Goal: Task Accomplishment & Management: Manage account settings

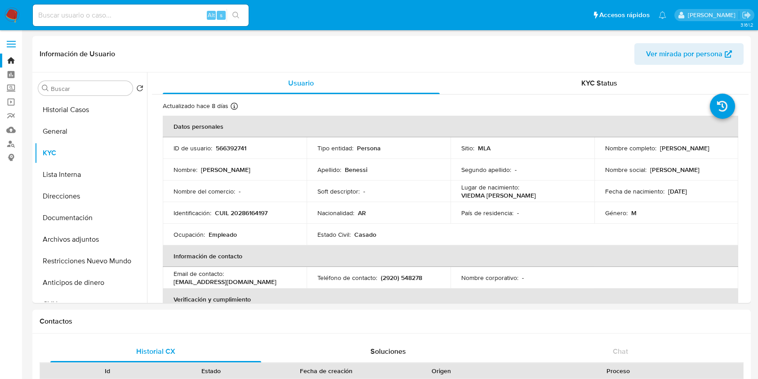
select select "10"
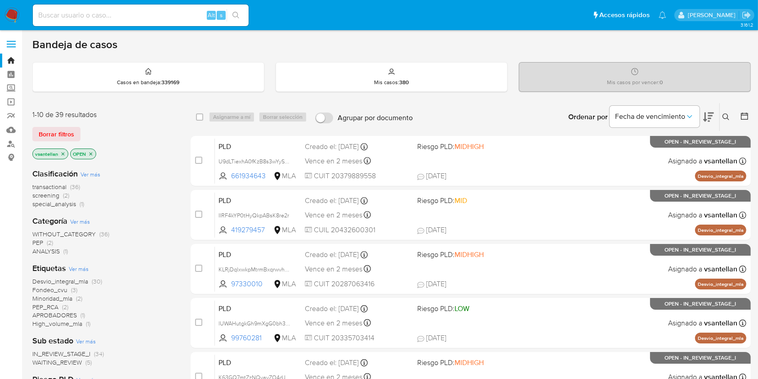
click at [727, 109] on div "Ingrese ID de usuario o caso Buscar Borrar filtros" at bounding box center [726, 117] width 15 height 28
drag, startPoint x: 729, startPoint y: 114, endPoint x: 701, endPoint y: 127, distance: 30.6
click at [730, 115] on icon at bounding box center [725, 116] width 7 height 7
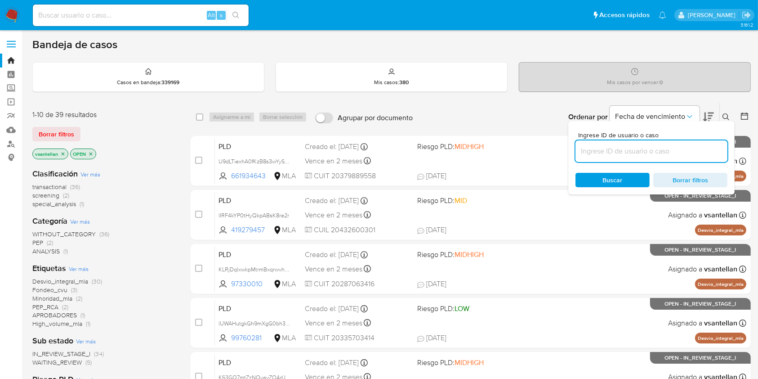
drag, startPoint x: 626, startPoint y: 145, endPoint x: 689, endPoint y: 156, distance: 63.8
click at [626, 145] on input at bounding box center [651, 151] width 152 height 12
type input "97119083"
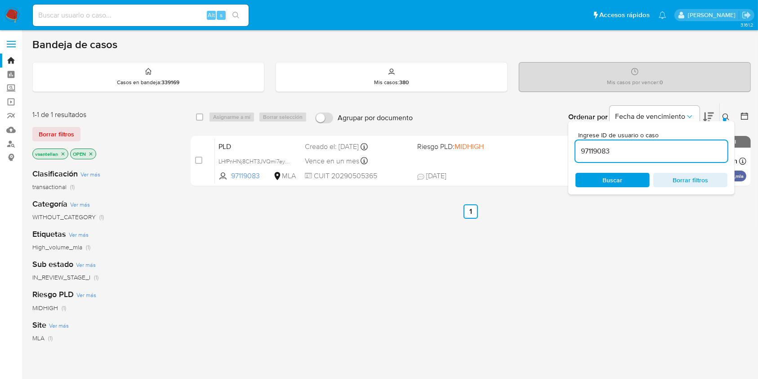
click at [725, 111] on button at bounding box center [727, 116] width 15 height 11
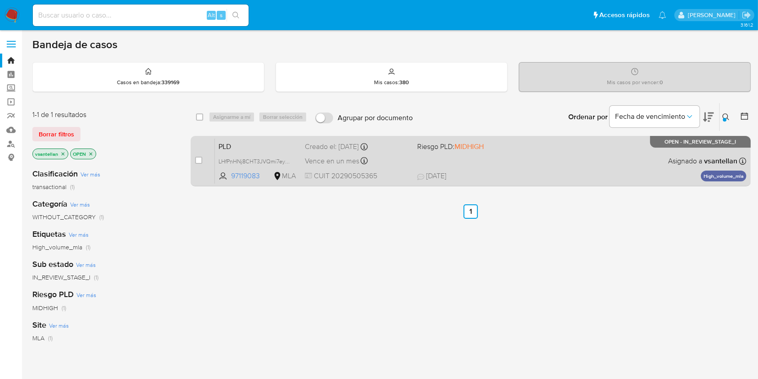
click at [519, 165] on div "PLD LHfPnHNj8CHT3JVQmi7eyf5I 97119083 MLA Riesgo PLD: MIDHIGH Creado el: 12/08/…" at bounding box center [480, 160] width 531 height 45
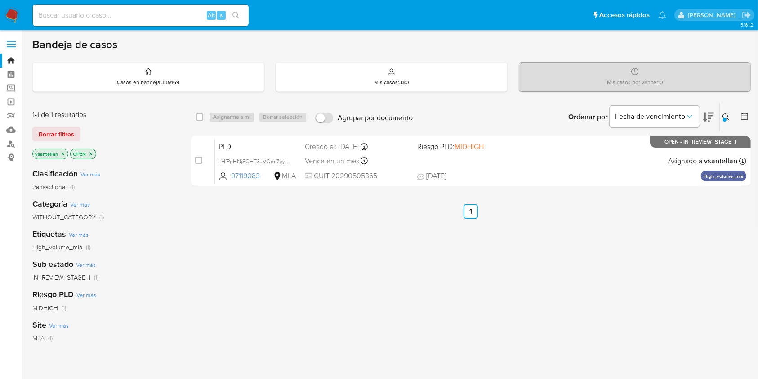
click at [65, 153] on p "vsantellan" at bounding box center [50, 154] width 35 height 10
click at [62, 154] on icon "close-filter" at bounding box center [62, 153] width 5 height 5
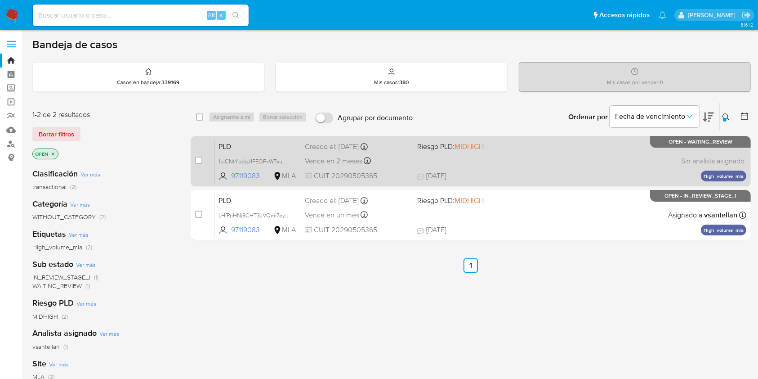
click at [523, 165] on div "PLD 1pjCNtYbdqJ1FEOFxW7suRrF 97119083 MLA Riesgo PLD: MIDHIGH Creado el: 12/09/…" at bounding box center [480, 160] width 531 height 45
click at [199, 160] on input "checkbox" at bounding box center [198, 159] width 7 height 7
checkbox input "true"
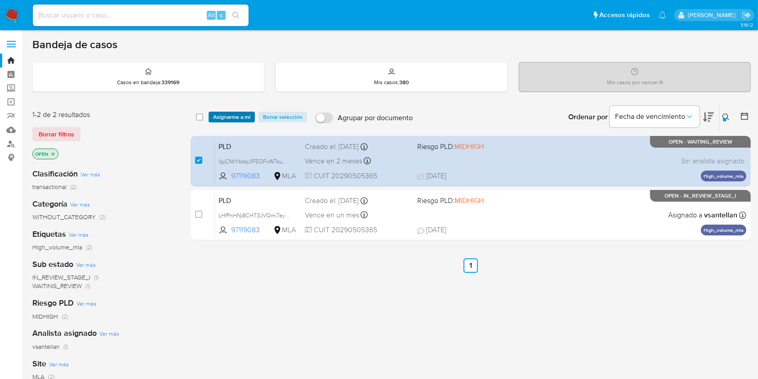
click at [224, 117] on span "Asignarme a mí" at bounding box center [231, 116] width 37 height 9
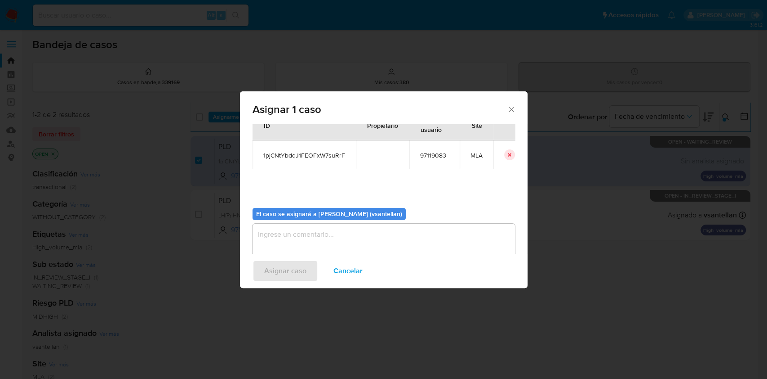
scroll to position [46, 0]
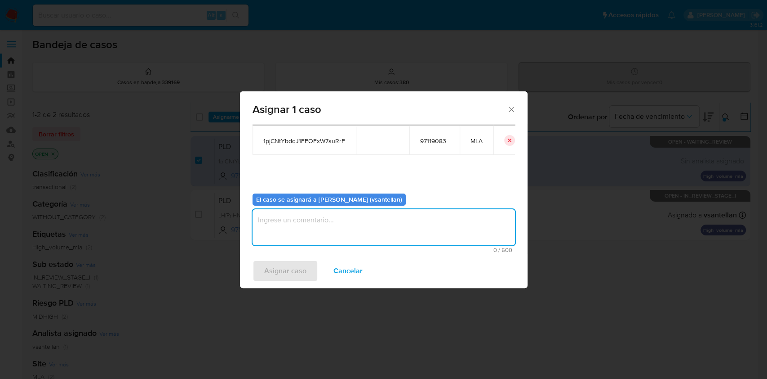
click at [289, 230] on textarea "assign-modal" at bounding box center [384, 227] width 263 height 36
type textarea "1"
click at [281, 263] on span "Asignar caso" at bounding box center [285, 271] width 42 height 20
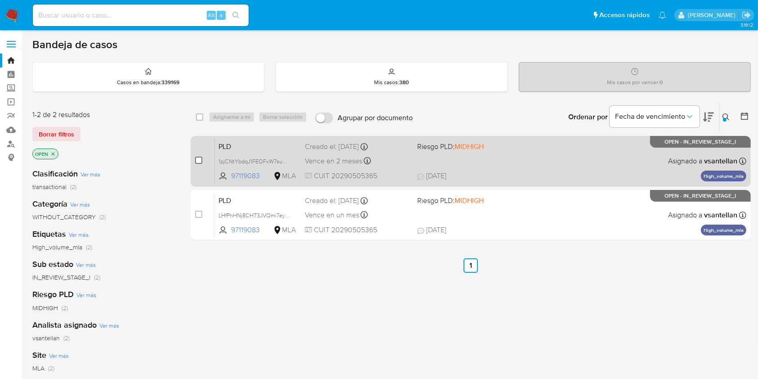
click at [199, 160] on input "checkbox" at bounding box center [198, 159] width 7 height 7
checkbox input "true"
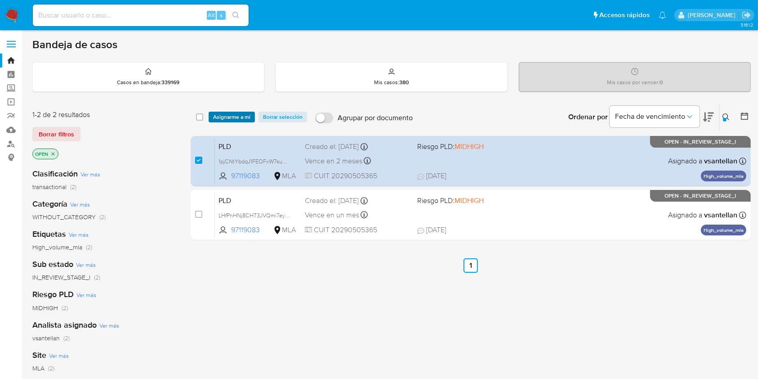
click at [220, 116] on span "Asignarme a mí" at bounding box center [231, 116] width 37 height 9
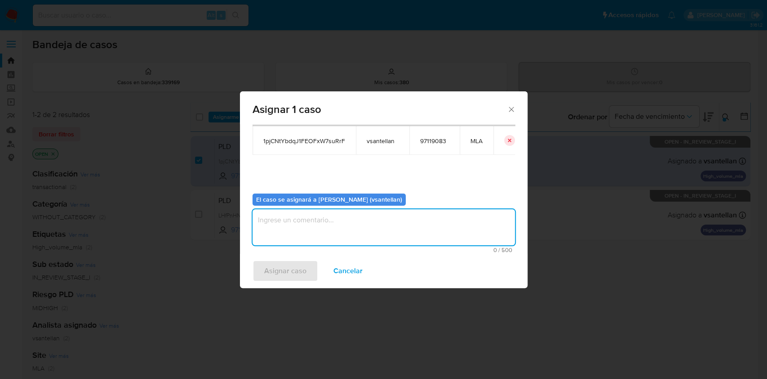
drag, startPoint x: 288, startPoint y: 241, endPoint x: 277, endPoint y: 262, distance: 23.5
click at [288, 240] on textarea "assign-modal" at bounding box center [384, 227] width 263 height 36
type textarea "1"
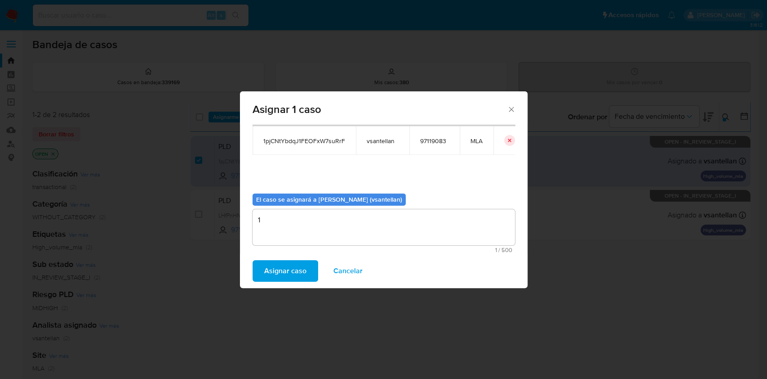
click at [277, 263] on span "Asignar caso" at bounding box center [285, 271] width 42 height 20
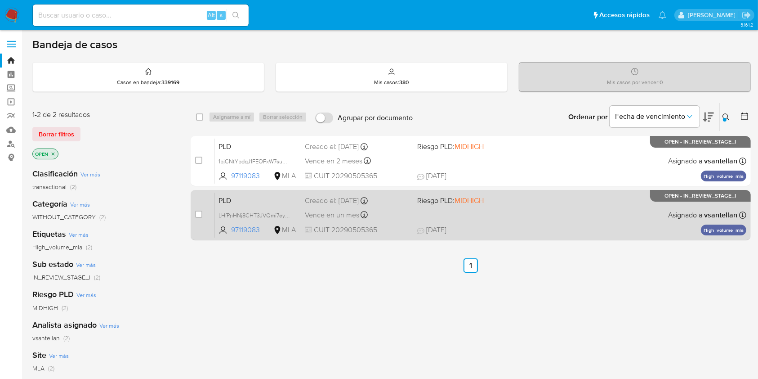
click at [495, 210] on div "PLD LHfPnHNj8CHT3JVQmi7eyf5I 97119083 MLA Riesgo PLD: MIDHIGH Creado el: 12/08/…" at bounding box center [480, 214] width 531 height 45
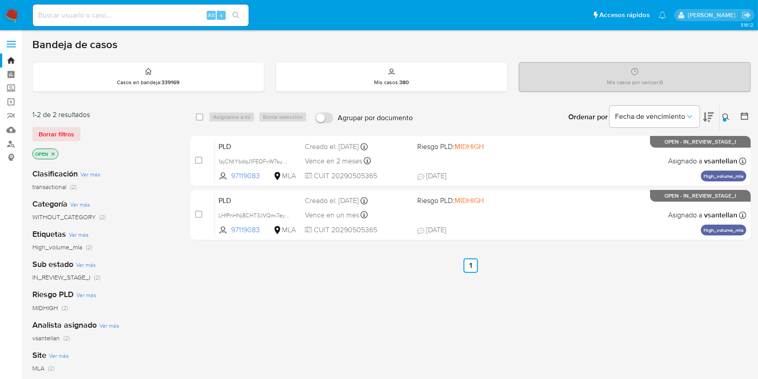
click at [14, 13] on img at bounding box center [11, 15] width 15 height 15
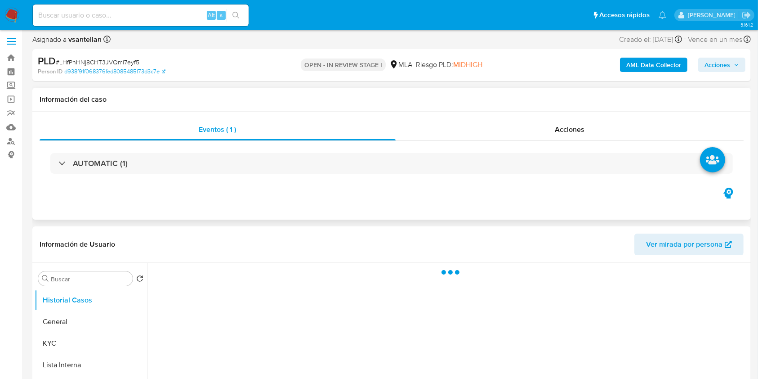
select select "10"
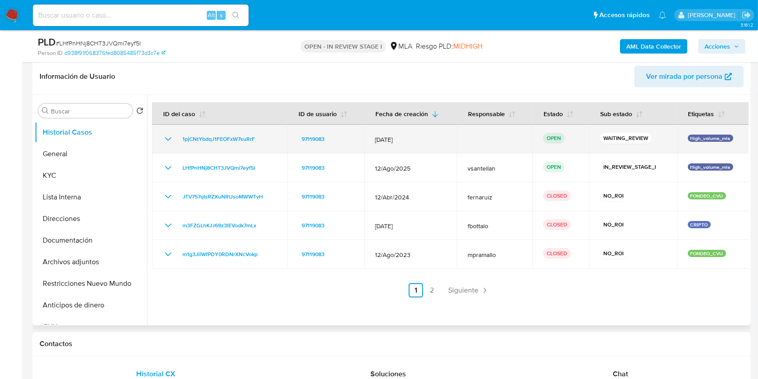
scroll to position [120, 0]
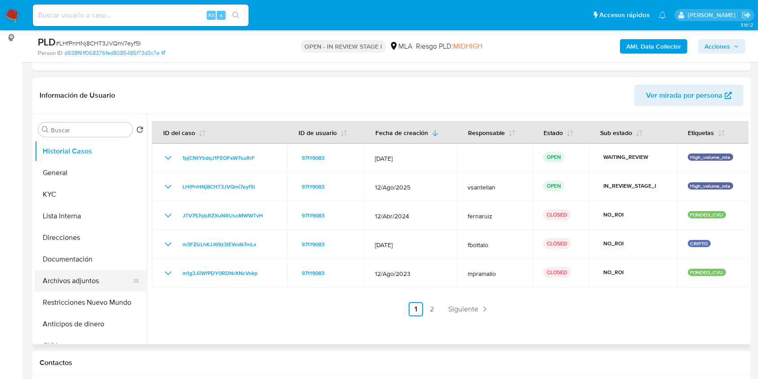
click at [94, 277] on button "Archivos adjuntos" at bounding box center [87, 281] width 105 height 22
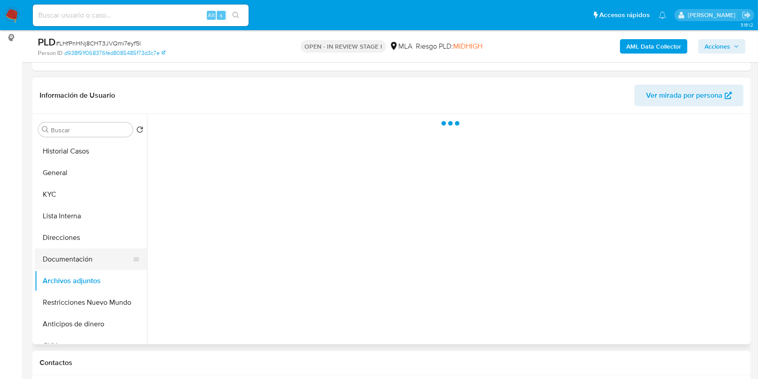
click at [81, 254] on button "Documentación" at bounding box center [87, 259] width 105 height 22
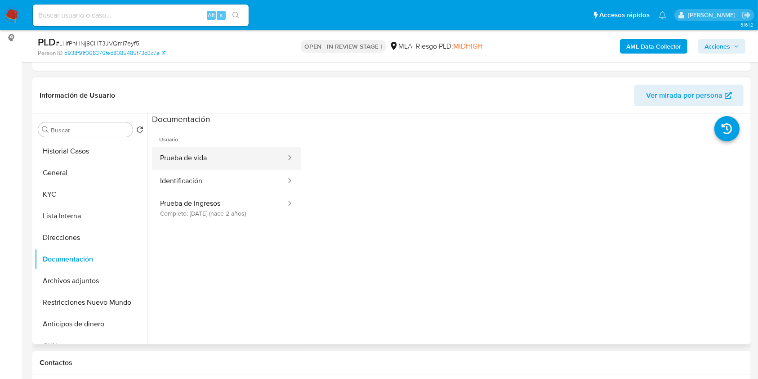
click at [210, 160] on button "Prueba de vida" at bounding box center [219, 158] width 135 height 23
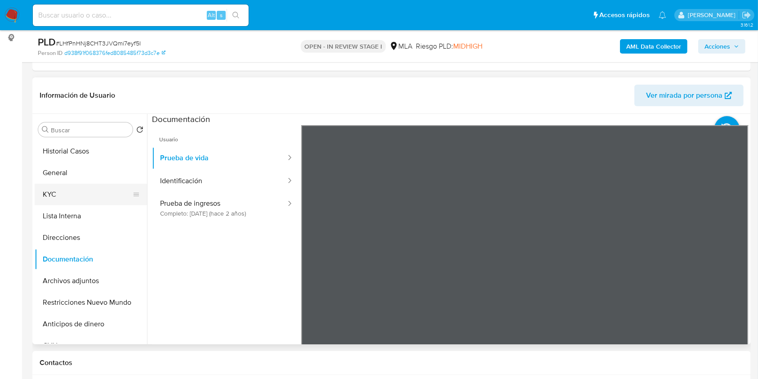
click at [74, 201] on button "KYC" at bounding box center [87, 194] width 105 height 22
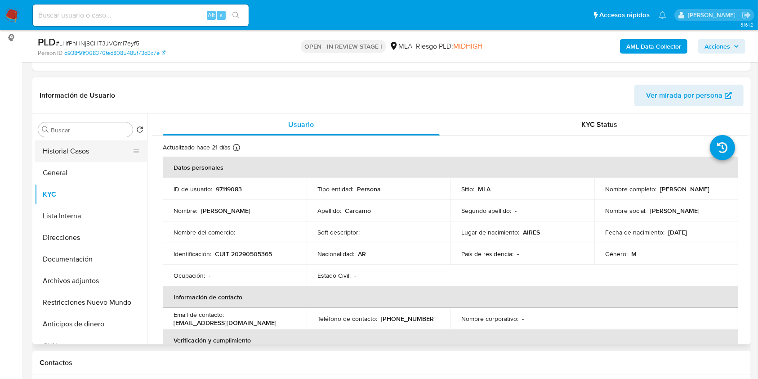
click at [76, 151] on button "Historial Casos" at bounding box center [87, 151] width 105 height 22
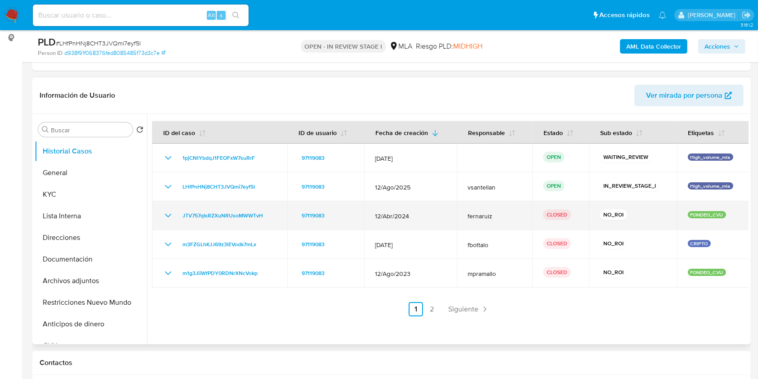
drag, startPoint x: 259, startPoint y: 185, endPoint x: 201, endPoint y: 201, distance: 60.6
click at [180, 187] on div "LHfPnHNj8CHT3JVQmi7eyf5I" at bounding box center [220, 186] width 114 height 11
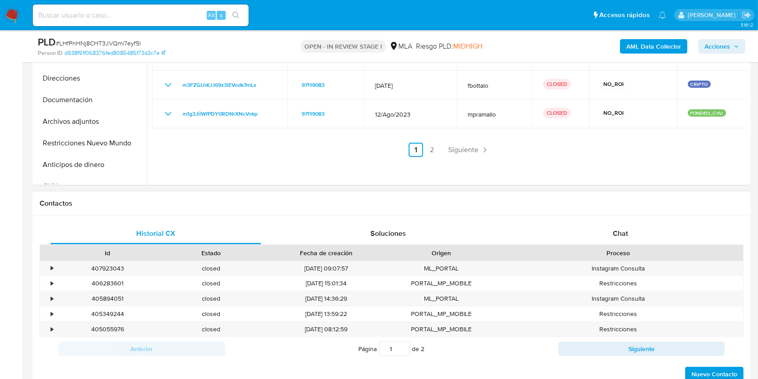
scroll to position [299, 0]
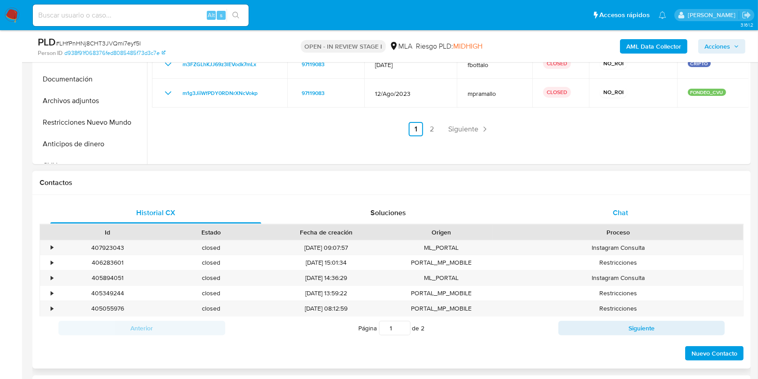
click at [598, 217] on div "Chat" at bounding box center [620, 213] width 211 height 22
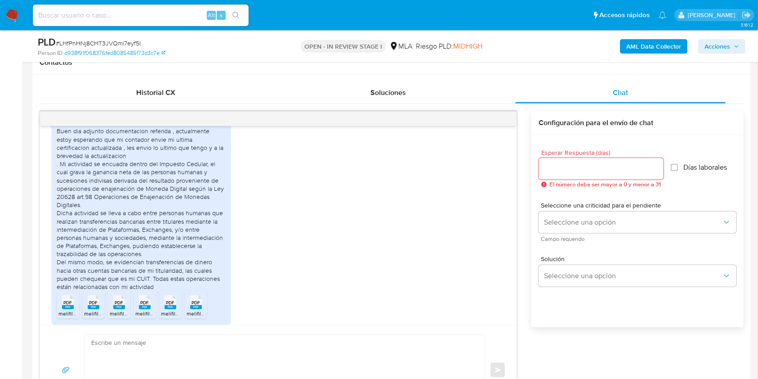
scroll to position [539, 0]
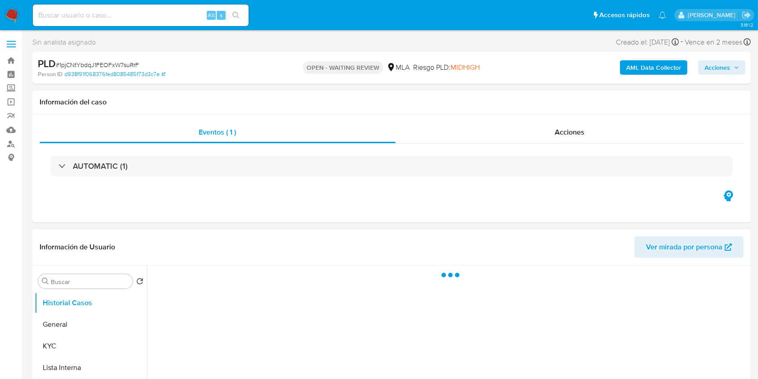
select select "10"
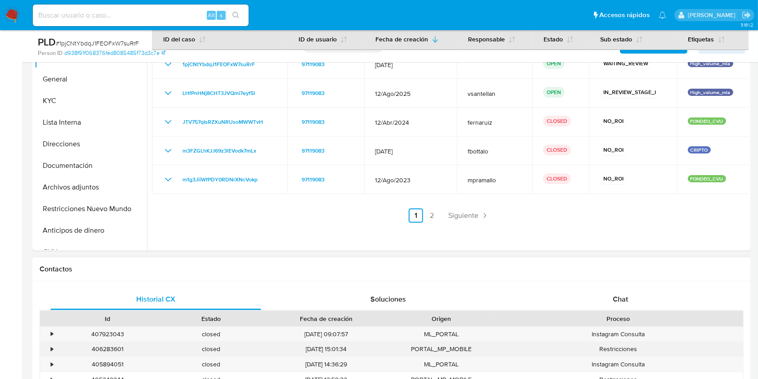
scroll to position [240, 0]
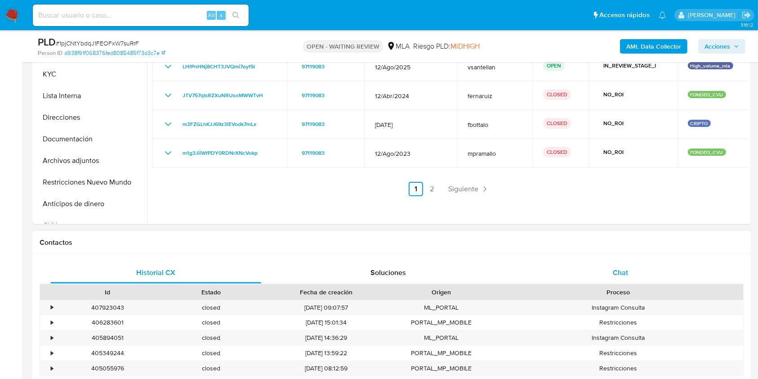
click at [640, 271] on div "Chat" at bounding box center [620, 273] width 211 height 22
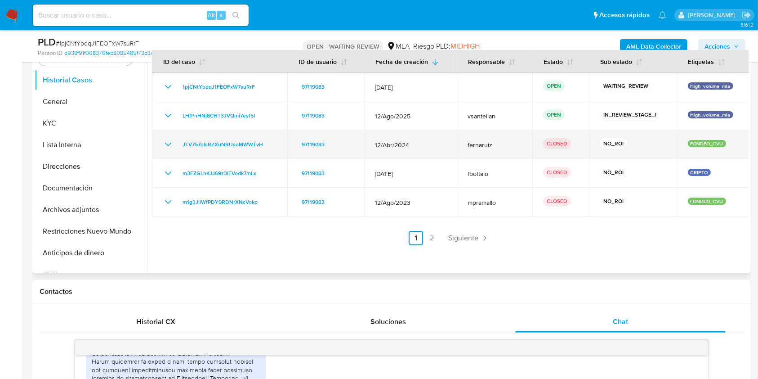
scroll to position [187, 0]
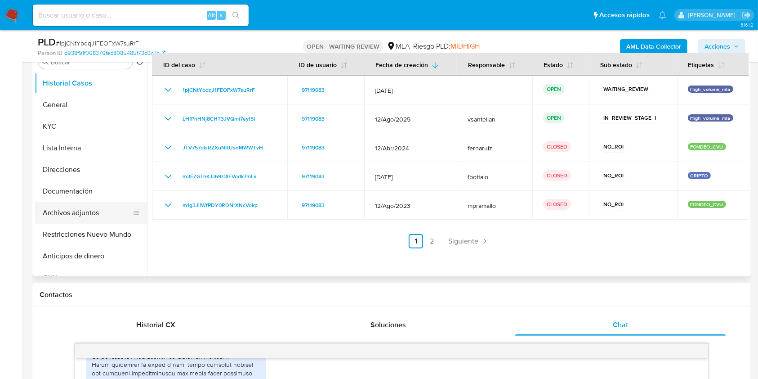
click at [94, 218] on button "Archivos adjuntos" at bounding box center [87, 213] width 105 height 22
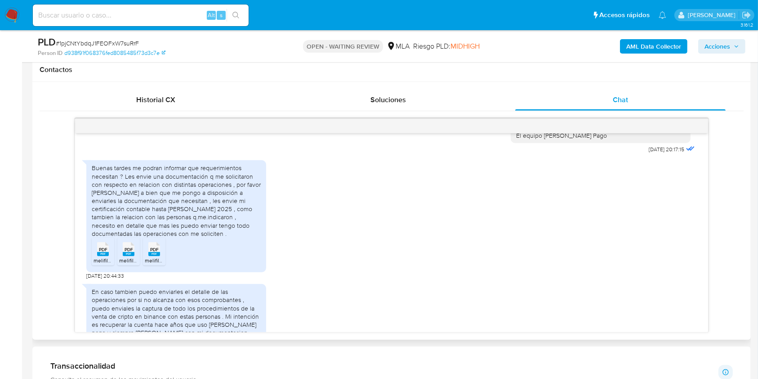
scroll to position [180, 0]
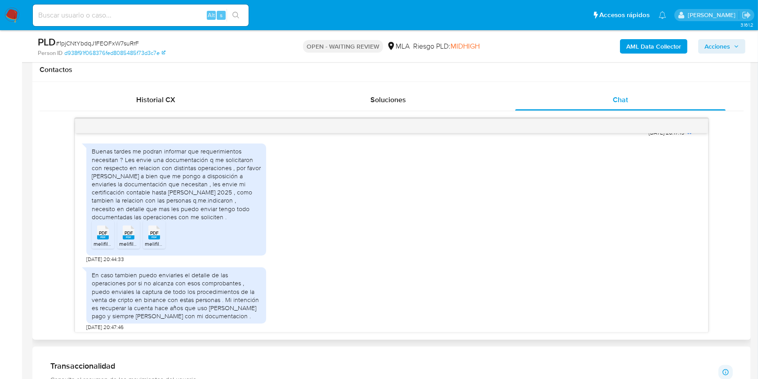
click at [104, 240] on icon "PDF" at bounding box center [103, 232] width 12 height 16
click at [137, 247] on span "melifile1992992214230045752.pdf" at bounding box center [160, 244] width 83 height 8
click at [155, 239] on rect at bounding box center [154, 237] width 12 height 4
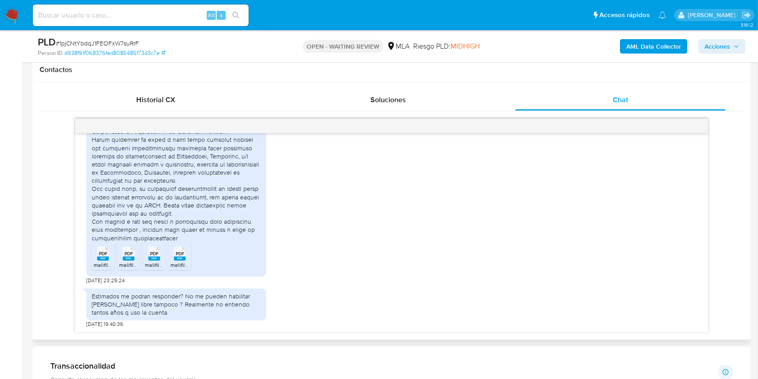
scroll to position [522, 0]
click at [96, 257] on div "PDF PDF" at bounding box center [103, 253] width 19 height 18
drag, startPoint x: 124, startPoint y: 259, endPoint x: 159, endPoint y: 267, distance: 36.0
click at [124, 259] on rect at bounding box center [129, 258] width 12 height 4
click at [151, 259] on rect at bounding box center [154, 258] width 12 height 4
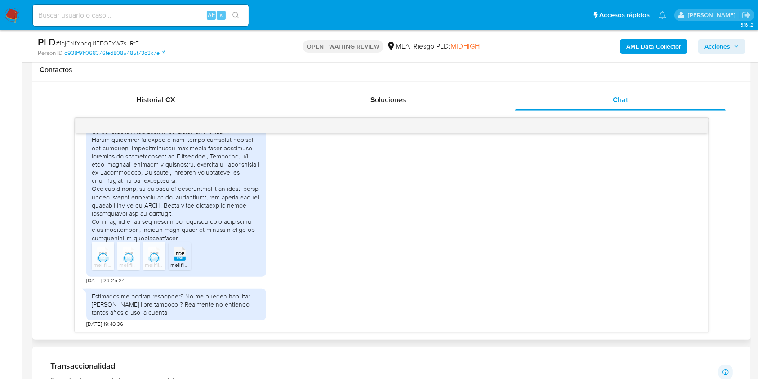
click at [178, 254] on span "PDF" at bounding box center [180, 253] width 9 height 6
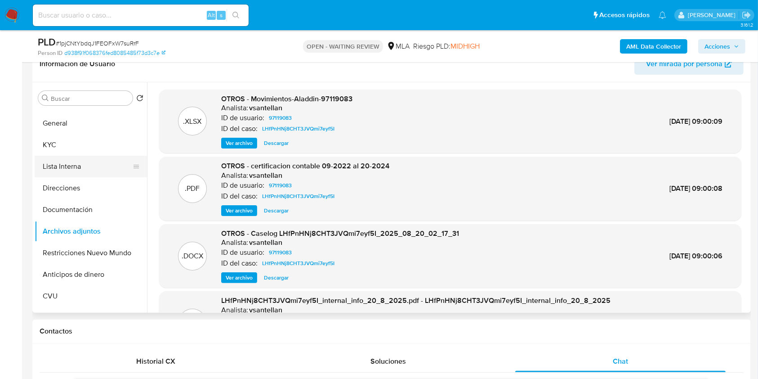
scroll to position [0, 0]
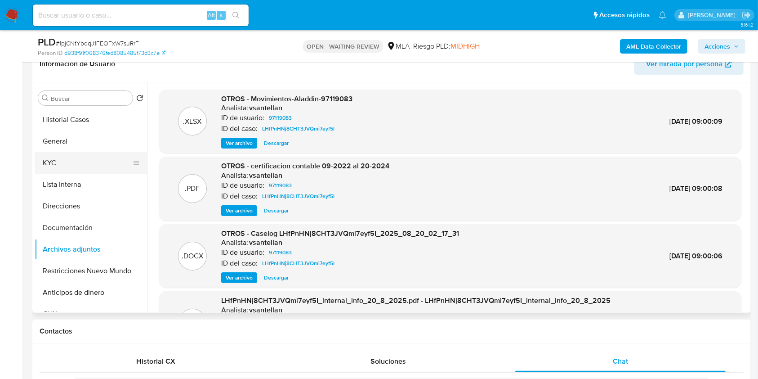
click at [78, 164] on button "KYC" at bounding box center [87, 163] width 105 height 22
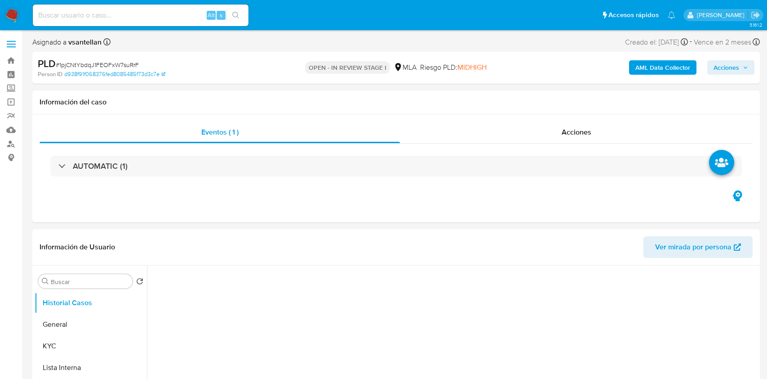
select select "10"
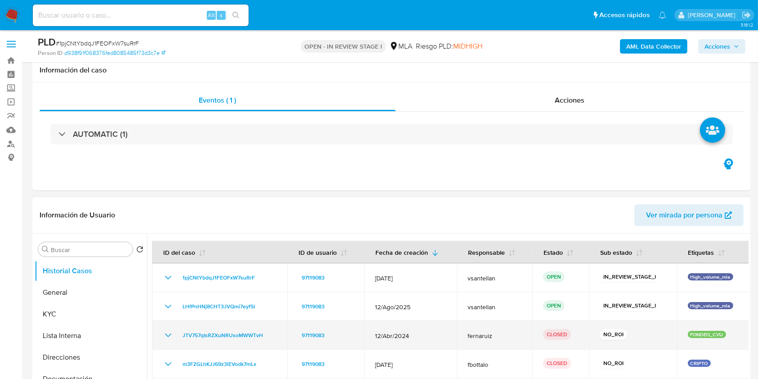
scroll to position [120, 0]
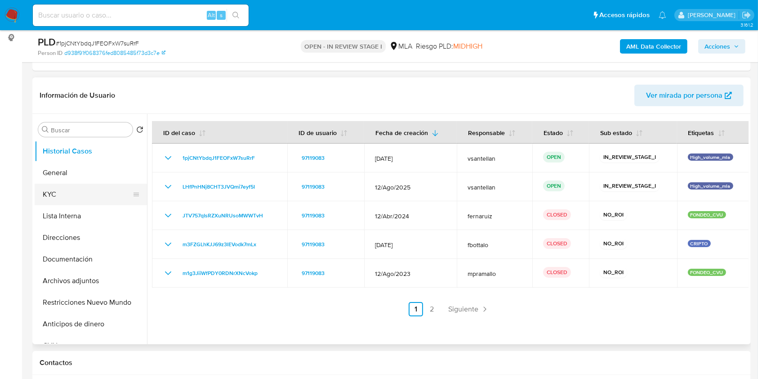
click at [89, 202] on button "KYC" at bounding box center [87, 194] width 105 height 22
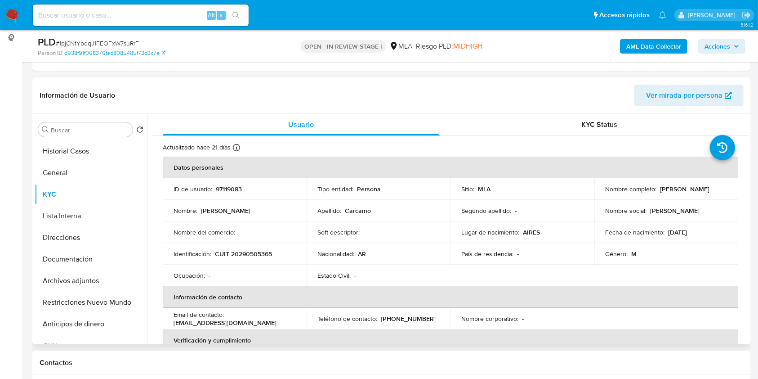
drag, startPoint x: 602, startPoint y: 194, endPoint x: 677, endPoint y: 196, distance: 74.7
click at [677, 193] on div "Nombre completo : [PERSON_NAME]" at bounding box center [666, 189] width 122 height 8
copy p "[PERSON_NAME]"
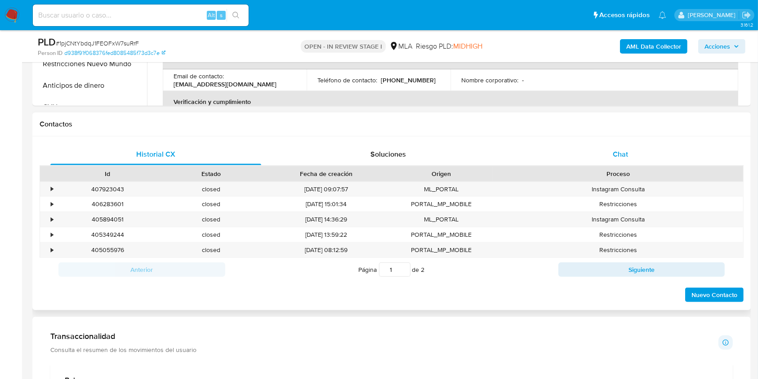
scroll to position [354, 0]
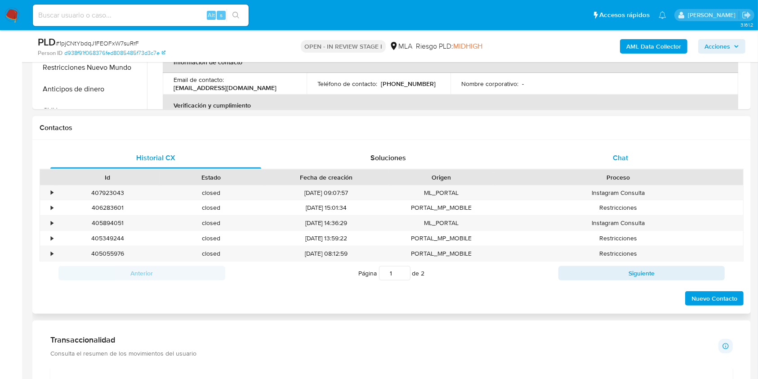
click at [629, 147] on div "Chat" at bounding box center [620, 158] width 211 height 22
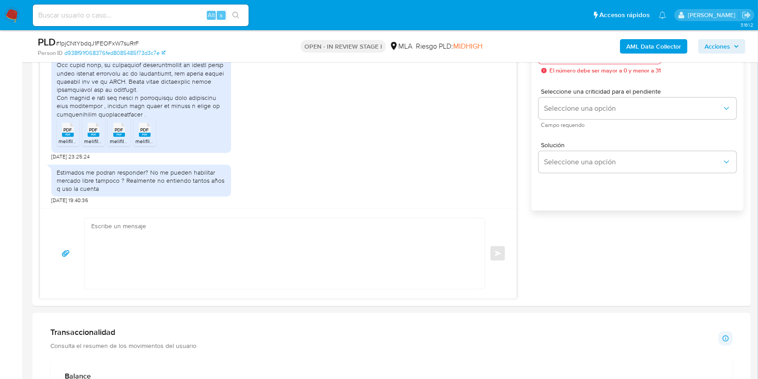
scroll to position [550, 0]
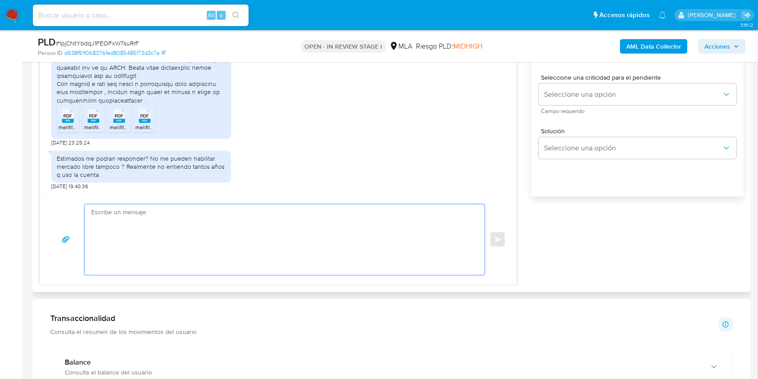
click at [228, 244] on textarea at bounding box center [282, 239] width 382 height 71
paste textarea "Lore Ipsumdolo Sitam Consect Adipis elitsed doe te incididun. Utlaboreet do mag…"
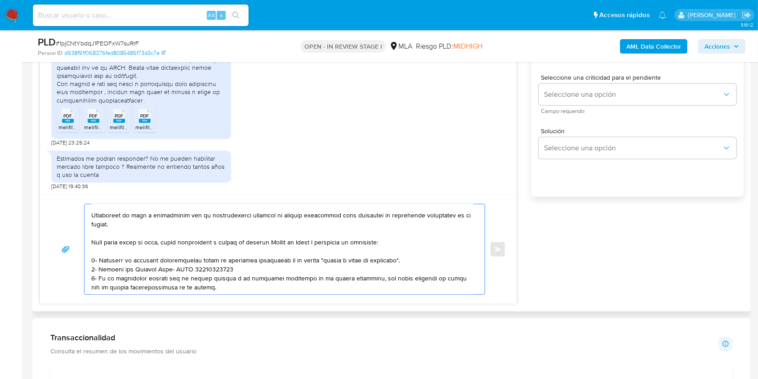
scroll to position [35, 0]
drag, startPoint x: 209, startPoint y: 288, endPoint x: 86, endPoint y: 240, distance: 131.4
click at [86, 240] on div at bounding box center [283, 249] width 396 height 90
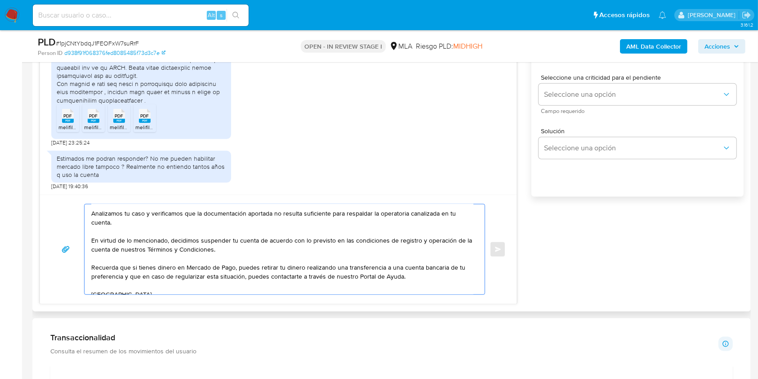
scroll to position [25, 0]
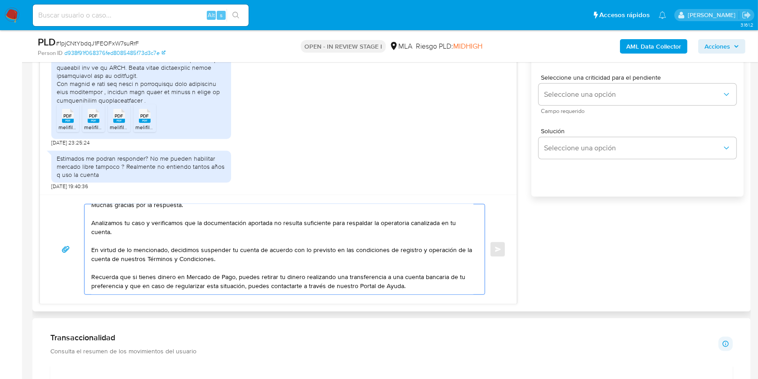
drag, startPoint x: 300, startPoint y: 222, endPoint x: 329, endPoint y: 226, distance: 29.5
click at [329, 226] on textarea "Hola Guillermo Jorge Carcamo Muchas gracias por la respuesta. Analizamos tu cas…" at bounding box center [282, 249] width 382 height 90
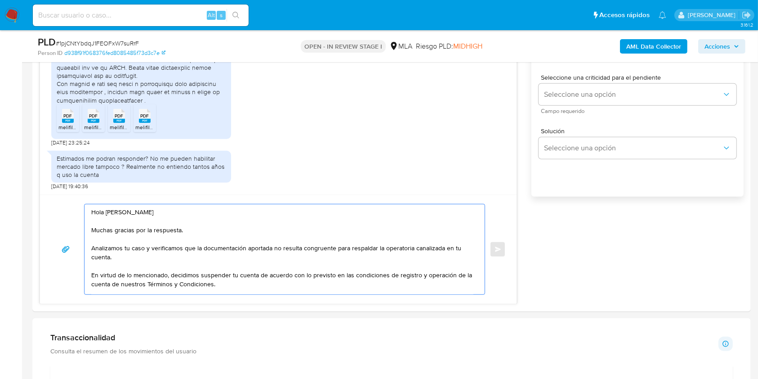
scroll to position [473, 0]
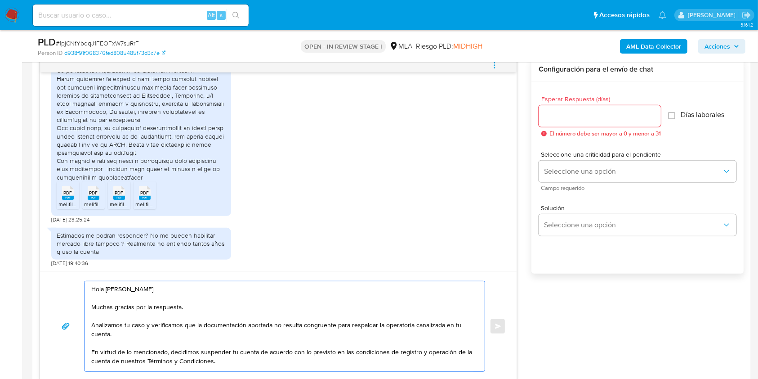
type textarea "Hola Guillermo Jorge Carcamo Muchas gracias por la respuesta. Analizamos tu cas…"
click at [575, 111] on input "Esperar Respuesta (días)" at bounding box center [600, 116] width 122 height 12
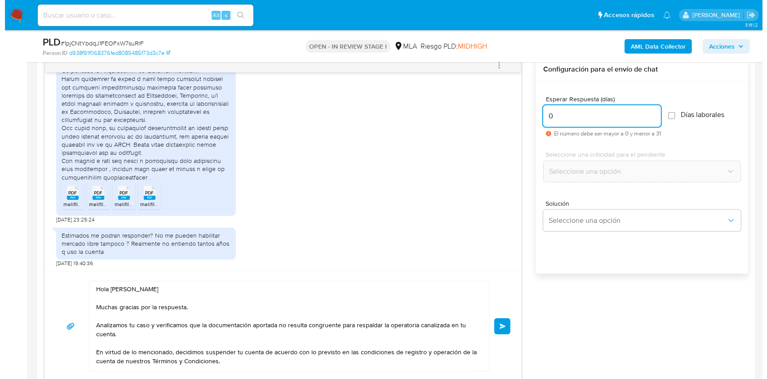
scroll to position [456, 0]
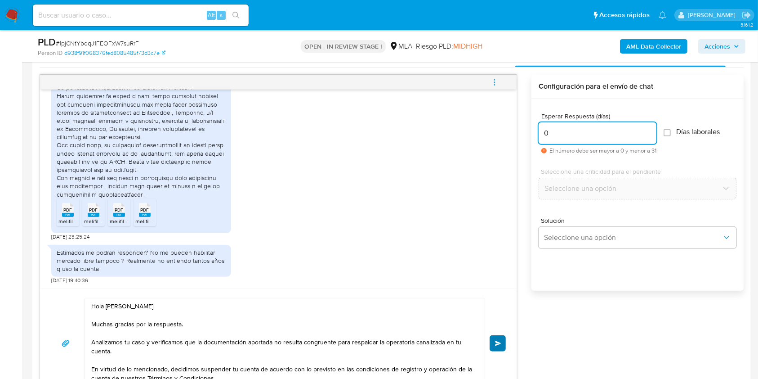
type input "0"
click at [496, 340] on span "Enviar" at bounding box center [498, 342] width 6 height 5
click at [500, 80] on button "menu-action" at bounding box center [495, 82] width 30 height 22
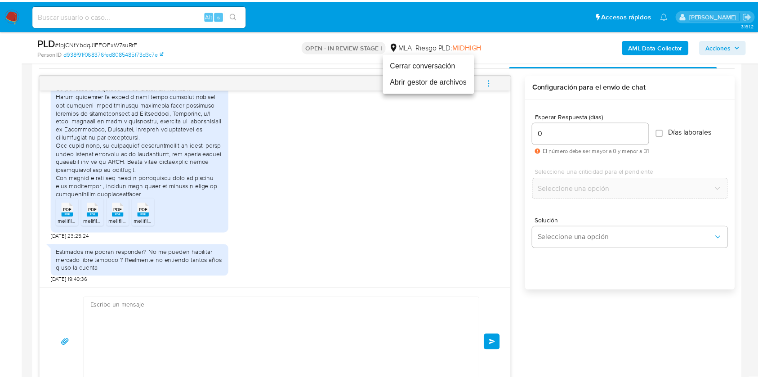
scroll to position [720, 0]
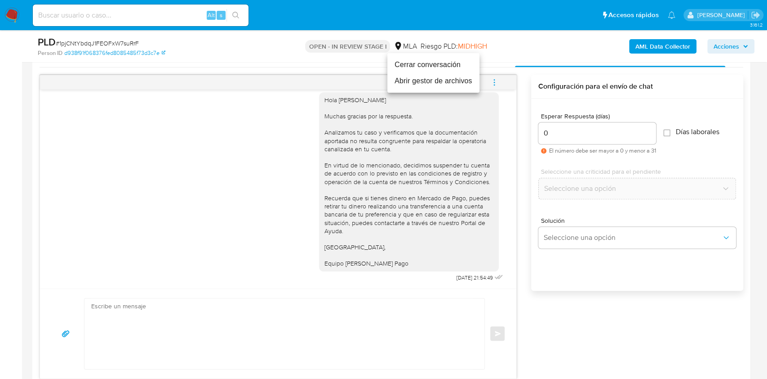
click at [414, 60] on li "Cerrar conversación" at bounding box center [434, 65] width 92 height 16
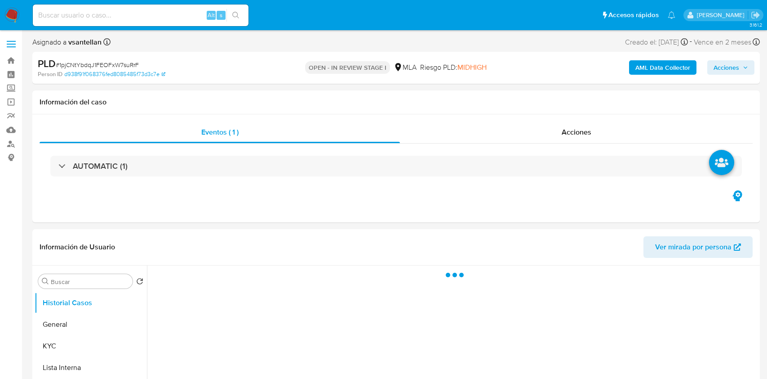
select select "10"
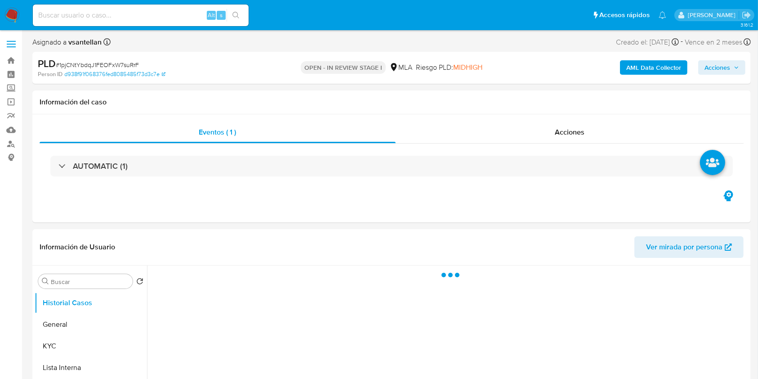
select select "10"
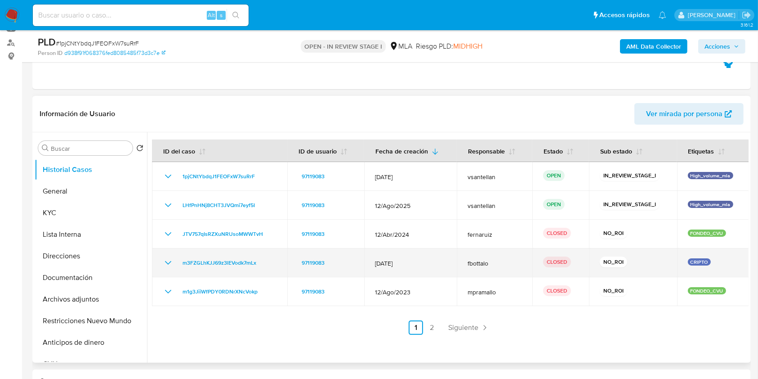
scroll to position [120, 0]
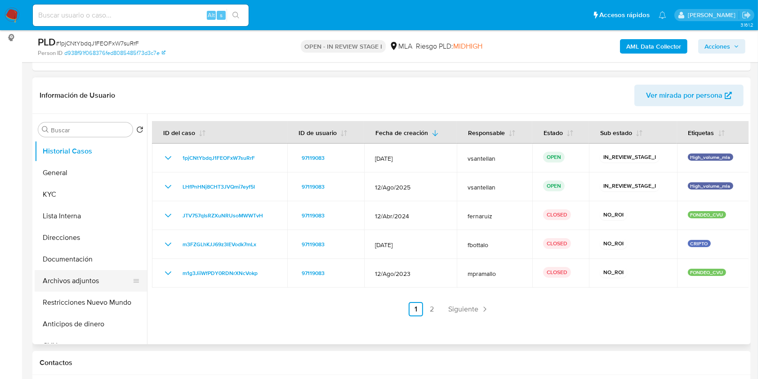
click at [89, 279] on button "Archivos adjuntos" at bounding box center [87, 281] width 105 height 22
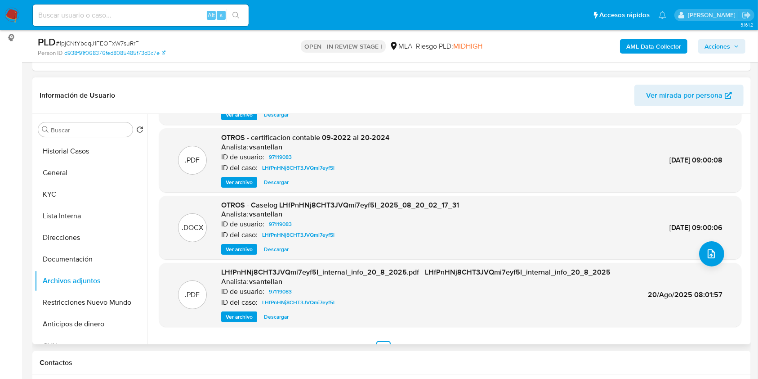
scroll to position [76, 0]
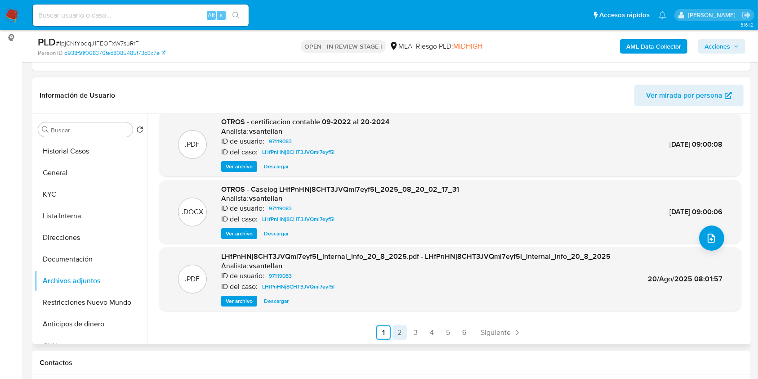
click at [398, 327] on link "2" at bounding box center [399, 332] width 14 height 14
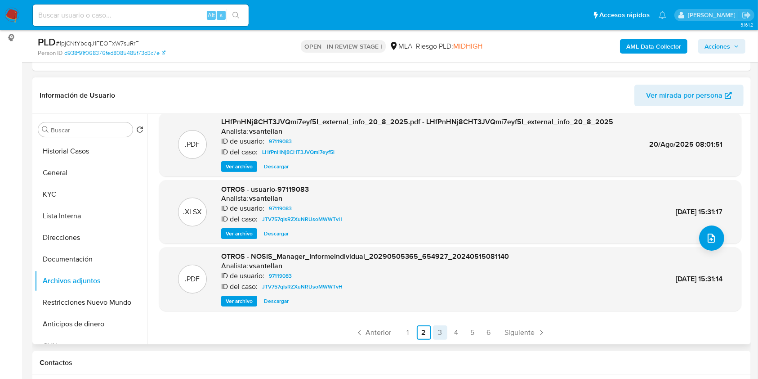
click at [439, 330] on link "3" at bounding box center [440, 332] width 14 height 14
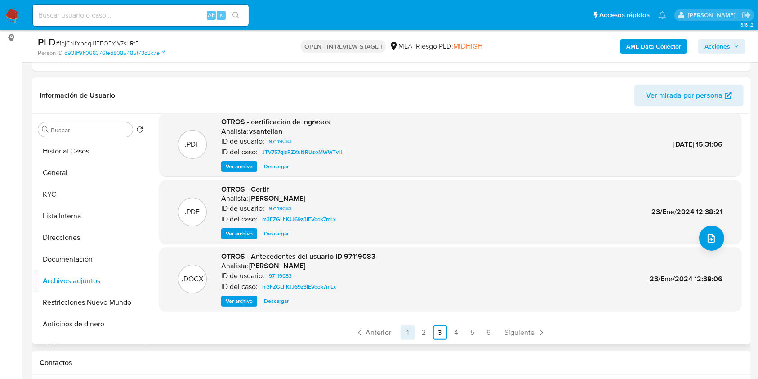
click at [408, 333] on link "1" at bounding box center [408, 332] width 14 height 14
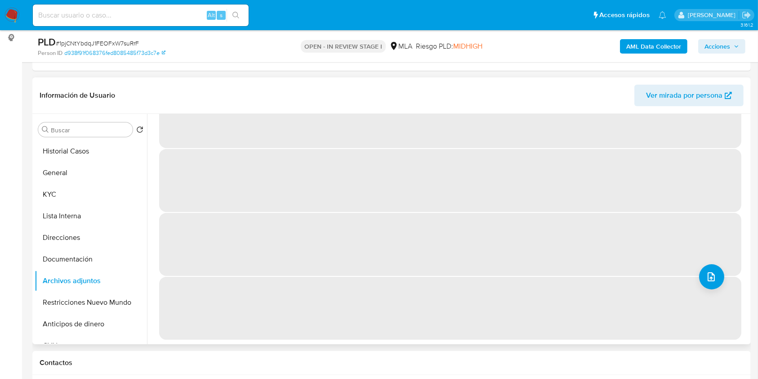
scroll to position [0, 0]
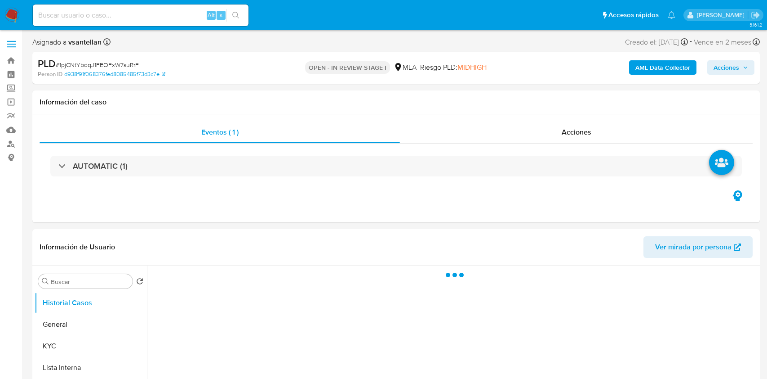
select select "10"
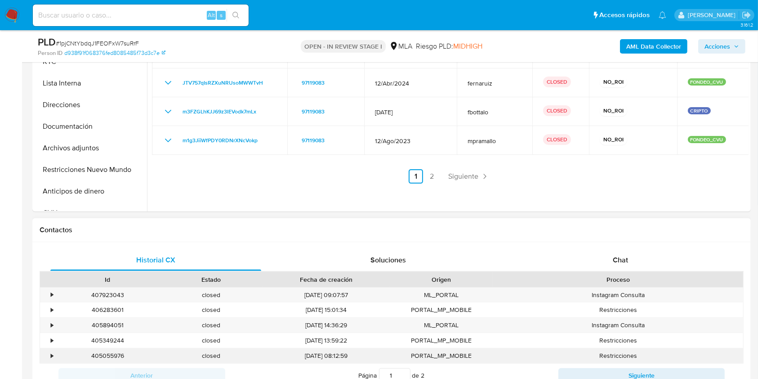
scroll to position [299, 0]
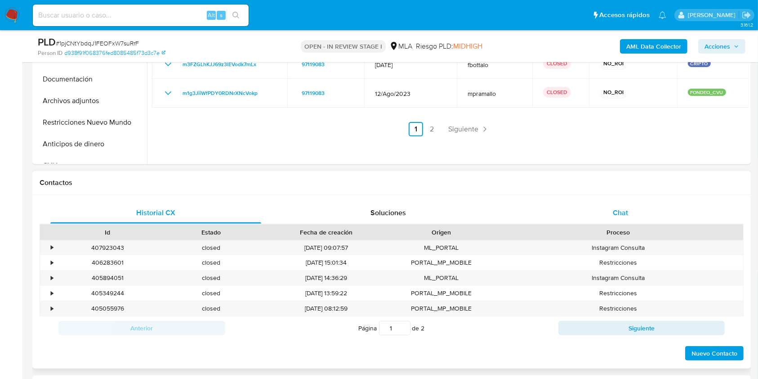
click at [611, 210] on div "Chat" at bounding box center [620, 213] width 211 height 22
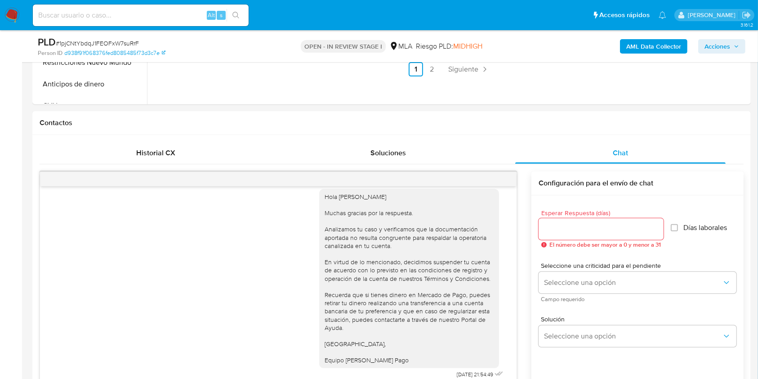
scroll to position [260, 0]
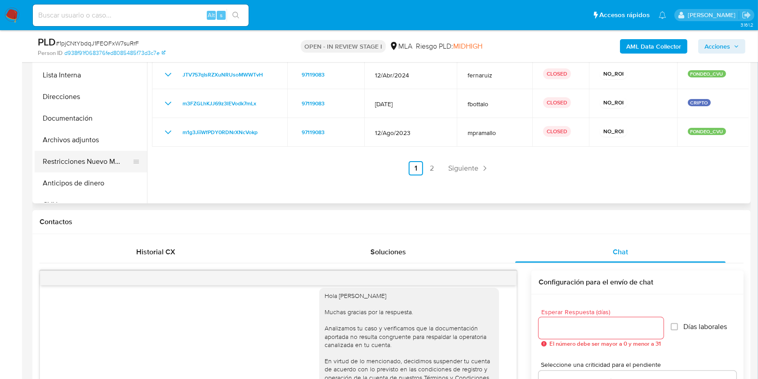
click at [60, 156] on button "Restricciones Nuevo Mundo" at bounding box center [87, 162] width 105 height 22
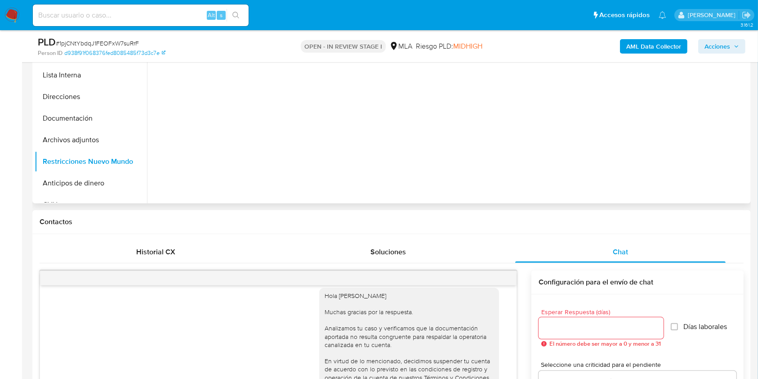
scroll to position [140, 0]
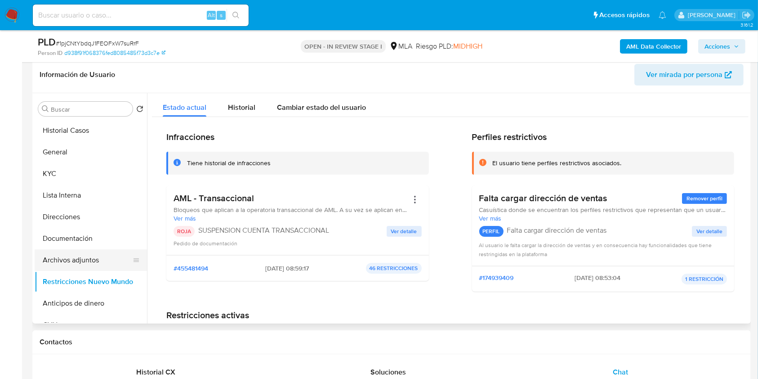
click at [94, 259] on button "Archivos adjuntos" at bounding box center [87, 260] width 105 height 22
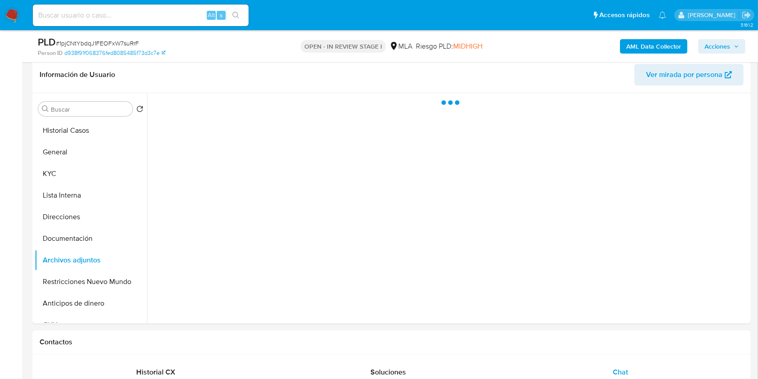
click at [716, 45] on span "Acciones" at bounding box center [717, 46] width 26 height 14
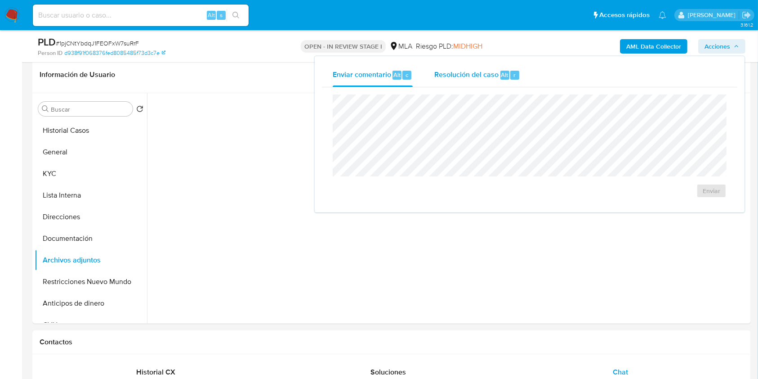
drag, startPoint x: 420, startPoint y: 76, endPoint x: 442, endPoint y: 70, distance: 22.5
click at [439, 71] on div "Enviar comentario Alt c Resolución del caso Alt r" at bounding box center [529, 74] width 415 height 23
click at [452, 72] on span "Resolución del caso" at bounding box center [466, 74] width 64 height 10
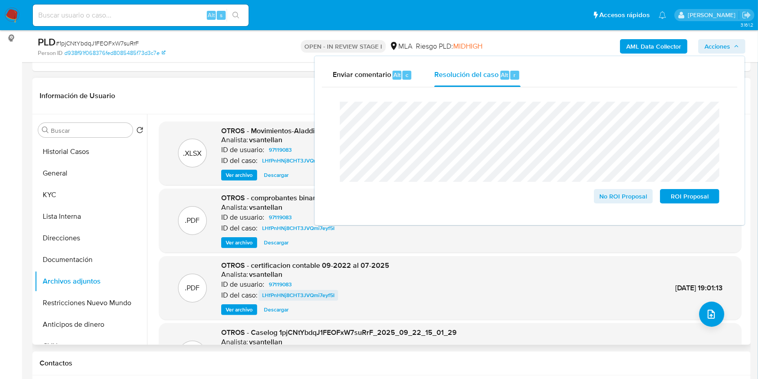
scroll to position [101, 0]
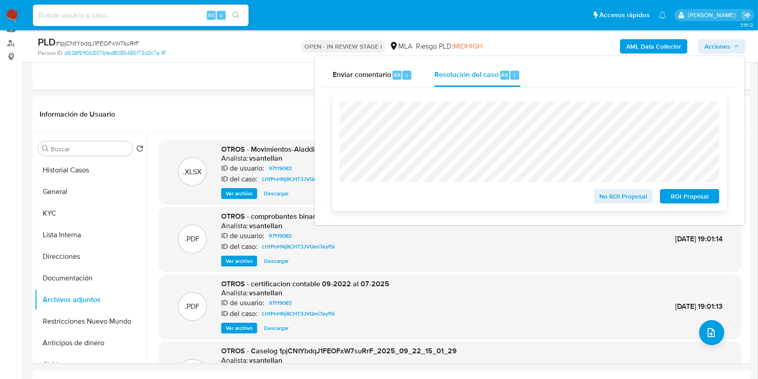
click at [697, 196] on span "ROI Proposal" at bounding box center [689, 196] width 47 height 13
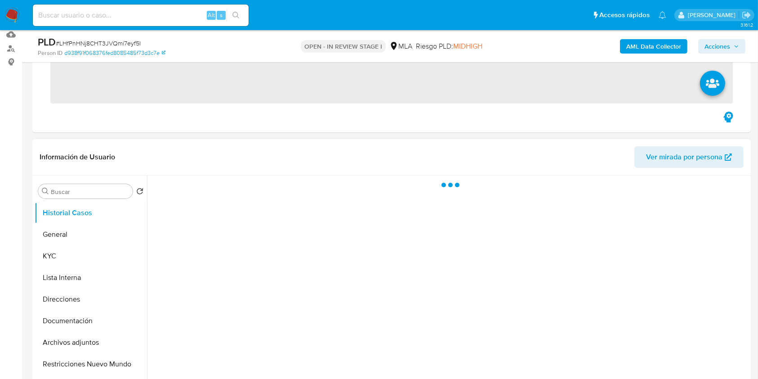
scroll to position [120, 0]
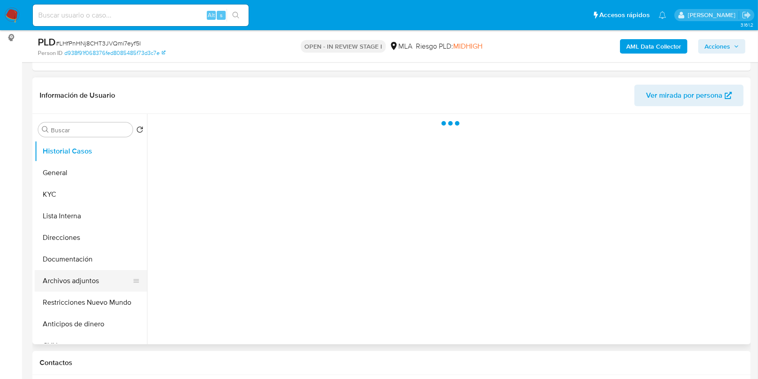
select select "10"
click at [109, 273] on button "Archivos adjuntos" at bounding box center [87, 281] width 105 height 22
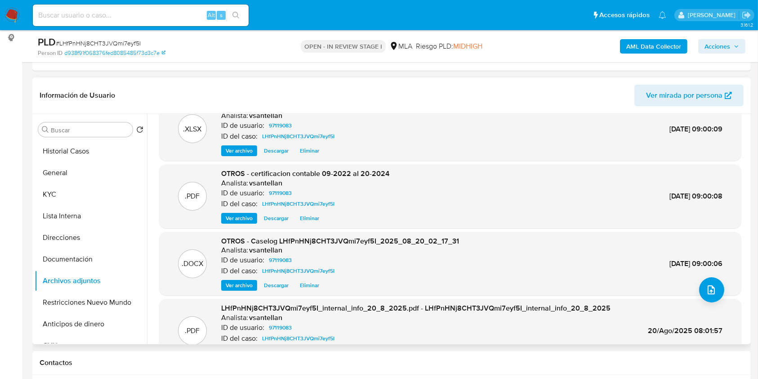
scroll to position [0, 0]
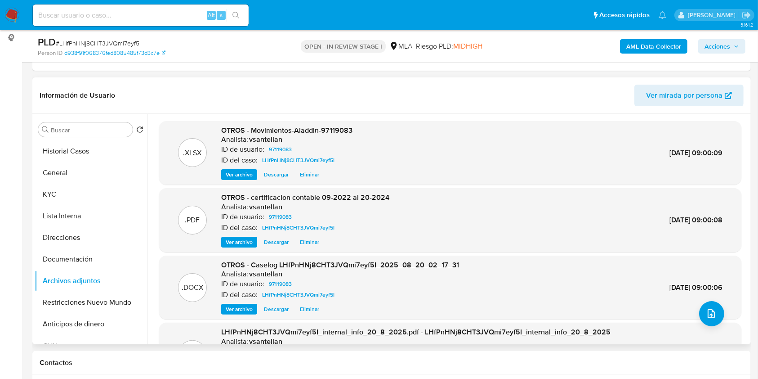
click at [316, 308] on span "Eliminar" at bounding box center [309, 308] width 19 height 9
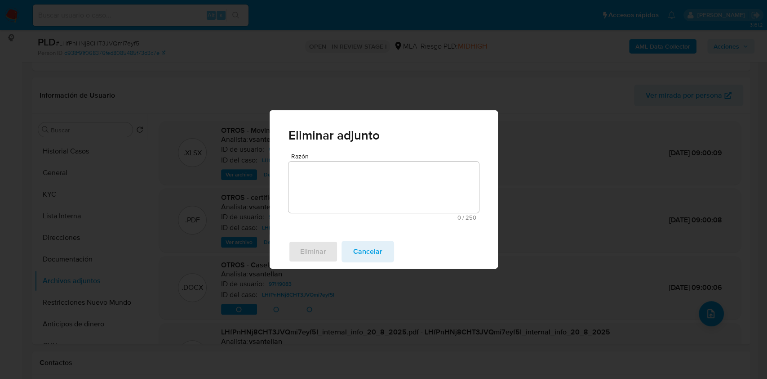
click at [360, 185] on textarea "Razón" at bounding box center [384, 186] width 191 height 51
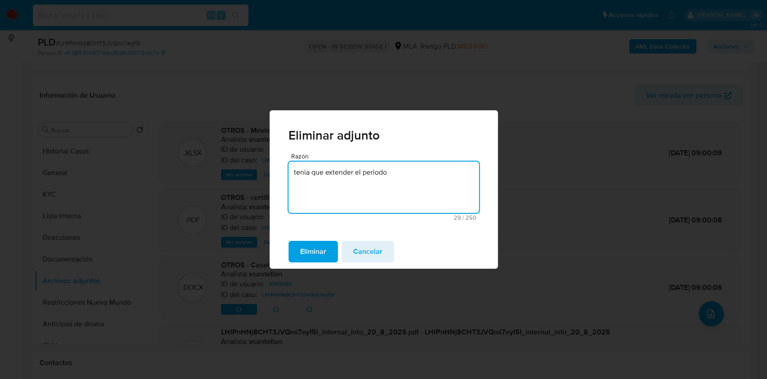
drag, startPoint x: 402, startPoint y: 165, endPoint x: 273, endPoint y: 173, distance: 128.8
click at [273, 173] on div "[PERSON_NAME] tenia que extender el periodo 29 / 250 221 caracteres restantes" at bounding box center [384, 194] width 228 height 82
type textarea "tenia que extender el periodo"
click at [320, 254] on span "Eliminar" at bounding box center [313, 251] width 26 height 20
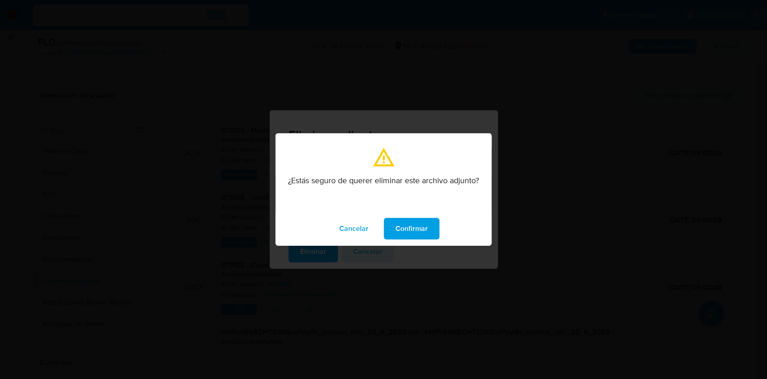
click at [410, 234] on span "Confirmar" at bounding box center [412, 228] width 32 height 20
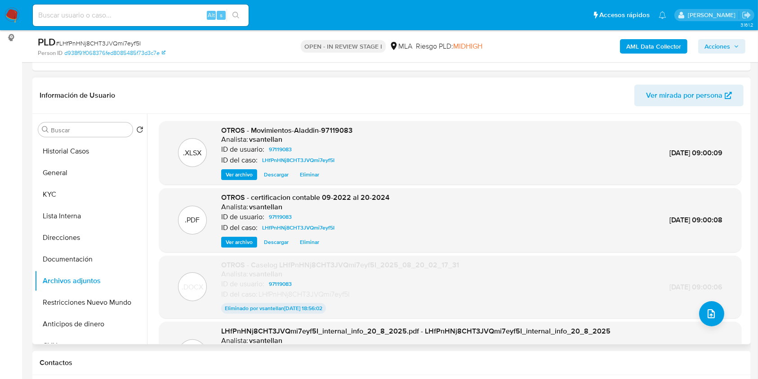
click at [318, 176] on span "Eliminar" at bounding box center [309, 174] width 19 height 9
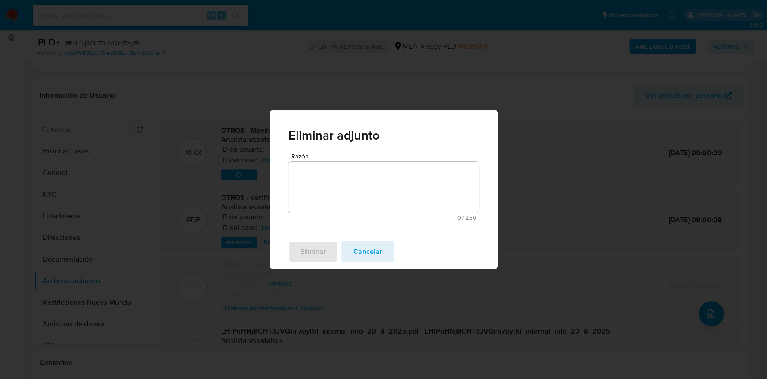
drag, startPoint x: 391, startPoint y: 199, endPoint x: 385, endPoint y: 210, distance: 12.7
click at [389, 198] on textarea "Razón" at bounding box center [384, 186] width 191 height 51
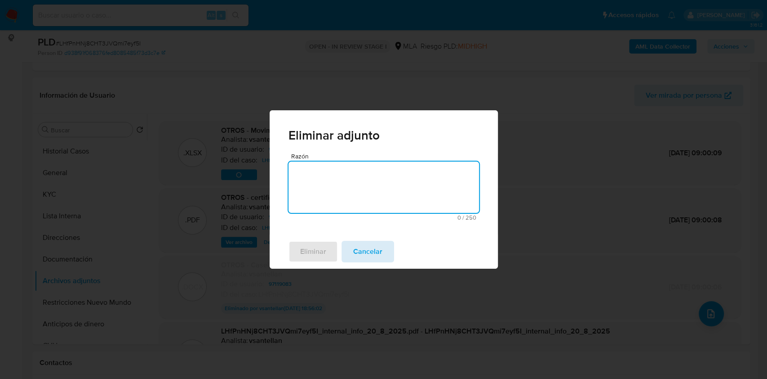
paste textarea "tenia que extender el periodo"
type textarea "tenia que extender el periodo"
click at [325, 256] on span "Eliminar" at bounding box center [313, 251] width 26 height 20
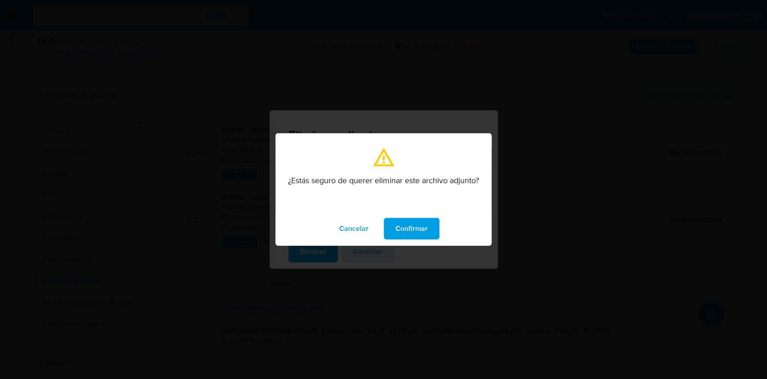
click at [415, 236] on span "Confirmar" at bounding box center [412, 228] width 32 height 20
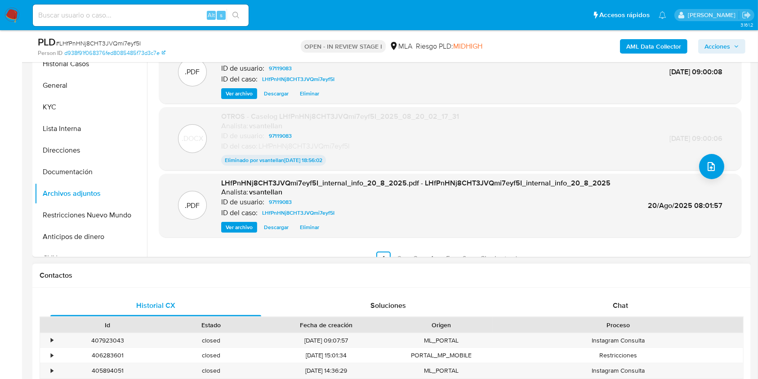
scroll to position [240, 0]
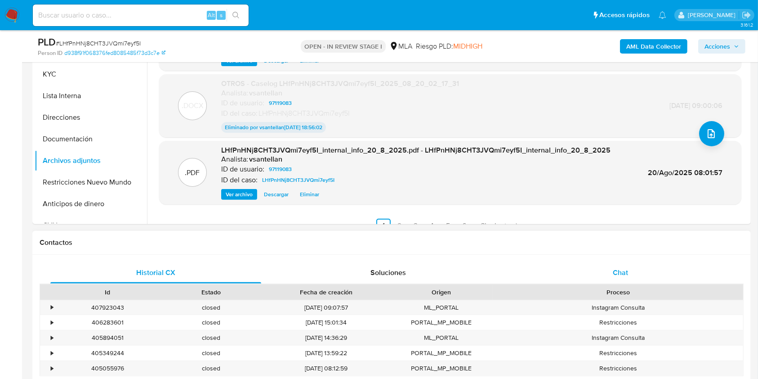
click at [591, 280] on div "Chat" at bounding box center [620, 273] width 211 height 22
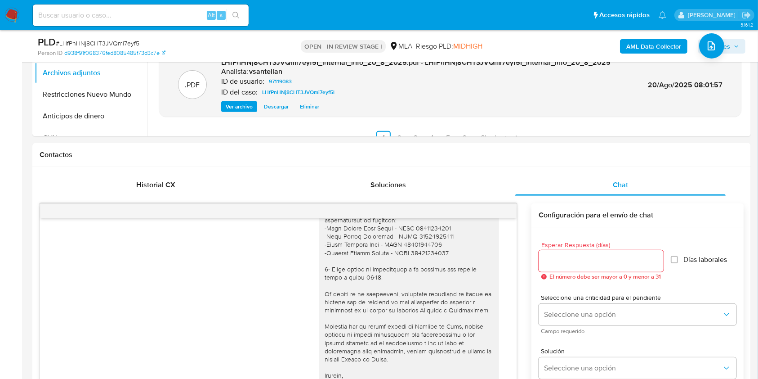
scroll to position [109, 0]
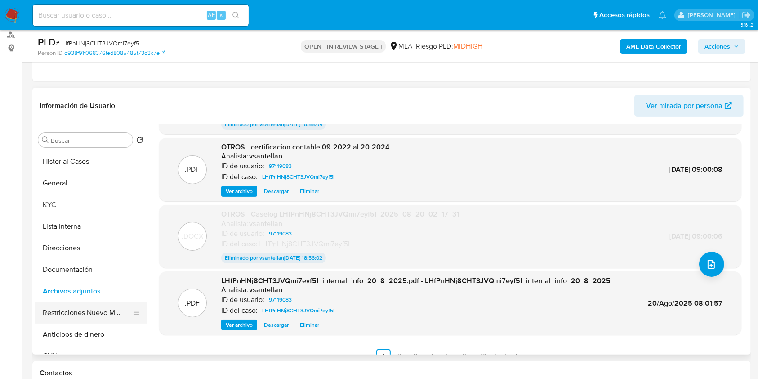
click at [114, 310] on button "Restricciones Nuevo Mundo" at bounding box center [87, 313] width 105 height 22
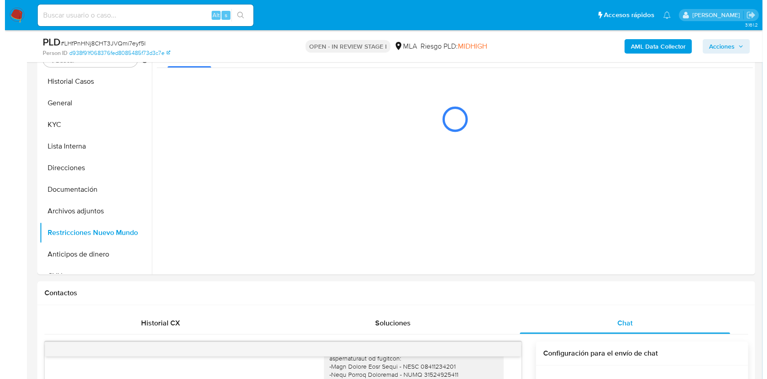
scroll to position [167, 0]
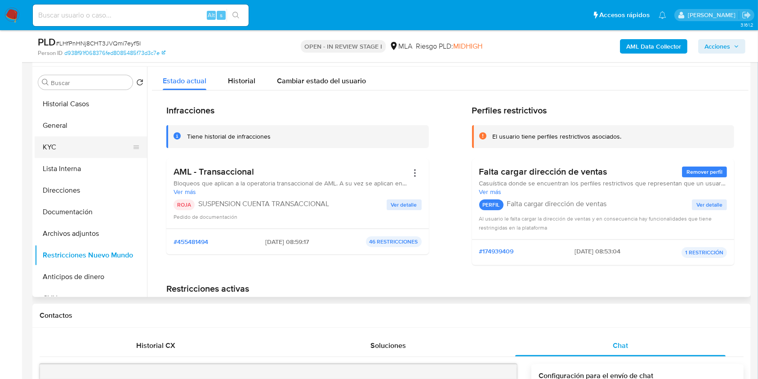
click at [60, 146] on button "KYC" at bounding box center [87, 147] width 105 height 22
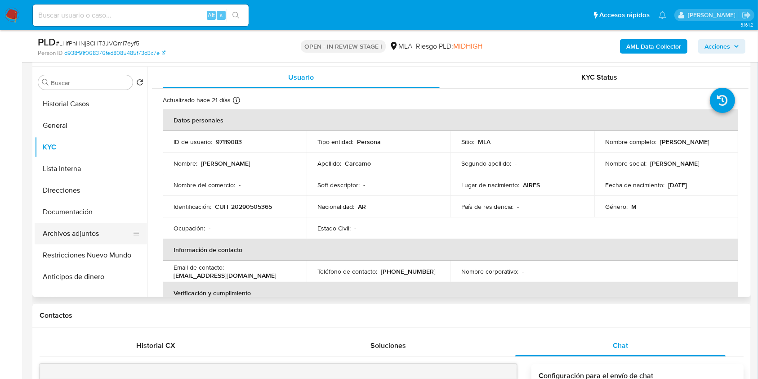
click at [82, 233] on button "Archivos adjuntos" at bounding box center [87, 234] width 105 height 22
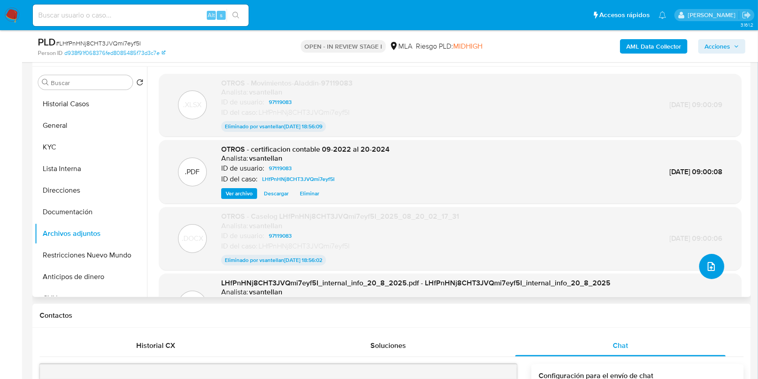
click at [709, 268] on icon "upload-file" at bounding box center [711, 266] width 11 height 11
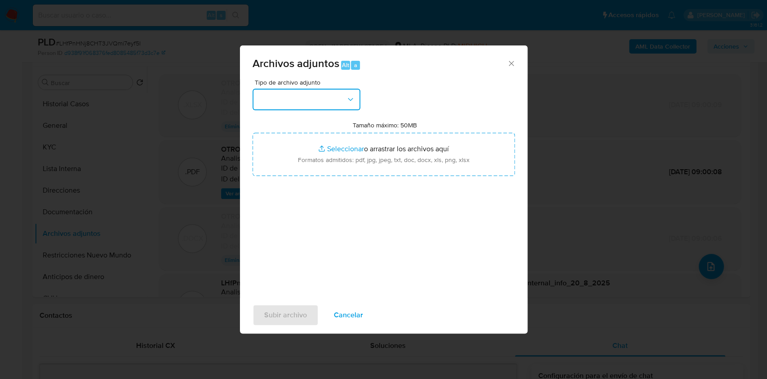
click at [296, 103] on button "button" at bounding box center [307, 100] width 108 height 22
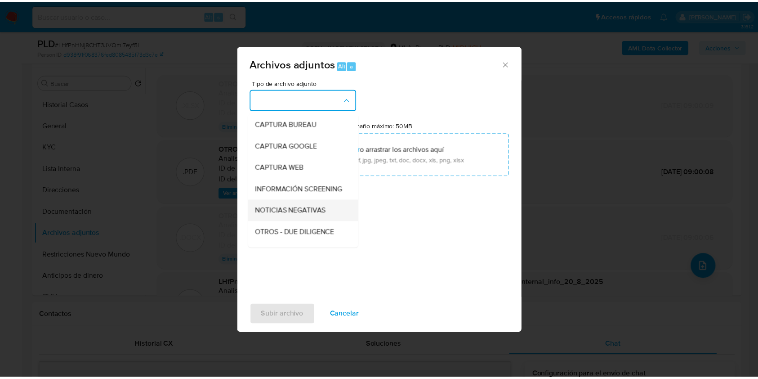
scroll to position [60, 0]
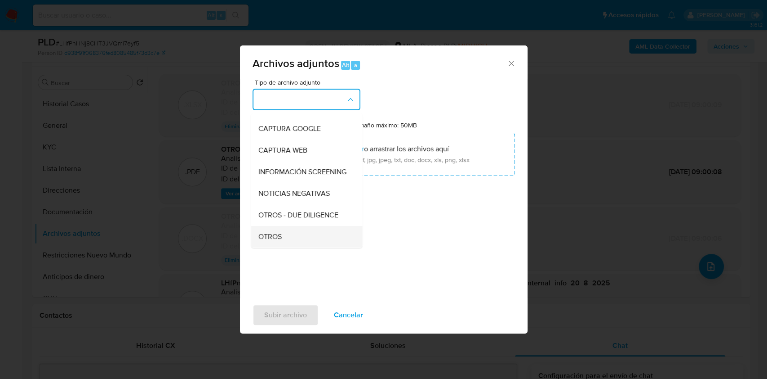
click at [284, 237] on div "OTROS" at bounding box center [304, 237] width 92 height 22
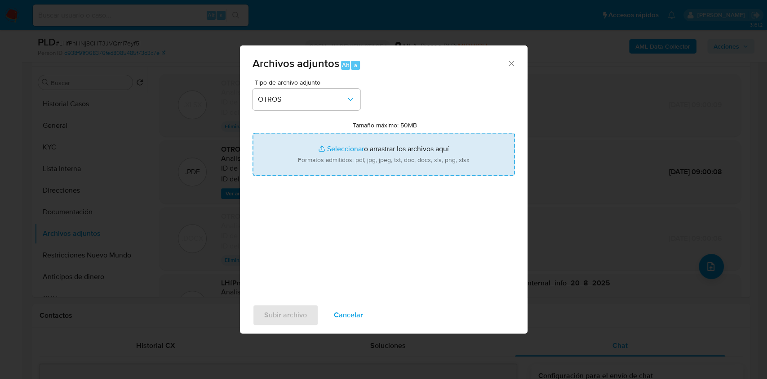
click at [310, 169] on input "Tamaño máximo: 50MB Seleccionar archivos" at bounding box center [384, 154] width 263 height 43
type input "C:\fakepath\Caselog 1pjCNtYbdqJ1FEOFxW7suRrF_2025_09_22_15_01_29..docx"
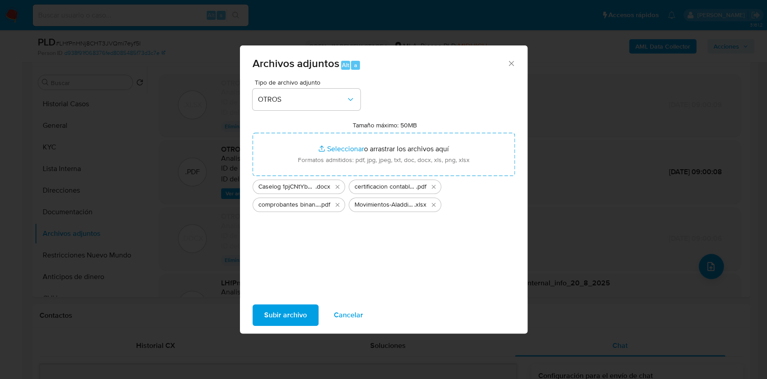
click at [295, 318] on span "Subir archivo" at bounding box center [285, 315] width 43 height 20
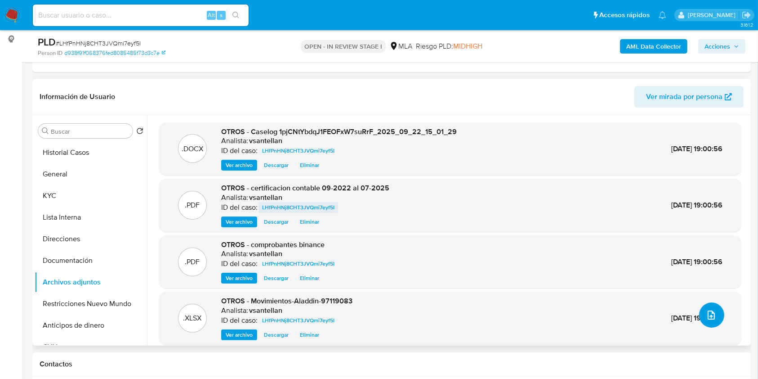
scroll to position [107, 0]
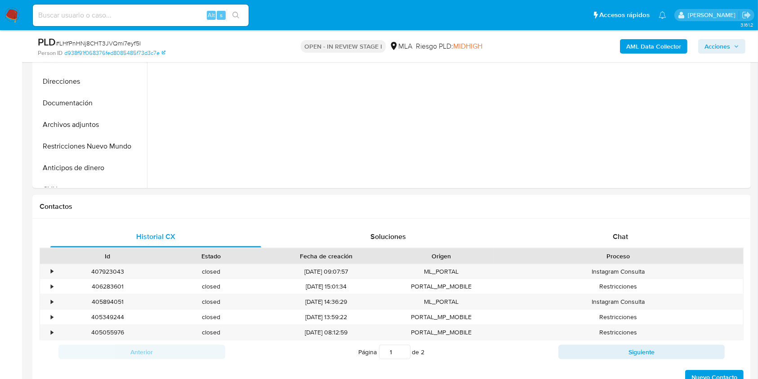
scroll to position [289, 0]
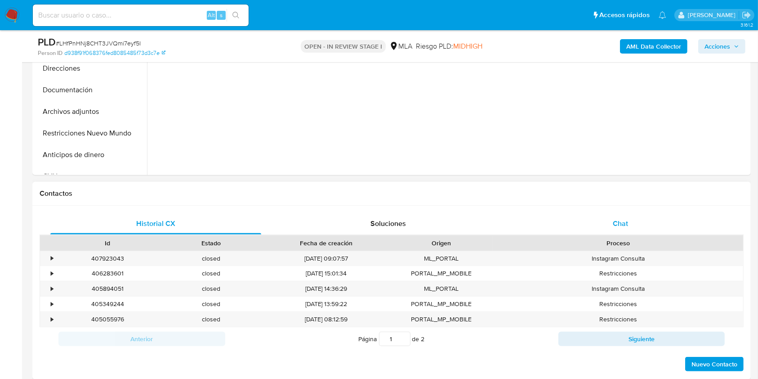
click at [664, 222] on div "Chat" at bounding box center [620, 224] width 211 height 22
select select "10"
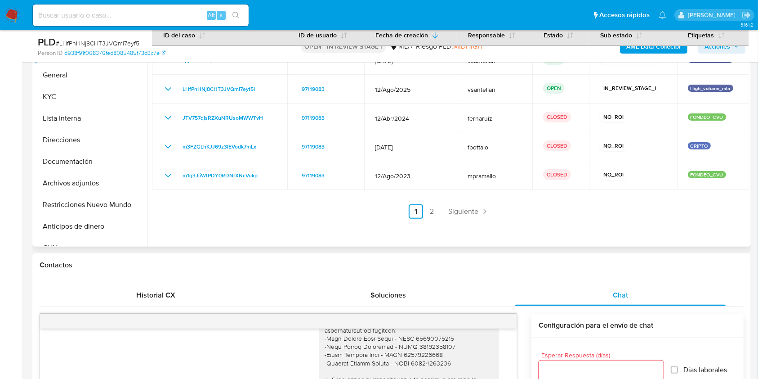
scroll to position [209, 0]
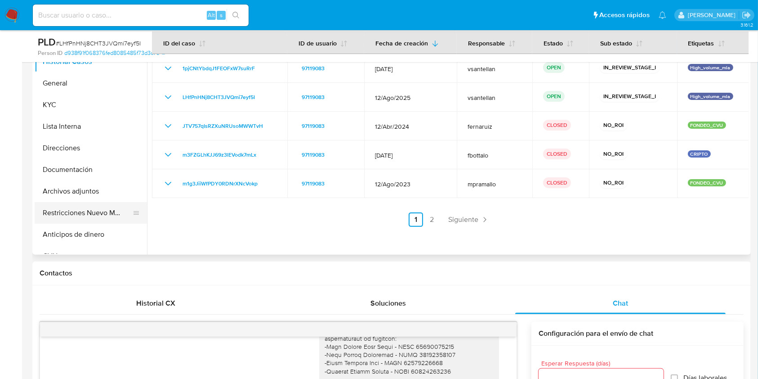
click at [94, 209] on button "Restricciones Nuevo Mundo" at bounding box center [87, 213] width 105 height 22
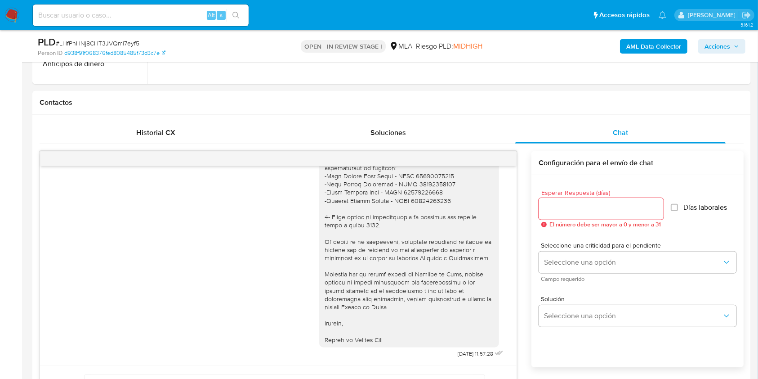
scroll to position [408, 0]
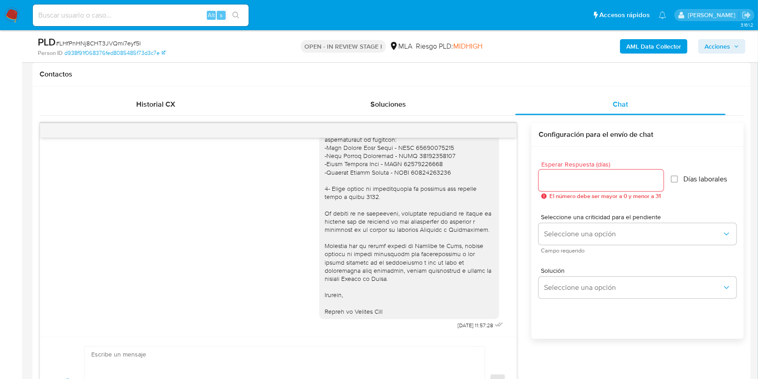
click at [145, 88] on div "Historial CX Soluciones Chat Id Estado Fecha de creación Origen Proceso • 40792…" at bounding box center [391, 260] width 718 height 348
click at [152, 95] on div "Historial CX" at bounding box center [155, 105] width 211 height 22
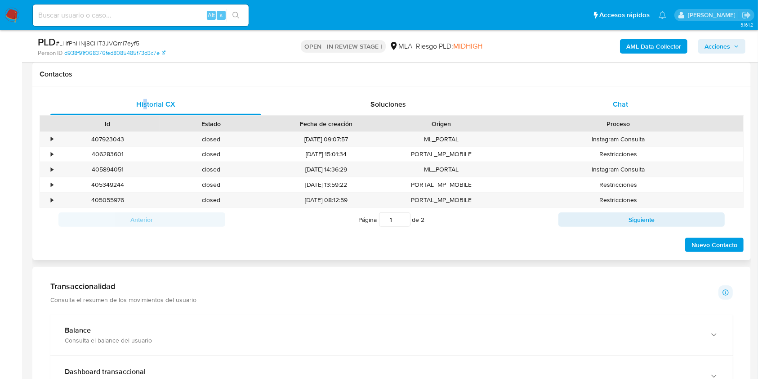
click at [608, 109] on div "Chat" at bounding box center [620, 105] width 211 height 22
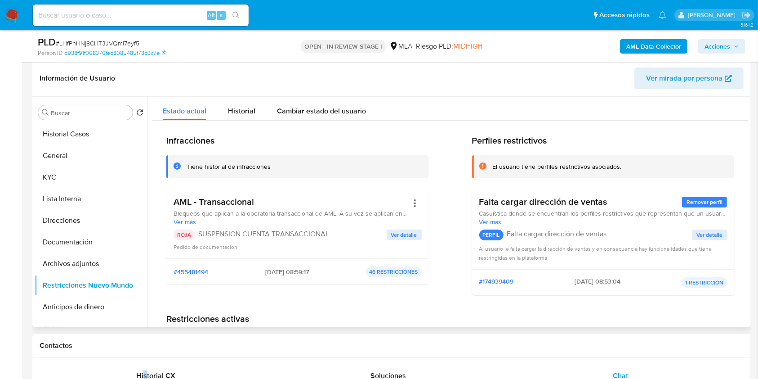
scroll to position [134, 0]
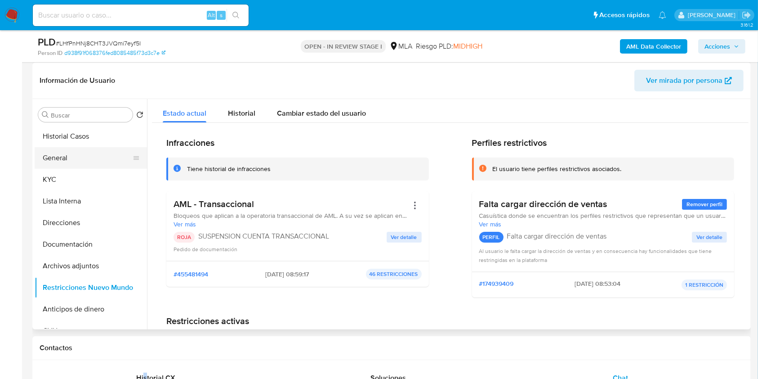
click at [97, 151] on button "General" at bounding box center [87, 158] width 105 height 22
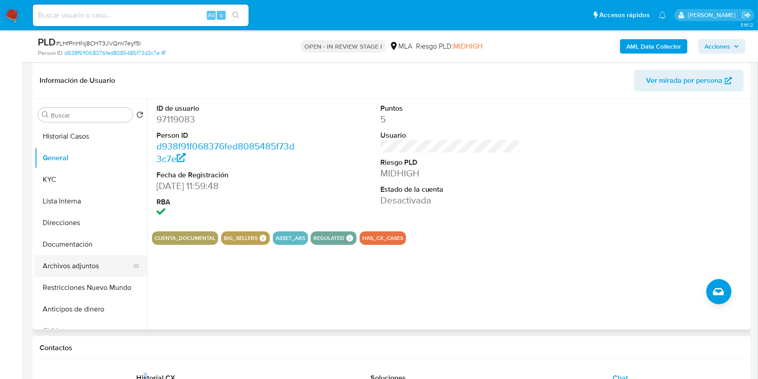
click at [107, 264] on button "Archivos adjuntos" at bounding box center [87, 266] width 105 height 22
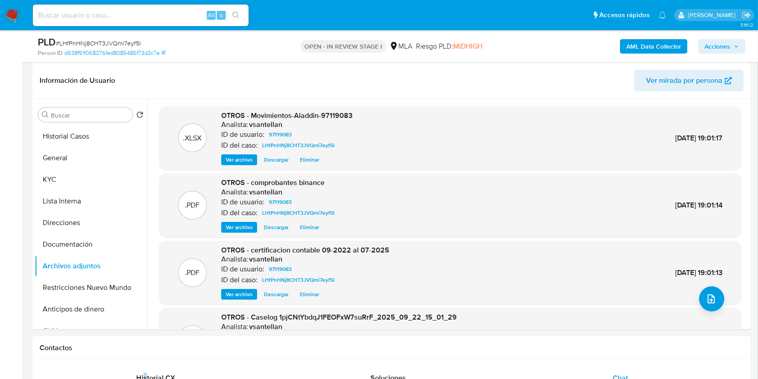
click at [733, 44] on span "Acciones" at bounding box center [721, 46] width 35 height 13
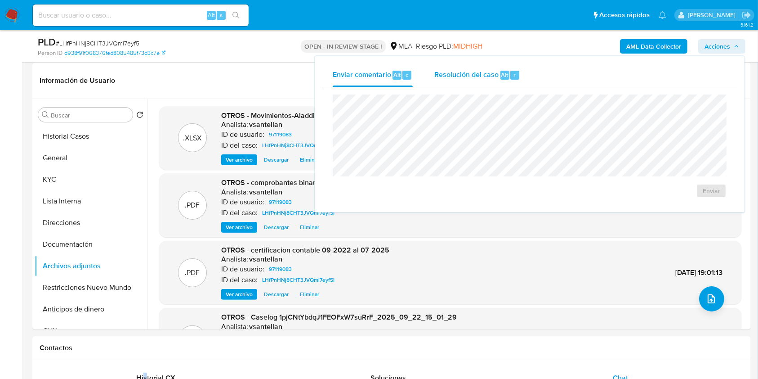
click at [488, 71] on span "Resolución del caso" at bounding box center [466, 74] width 64 height 10
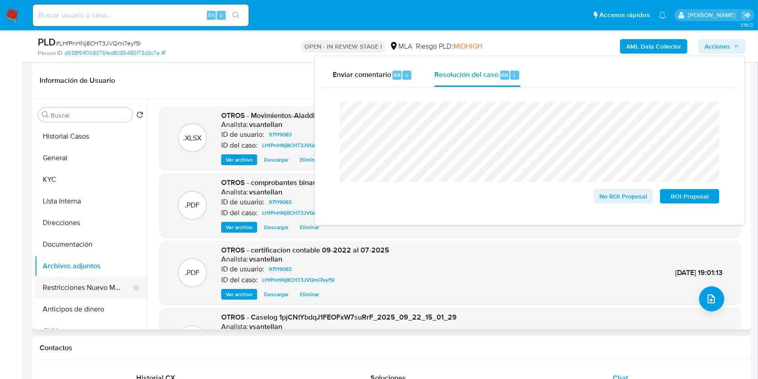
click at [103, 285] on button "Restricciones Nuevo Mundo" at bounding box center [87, 287] width 105 height 22
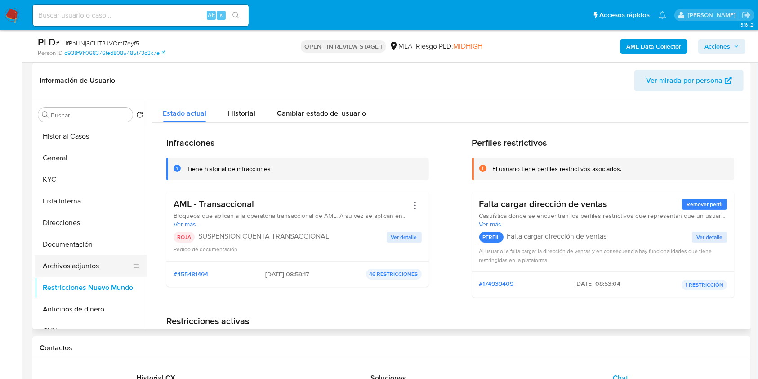
click at [94, 261] on button "Archivos adjuntos" at bounding box center [87, 266] width 105 height 22
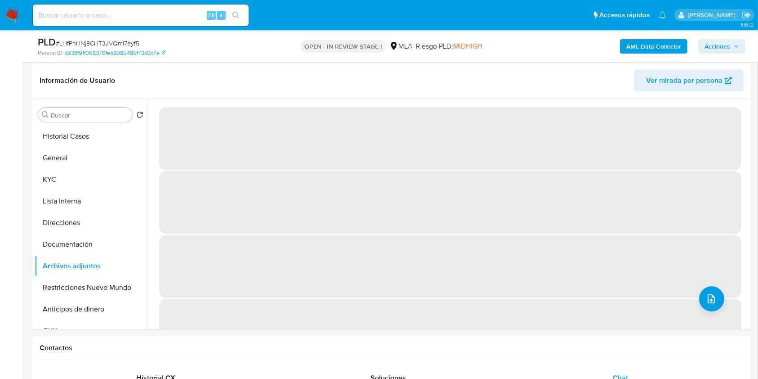
click at [740, 49] on button "Acciones" at bounding box center [721, 46] width 47 height 14
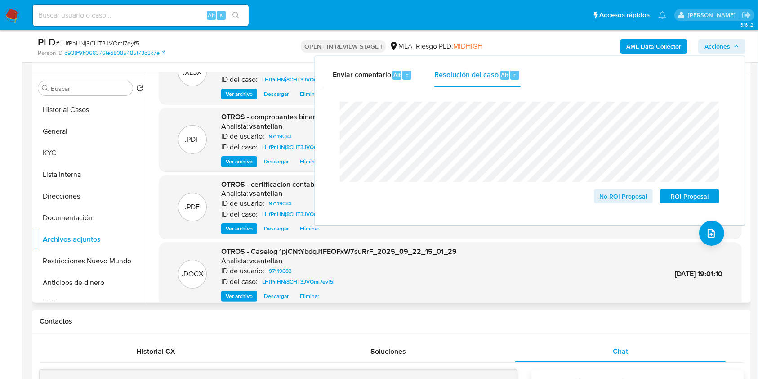
scroll to position [76, 0]
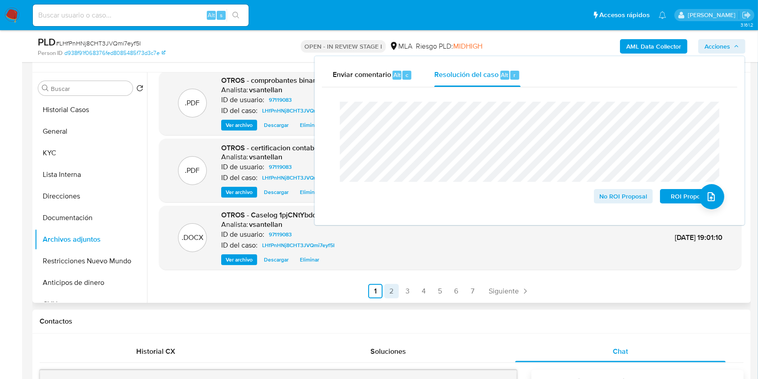
click at [387, 285] on link "2" at bounding box center [391, 291] width 14 height 14
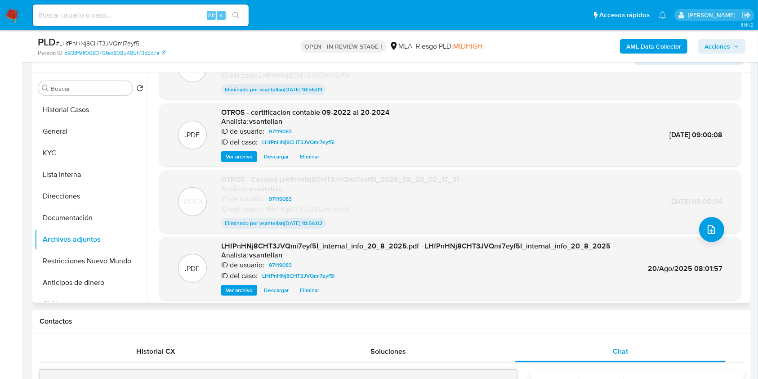
scroll to position [73, 0]
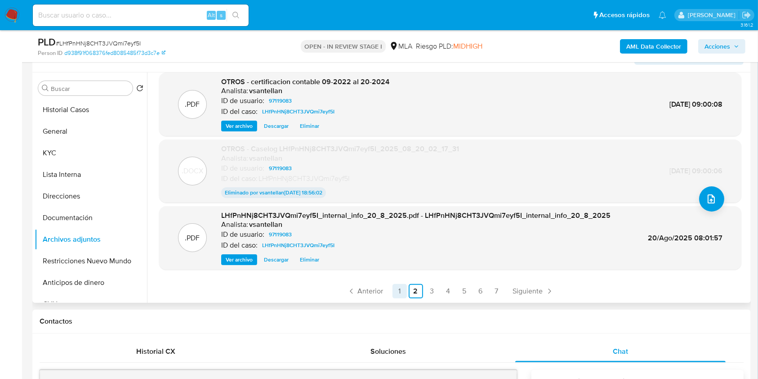
click at [399, 290] on link "1" at bounding box center [399, 291] width 14 height 14
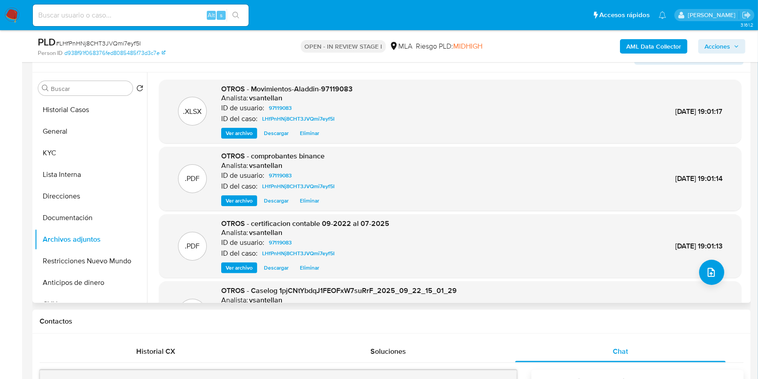
click at [727, 40] on span "Acciones" at bounding box center [717, 46] width 26 height 14
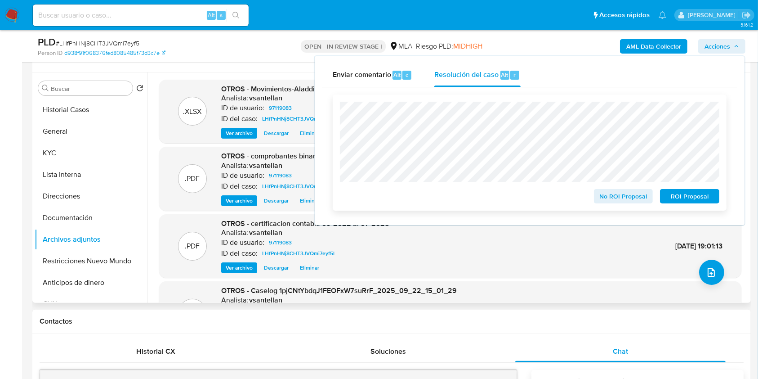
click at [706, 202] on span "ROI Proposal" at bounding box center [689, 196] width 47 height 13
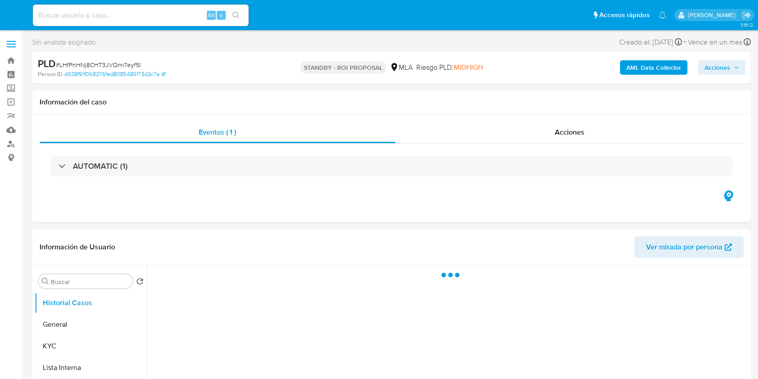
select select "10"
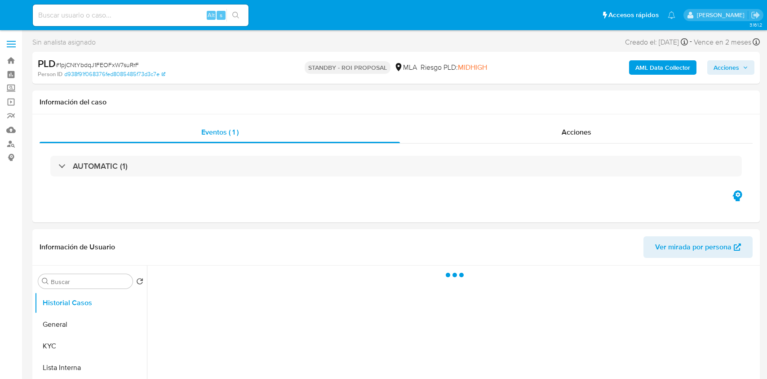
select select "10"
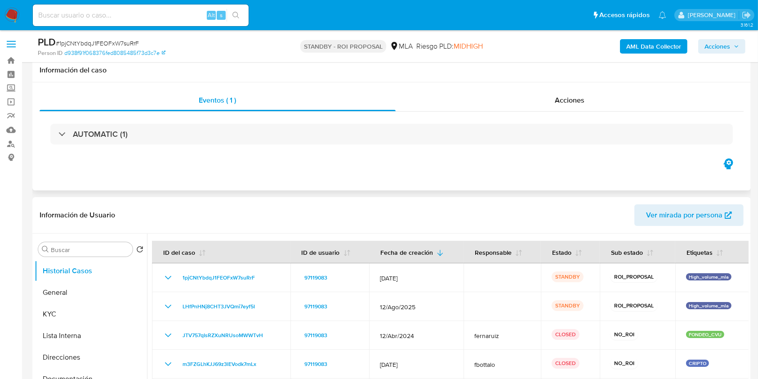
scroll to position [60, 0]
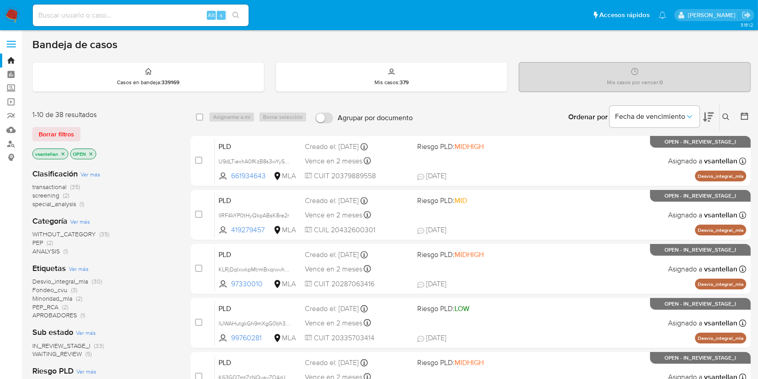
click at [730, 118] on button at bounding box center [727, 116] width 15 height 11
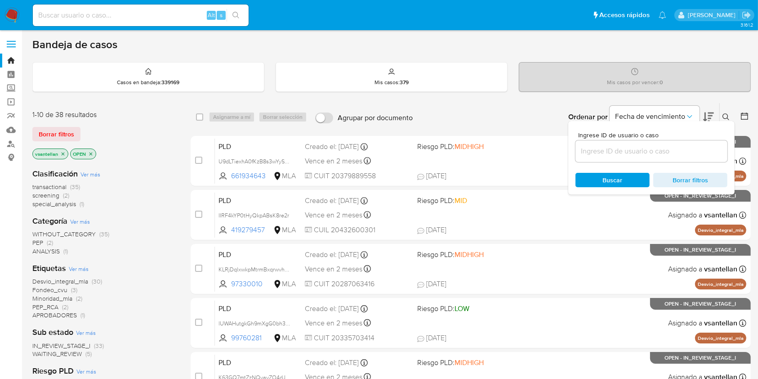
click at [675, 149] on input at bounding box center [651, 151] width 152 height 12
type input "120608556"
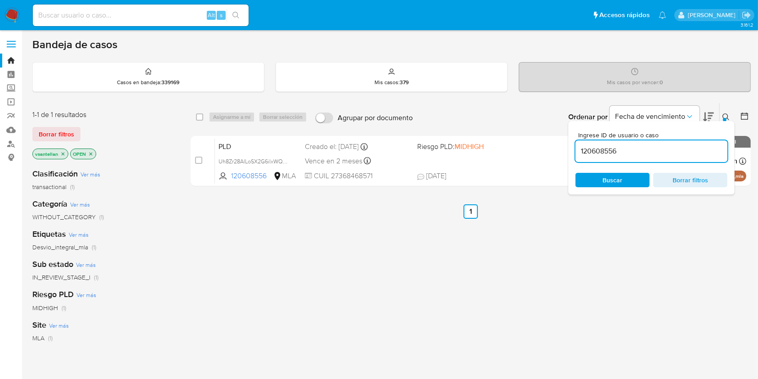
click at [723, 115] on icon at bounding box center [725, 116] width 7 height 7
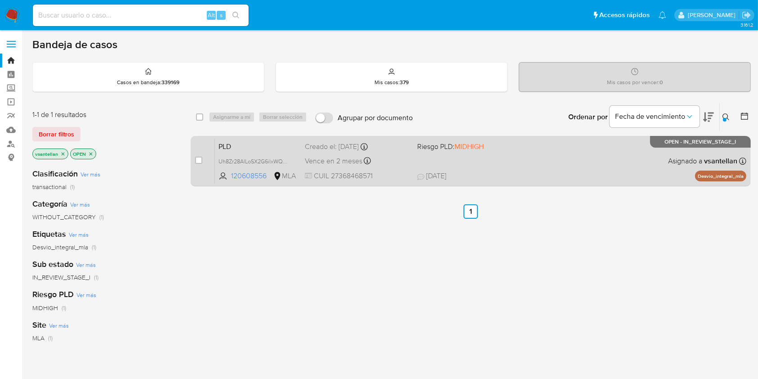
click at [635, 155] on div "PLD Uh8Zr28AlLoSX2G6ilxWQDrH 120608556 MLA Riesgo PLD: MIDHIGH Creado el: [DATE…" at bounding box center [480, 160] width 531 height 45
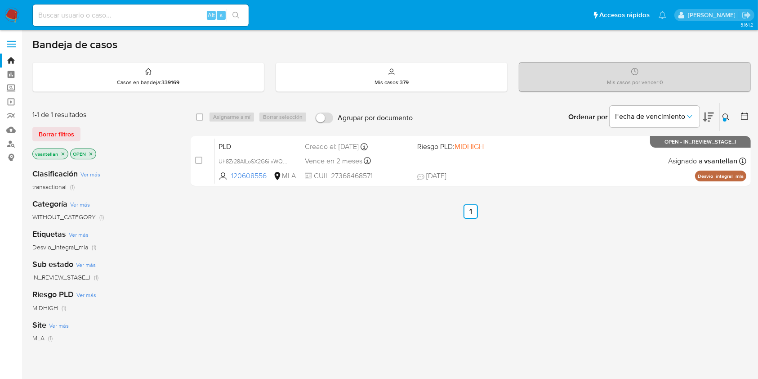
drag, startPoint x: 725, startPoint y: 113, endPoint x: 724, endPoint y: 122, distance: 9.0
click at [725, 113] on icon at bounding box center [725, 116] width 7 height 7
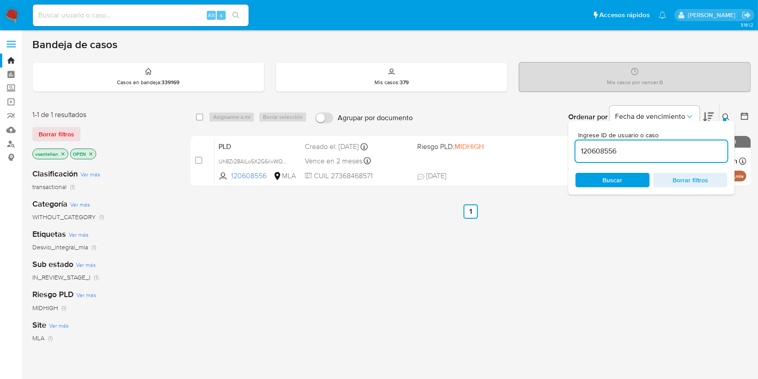
click at [681, 156] on div "120608556" at bounding box center [651, 151] width 152 height 22
drag, startPoint x: 681, startPoint y: 156, endPoint x: 677, endPoint y: 151, distance: 7.4
click at [681, 156] on div "120608556" at bounding box center [651, 151] width 152 height 22
click at [677, 150] on input "120608556" at bounding box center [651, 151] width 152 height 12
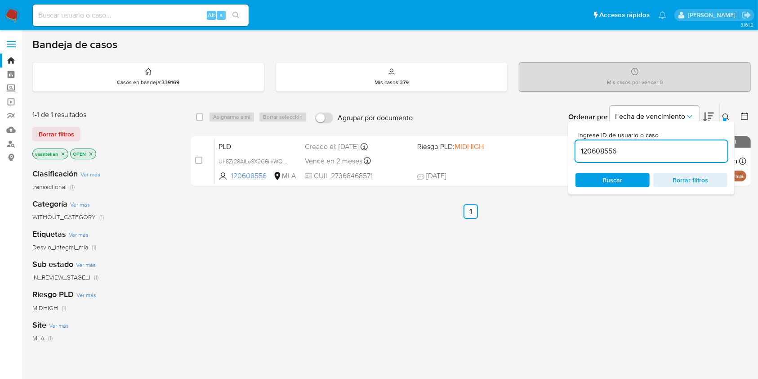
paste input "64542877"
type input "645428776"
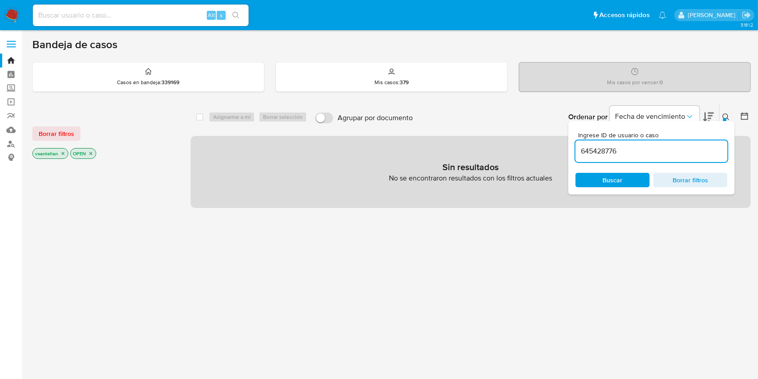
click at [725, 119] on div at bounding box center [725, 120] width 4 height 4
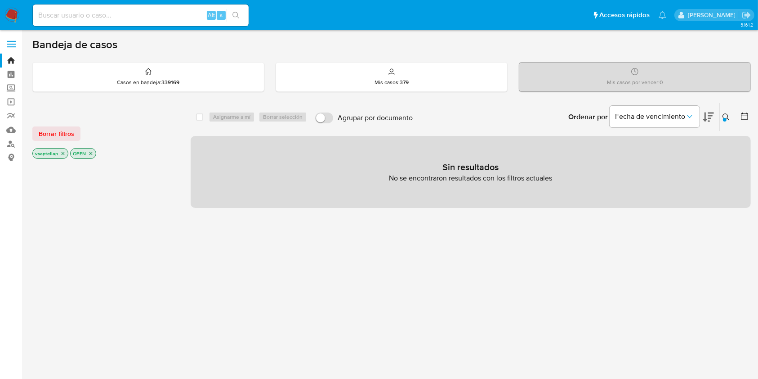
click at [64, 155] on icon "close-filter" at bounding box center [62, 153] width 5 height 5
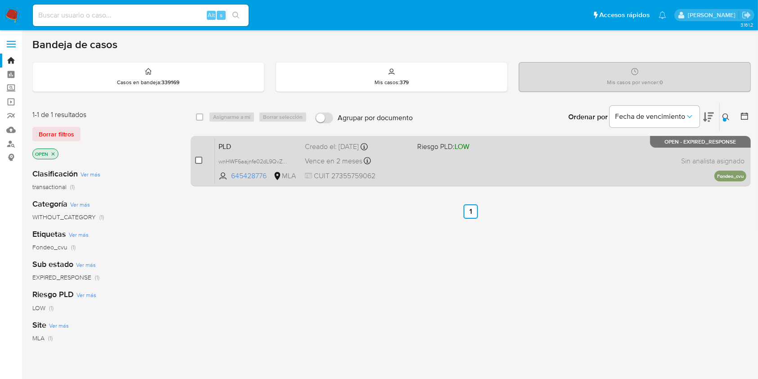
click at [197, 161] on input "checkbox" at bounding box center [198, 159] width 7 height 7
checkbox input "true"
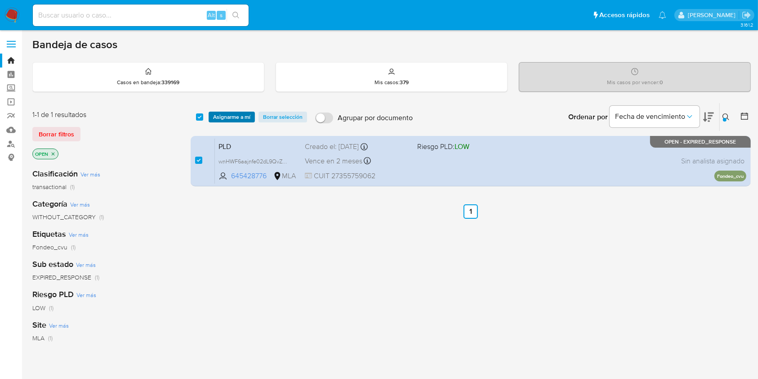
click at [236, 112] on span "Asignarme a mí" at bounding box center [231, 116] width 37 height 9
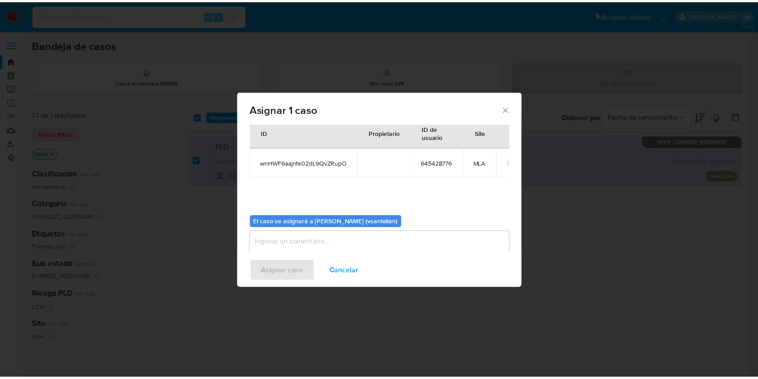
scroll to position [46, 0]
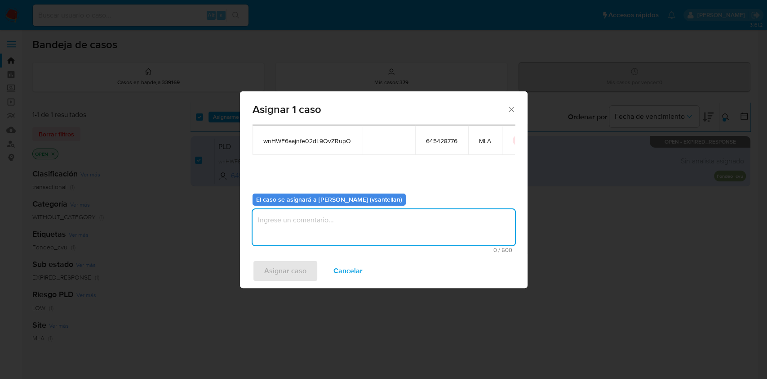
click at [285, 223] on textarea "assign-modal" at bounding box center [384, 227] width 263 height 36
type textarea "1"
click at [278, 266] on span "Asignar caso" at bounding box center [285, 271] width 42 height 20
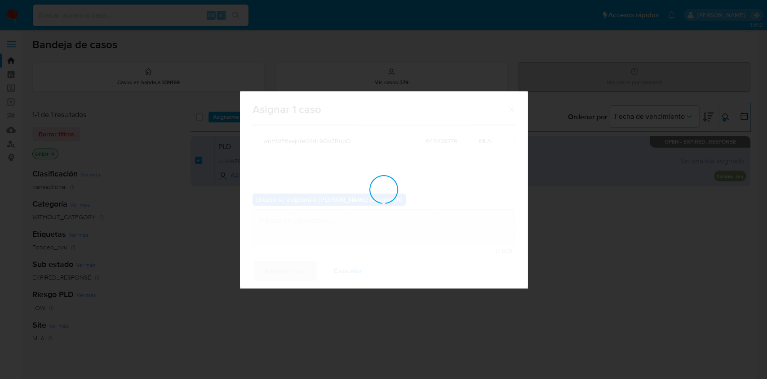
checkbox input "false"
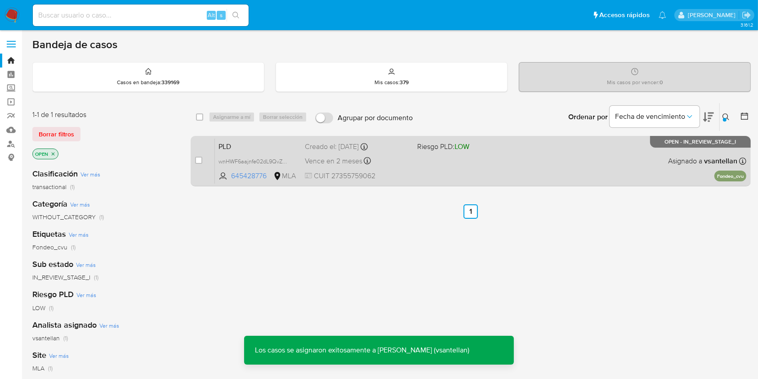
click at [504, 169] on div "PLD wnHWF6aajnfe02dL9QvZRupO 645428776 MLA Riesgo PLD: LOW Creado el: 12/09/202…" at bounding box center [480, 160] width 531 height 45
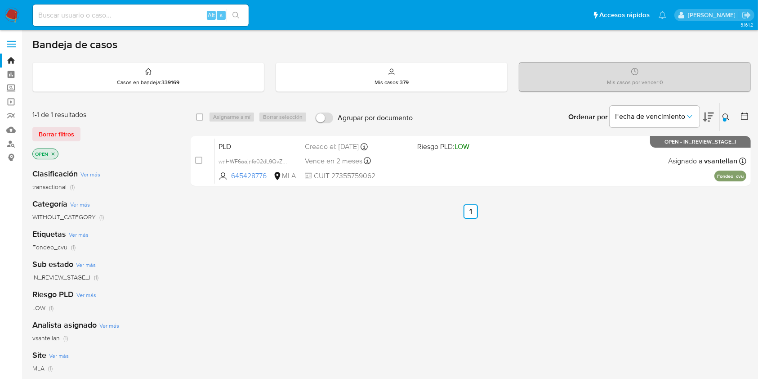
click at [10, 13] on img at bounding box center [11, 15] width 15 height 15
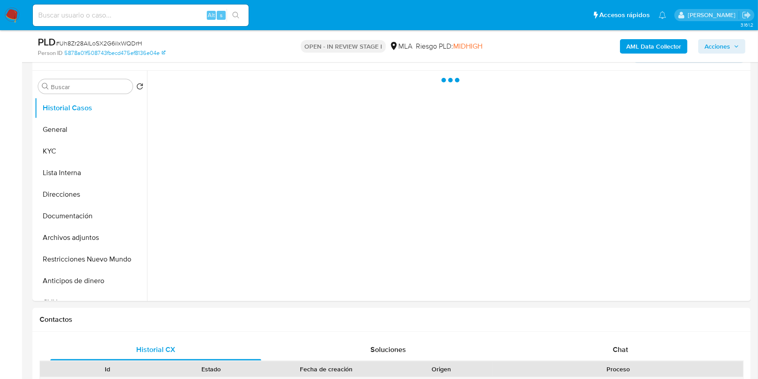
scroll to position [330, 0]
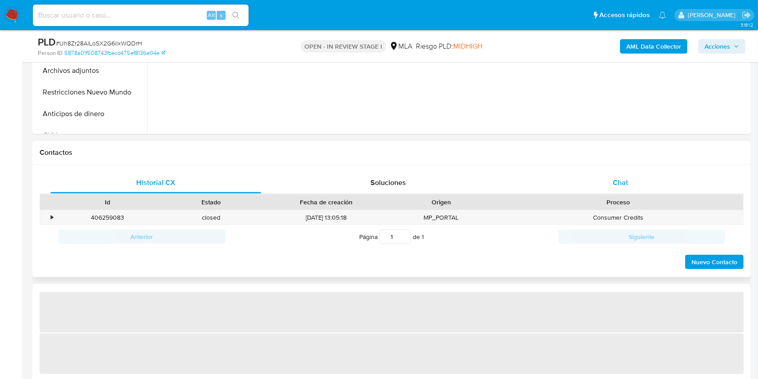
select select "10"
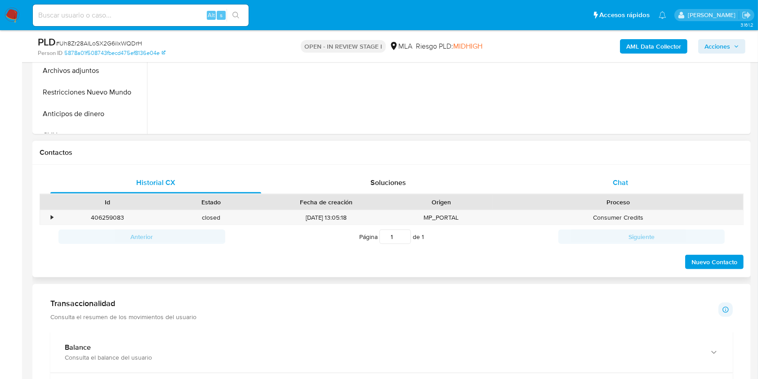
click at [668, 187] on div "Chat" at bounding box center [620, 183] width 211 height 22
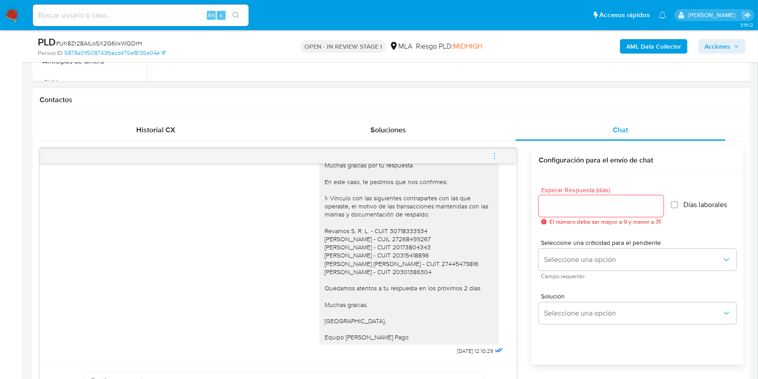
scroll to position [1006, 0]
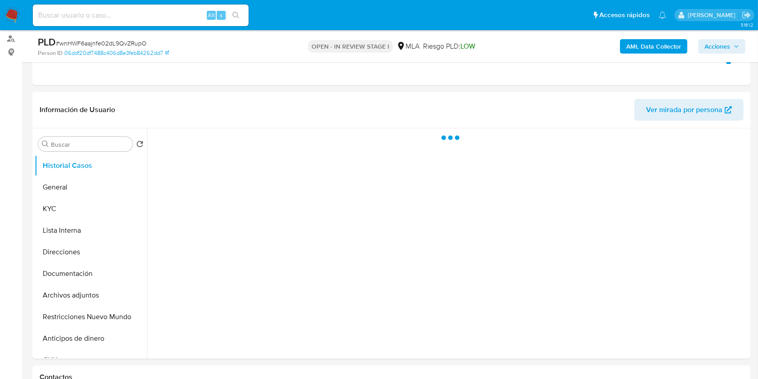
scroll to position [366, 0]
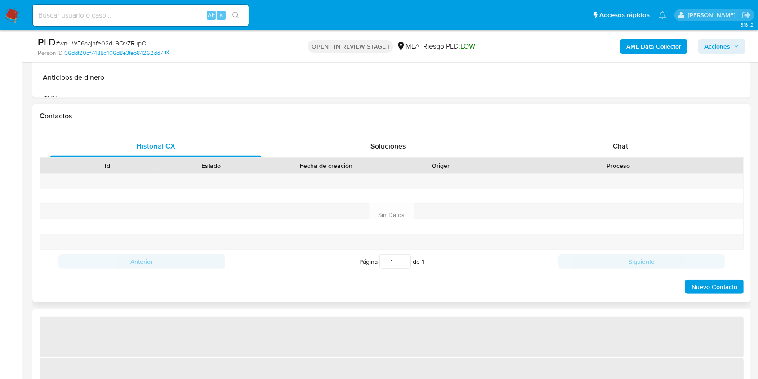
click at [634, 131] on div "Historial CX Soluciones Chat Id Estado Fecha de creación Origen Proceso Anterio…" at bounding box center [391, 215] width 718 height 174
select select "10"
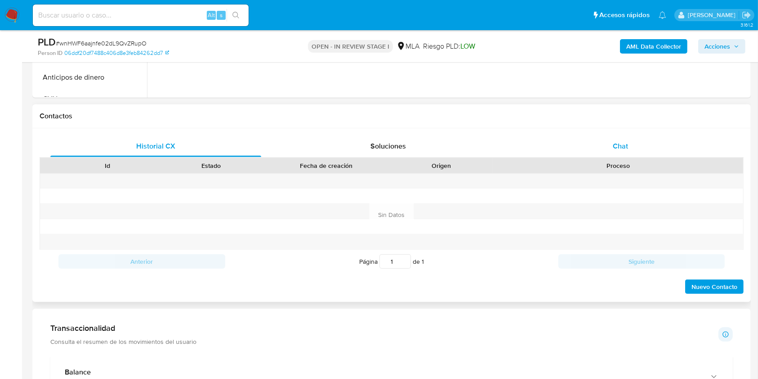
click at [636, 143] on div "Chat" at bounding box center [620, 146] width 211 height 22
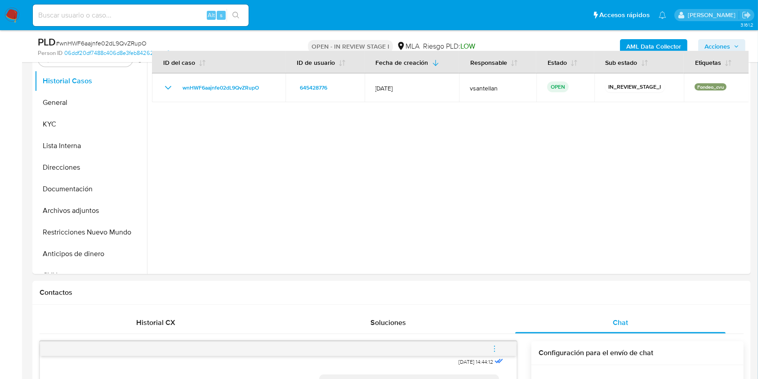
scroll to position [153, 0]
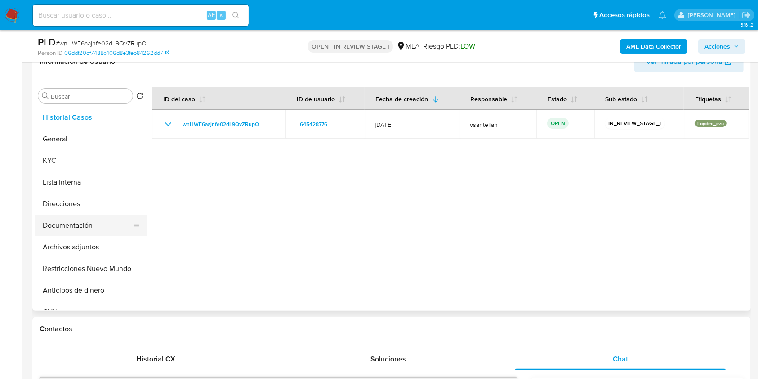
click at [100, 228] on button "Documentación" at bounding box center [87, 225] width 105 height 22
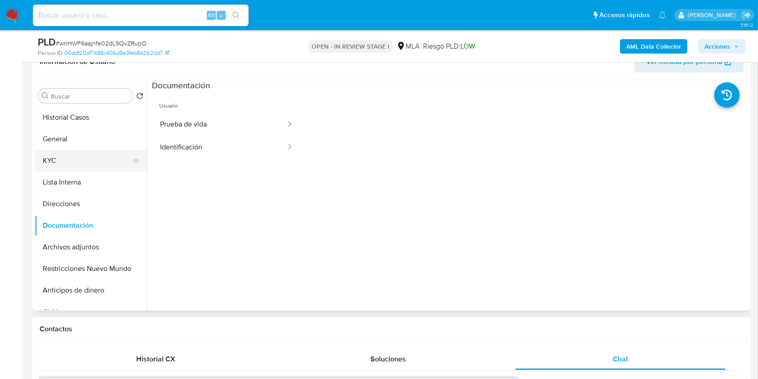
click at [82, 156] on button "KYC" at bounding box center [87, 161] width 105 height 22
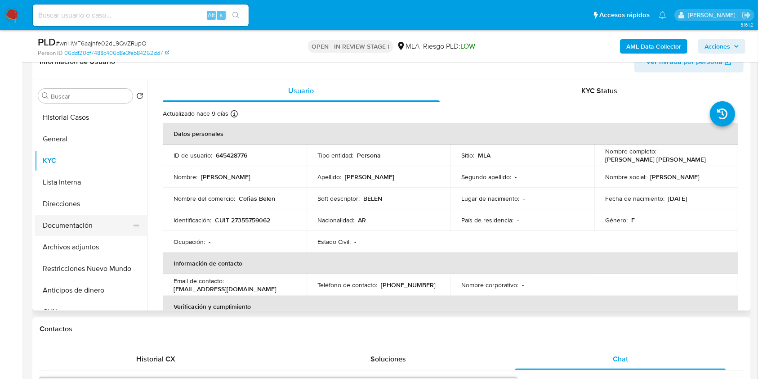
click at [54, 220] on button "Documentación" at bounding box center [87, 225] width 105 height 22
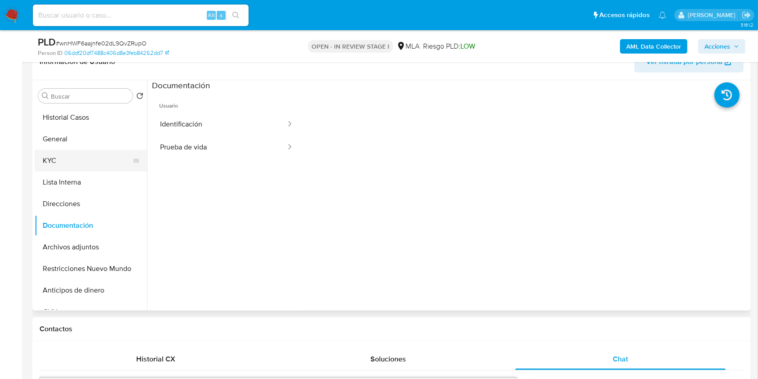
click at [68, 160] on button "KYC" at bounding box center [87, 161] width 105 height 22
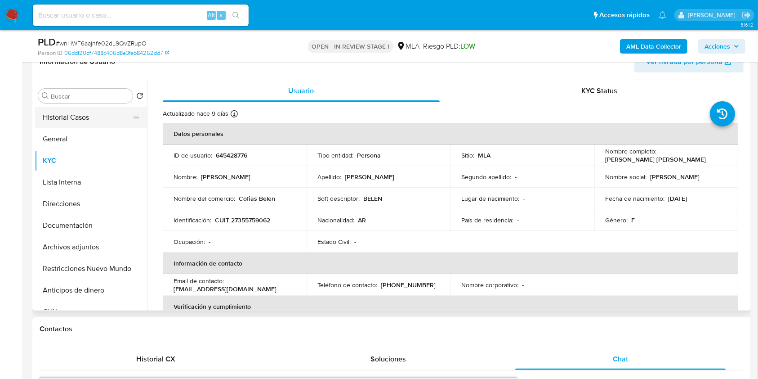
click at [94, 120] on button "Historial Casos" at bounding box center [87, 118] width 105 height 22
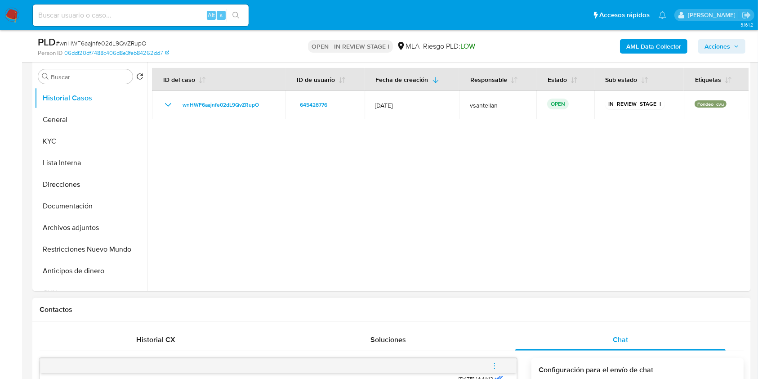
scroll to position [273, 0]
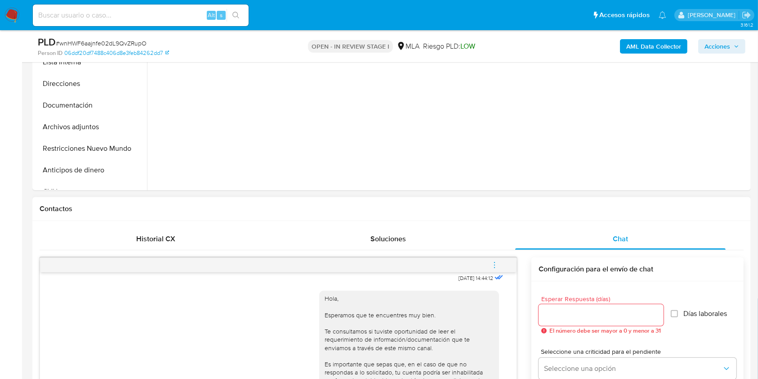
click at [506, 266] on button "menu-action" at bounding box center [495, 265] width 30 height 22
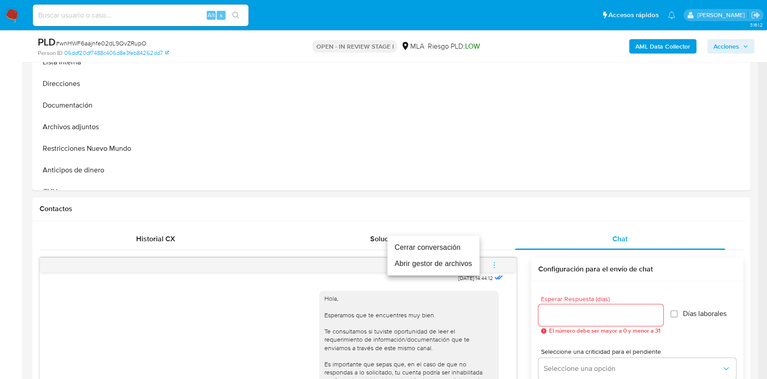
drag, startPoint x: 439, startPoint y: 241, endPoint x: 563, endPoint y: 214, distance: 127.0
click at [439, 241] on li "Cerrar conversación" at bounding box center [434, 247] width 92 height 16
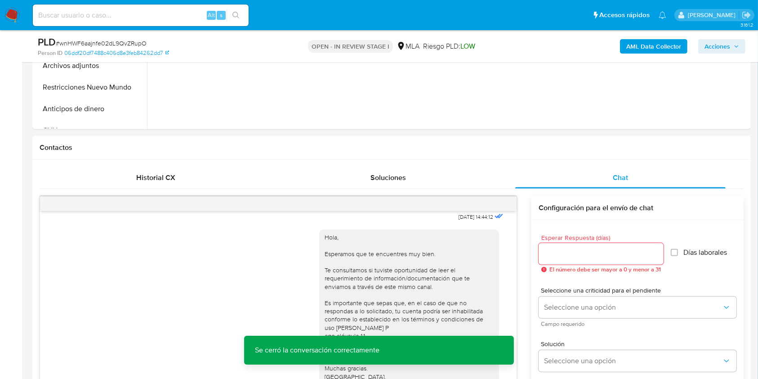
scroll to position [218, 0]
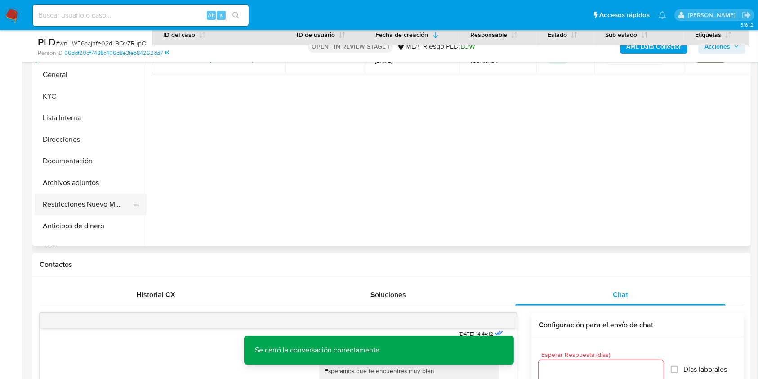
click at [75, 203] on button "Restricciones Nuevo Mundo" at bounding box center [87, 204] width 105 height 22
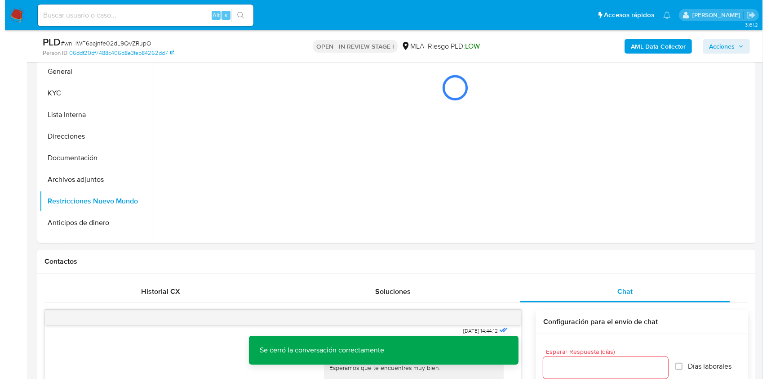
scroll to position [170, 0]
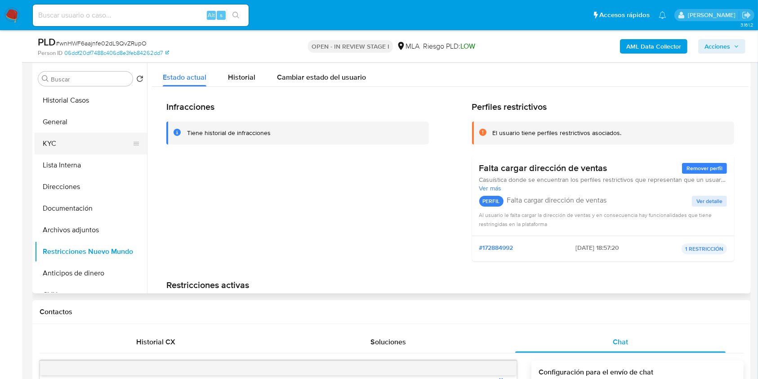
click at [74, 137] on button "KYC" at bounding box center [87, 144] width 105 height 22
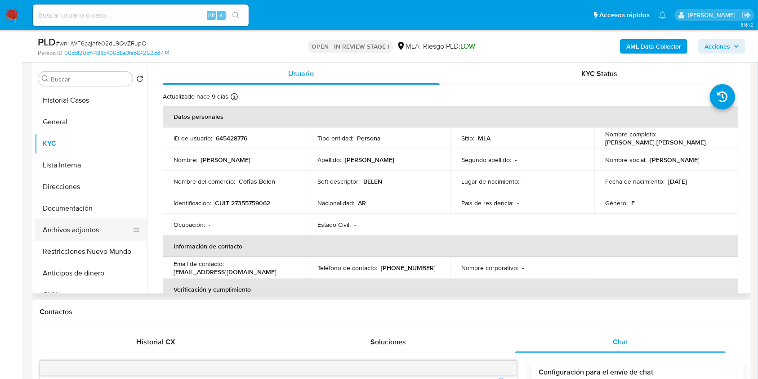
click at [84, 228] on button "Archivos adjuntos" at bounding box center [87, 230] width 105 height 22
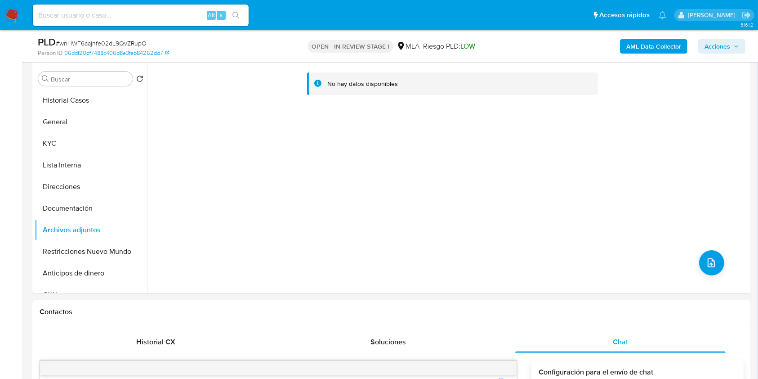
click at [633, 43] on b "AML Data Collector" at bounding box center [653, 46] width 55 height 14
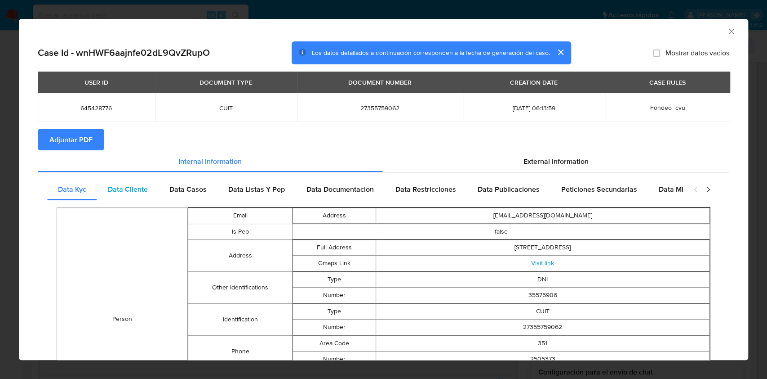
click at [137, 199] on div "Data Cliente" at bounding box center [128, 189] width 62 height 22
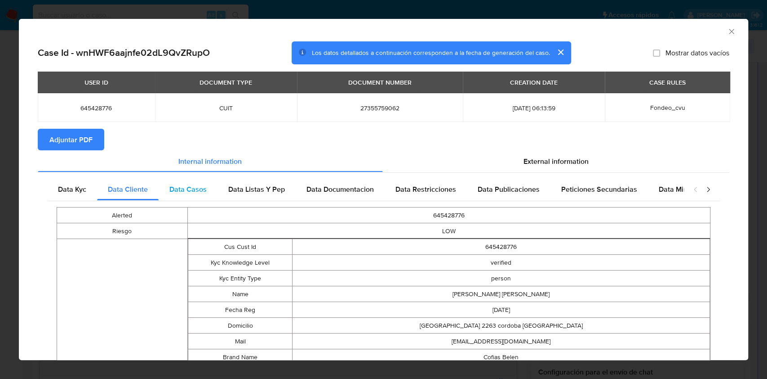
click at [214, 183] on div "Data Casos" at bounding box center [188, 189] width 59 height 22
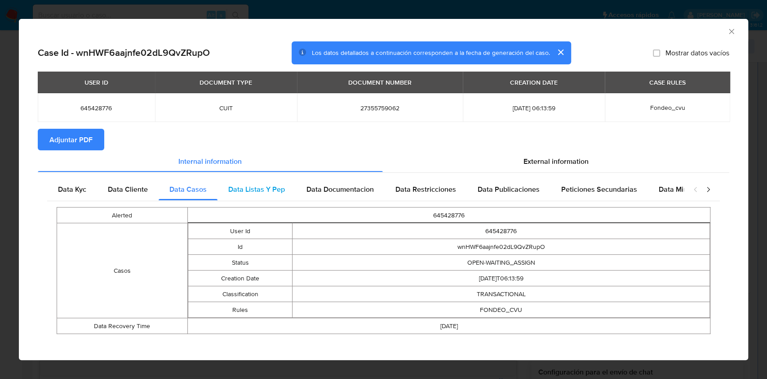
click at [275, 190] on span "Data Listas Y Pep" at bounding box center [256, 189] width 57 height 10
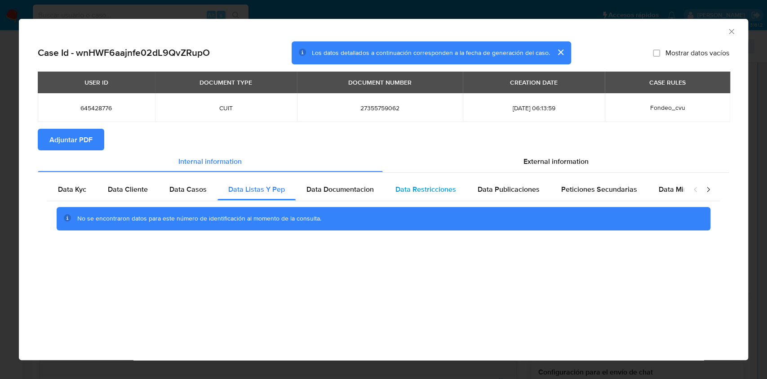
drag, startPoint x: 334, startPoint y: 183, endPoint x: 440, endPoint y: 187, distance: 106.1
click at [334, 183] on div "Data Documentacion" at bounding box center [340, 189] width 89 height 22
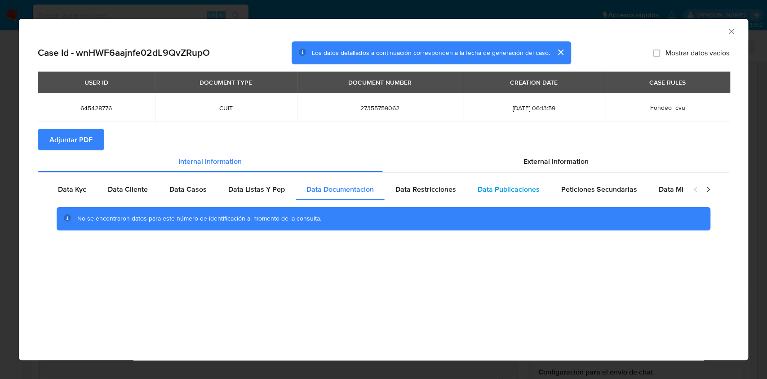
drag, startPoint x: 455, startPoint y: 183, endPoint x: 531, endPoint y: 196, distance: 76.6
click at [456, 183] on div "Data Restricciones" at bounding box center [426, 189] width 82 height 22
click at [544, 195] on div "Data Publicaciones" at bounding box center [509, 189] width 84 height 22
click at [648, 192] on div "Data Minoridad" at bounding box center [683, 189] width 71 height 22
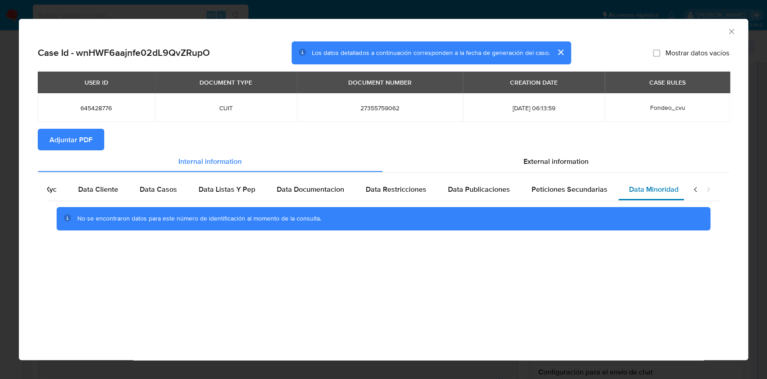
scroll to position [0, 30]
drag, startPoint x: 590, startPoint y: 192, endPoint x: 593, endPoint y: 173, distance: 19.1
click at [590, 192] on span "Peticiones Secundarias" at bounding box center [569, 189] width 76 height 10
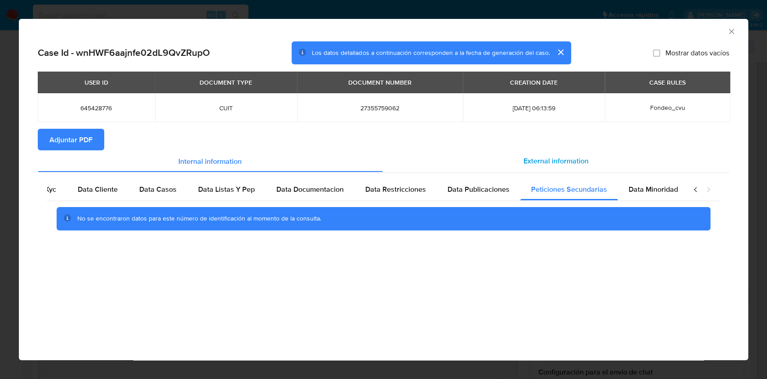
click at [593, 163] on div "External information" at bounding box center [556, 161] width 347 height 22
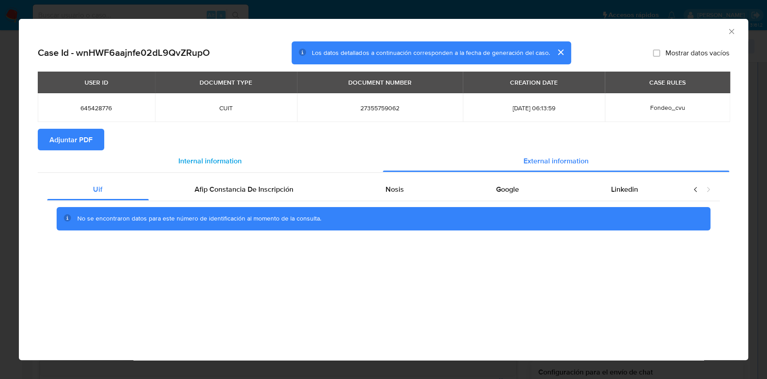
scroll to position [0, 0]
click at [201, 180] on div "Afip Constancia De Inscripción" at bounding box center [244, 189] width 191 height 22
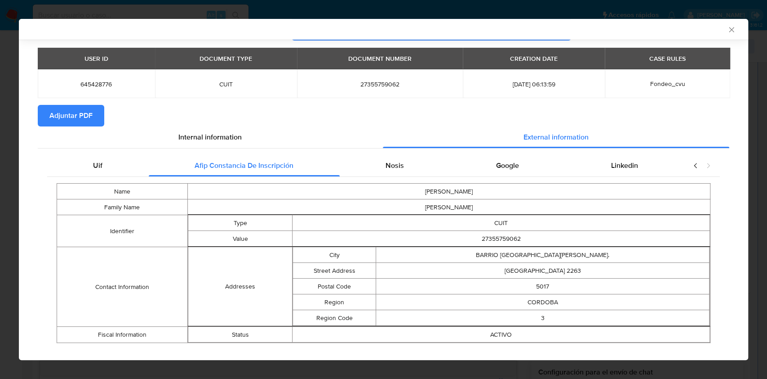
scroll to position [36, 0]
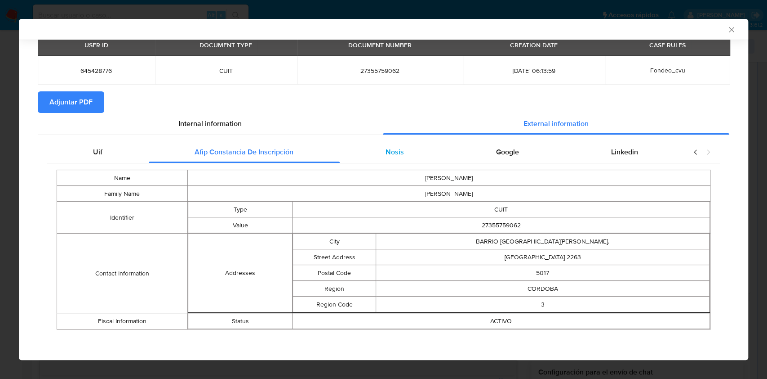
click at [431, 156] on div "Nosis" at bounding box center [395, 152] width 111 height 22
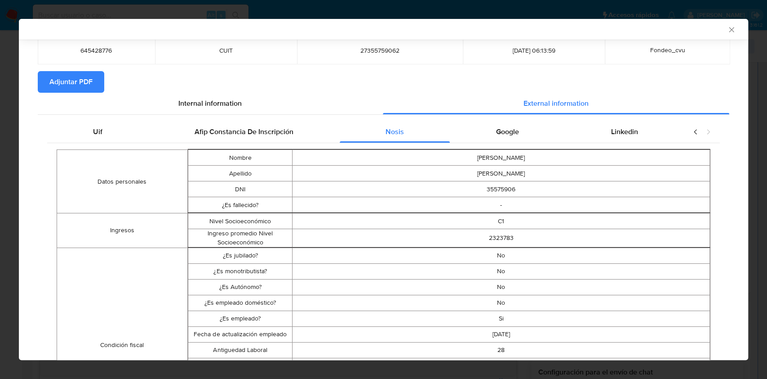
scroll to position [54, 0]
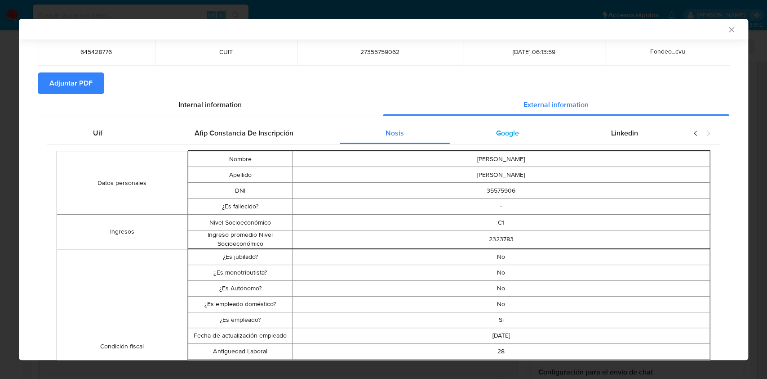
click at [483, 124] on div "Google" at bounding box center [507, 133] width 115 height 22
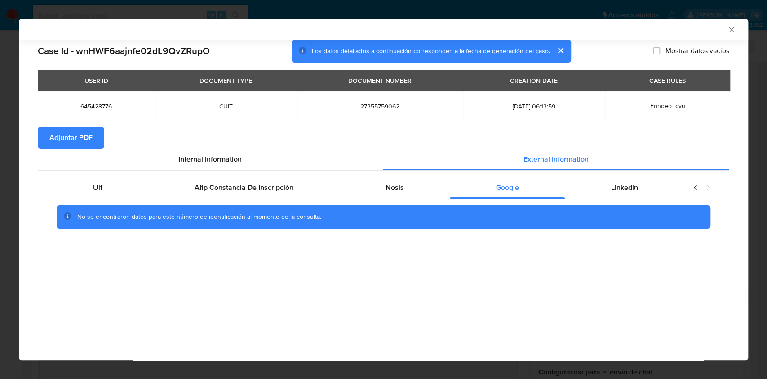
scroll to position [0, 0]
click at [645, 185] on div "Linkedin" at bounding box center [624, 188] width 119 height 22
click at [82, 131] on span "Adjuntar PDF" at bounding box center [70, 138] width 43 height 20
click at [732, 25] on icon "Cerrar ventana" at bounding box center [731, 29] width 9 height 9
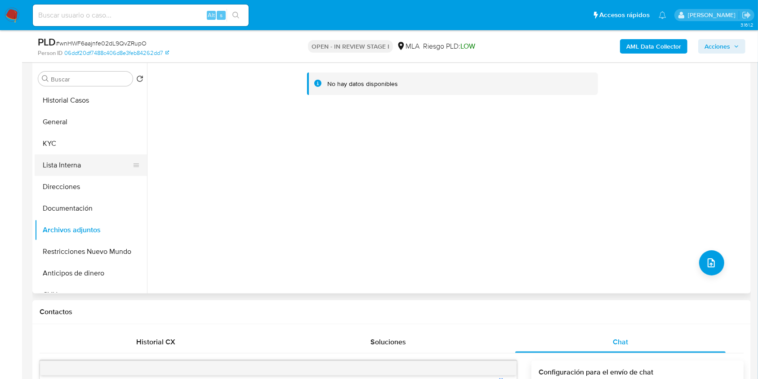
click at [77, 149] on button "KYC" at bounding box center [91, 144] width 112 height 22
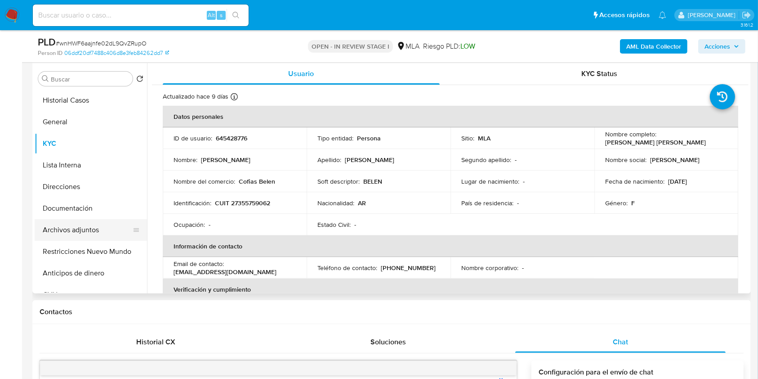
click at [103, 236] on button "Archivos adjuntos" at bounding box center [87, 230] width 105 height 22
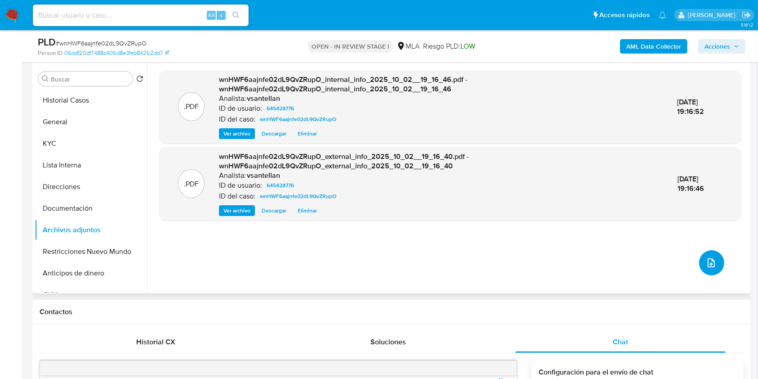
click at [707, 262] on icon "upload-file" at bounding box center [711, 262] width 11 height 11
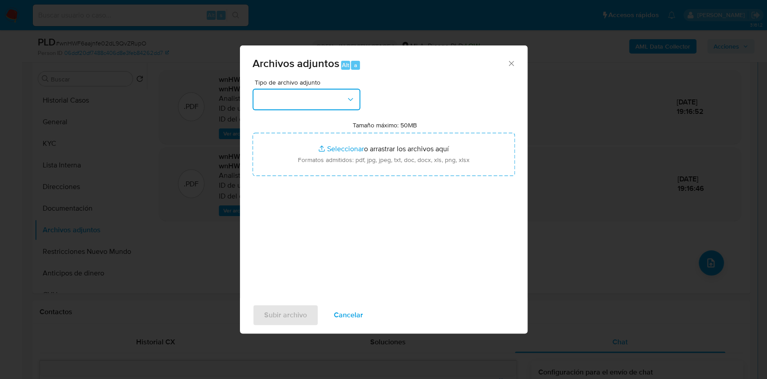
click at [325, 98] on button "button" at bounding box center [307, 100] width 108 height 22
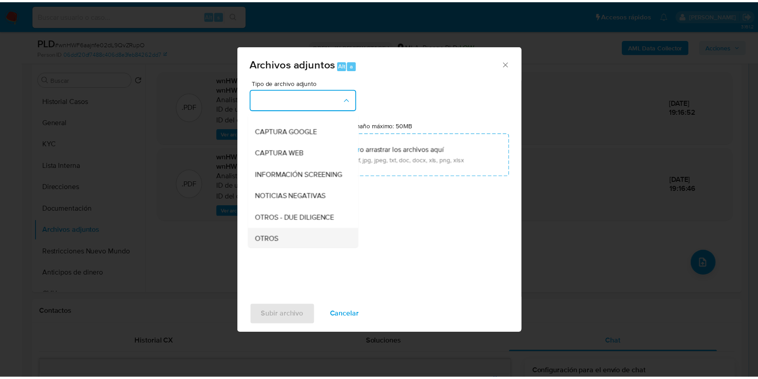
scroll to position [120, 0]
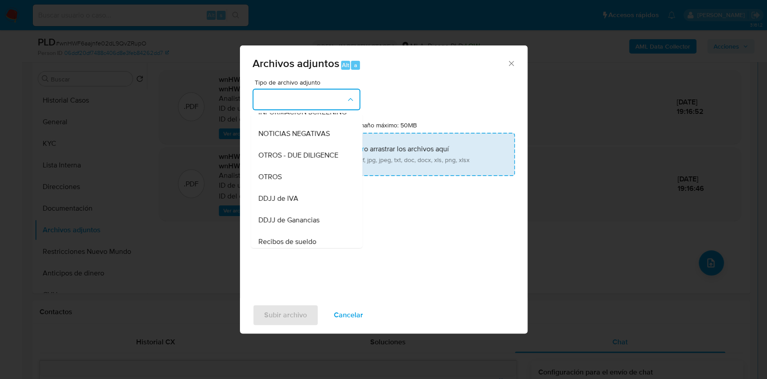
drag, startPoint x: 299, startPoint y: 190, endPoint x: 323, endPoint y: 159, distance: 39.3
click at [299, 187] on div "OTROS" at bounding box center [304, 177] width 92 height 22
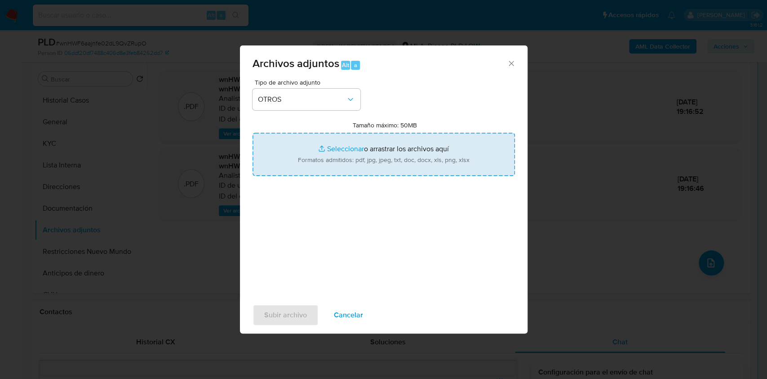
click at [325, 156] on input "Tamaño máximo: 50MB Seleccionar archivos" at bounding box center [384, 154] width 263 height 43
type input "C:\fakepath\Caselog-645428776- NO ROI.docx"
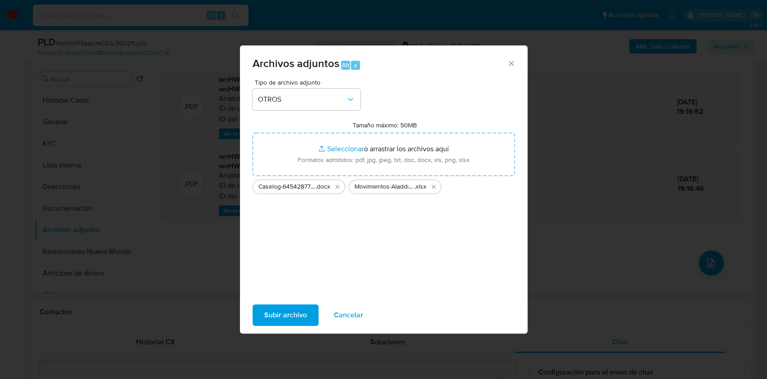
click at [292, 312] on span "Subir archivo" at bounding box center [285, 315] width 43 height 20
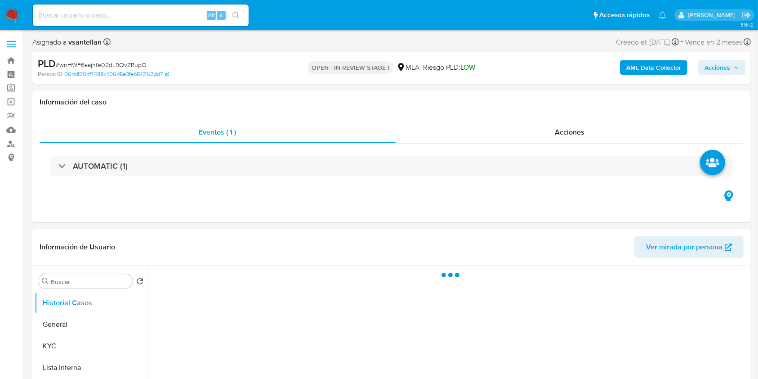
select select "10"
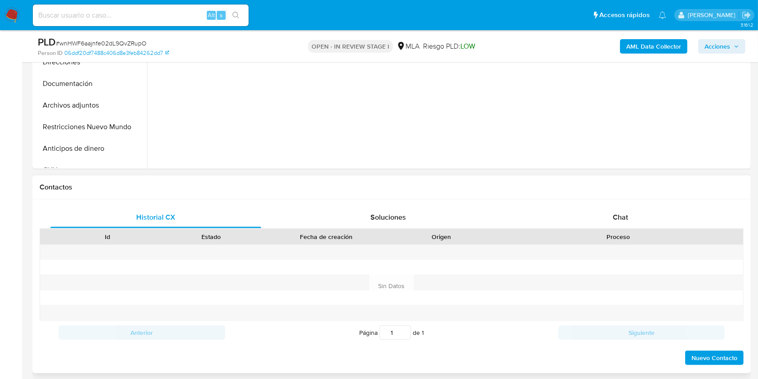
scroll to position [299, 0]
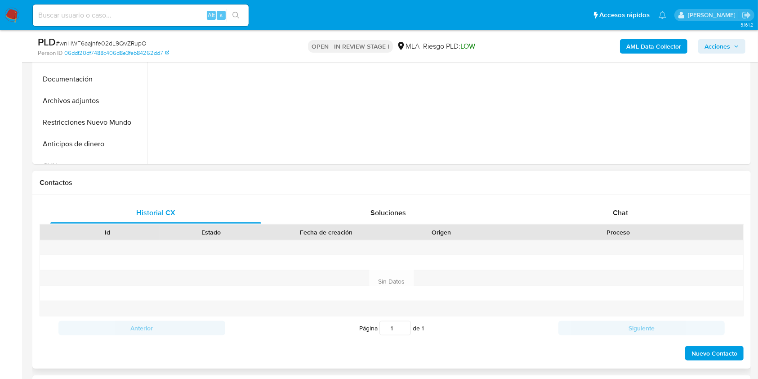
click at [643, 224] on div "Proceso" at bounding box center [618, 231] width 250 height 15
click at [644, 211] on div "Chat" at bounding box center [620, 213] width 211 height 22
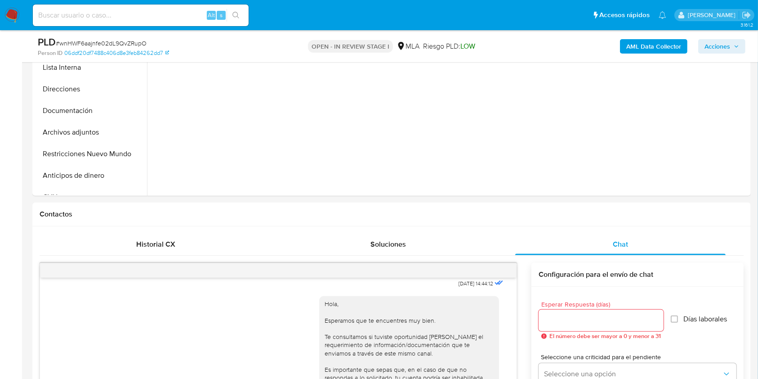
scroll to position [250, 0]
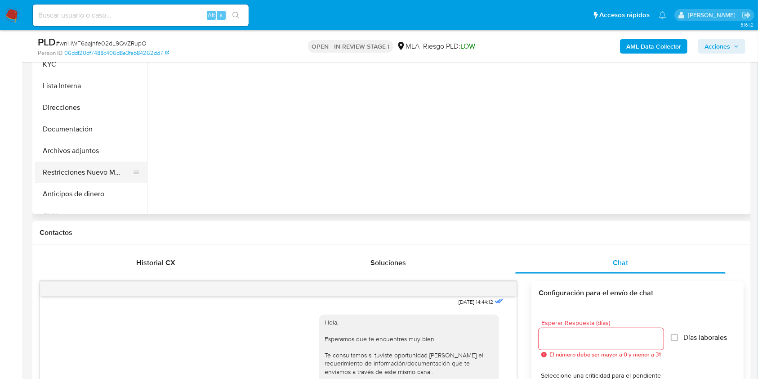
drag, startPoint x: 58, startPoint y: 174, endPoint x: 66, endPoint y: 170, distance: 8.9
click at [58, 174] on button "Restricciones Nuevo Mundo" at bounding box center [87, 172] width 105 height 22
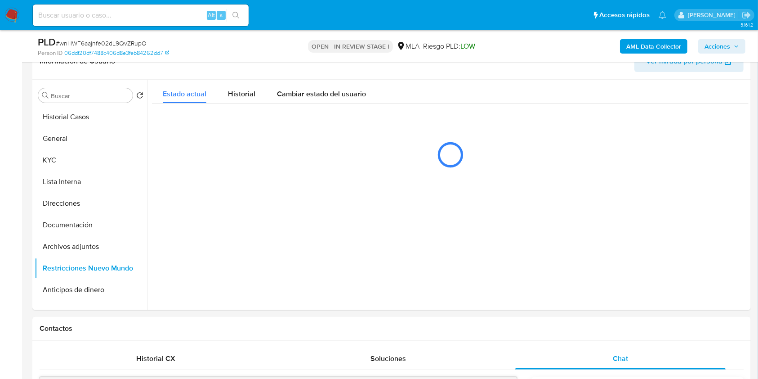
scroll to position [152, 0]
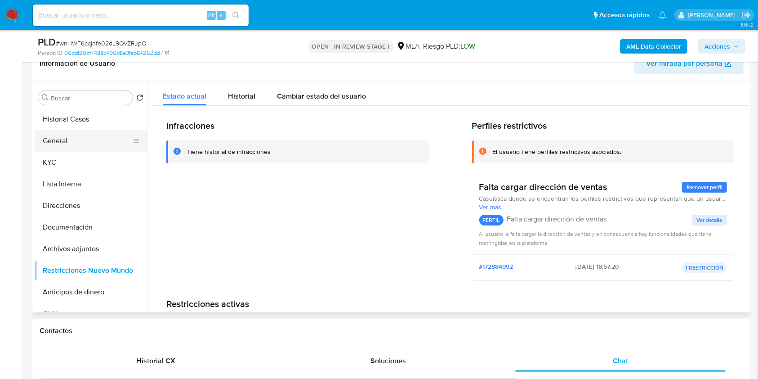
click at [74, 143] on button "General" at bounding box center [87, 141] width 105 height 22
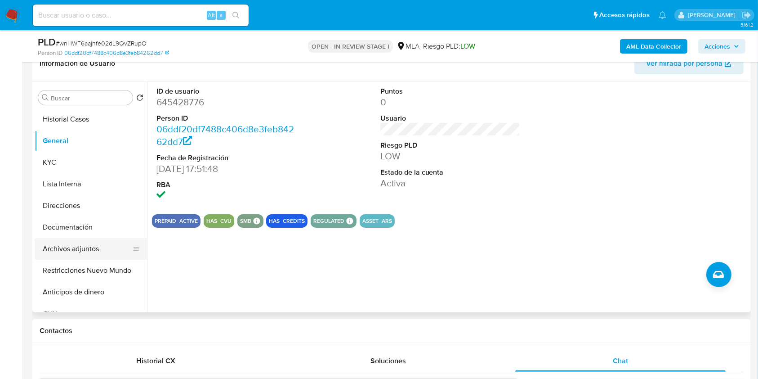
click at [77, 256] on button "Archivos adjuntos" at bounding box center [87, 249] width 105 height 22
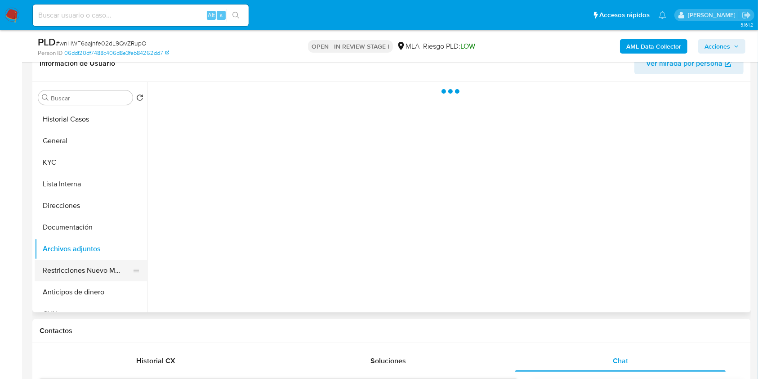
click at [80, 260] on button "Restricciones Nuevo Mundo" at bounding box center [87, 270] width 105 height 22
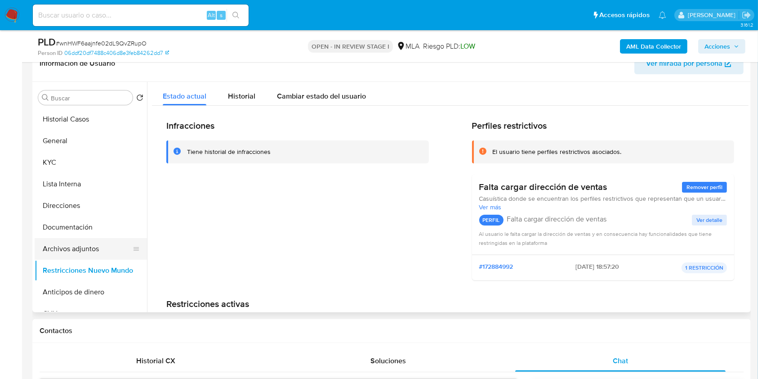
click at [90, 245] on button "Archivos adjuntos" at bounding box center [87, 249] width 105 height 22
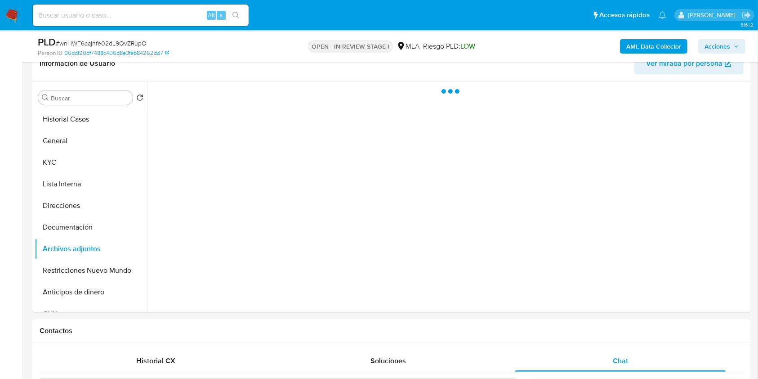
click at [714, 46] on span "Acciones" at bounding box center [717, 46] width 26 height 14
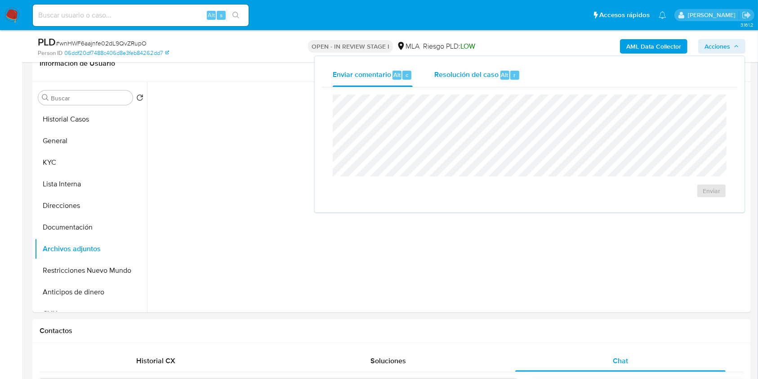
click at [510, 72] on div "r" at bounding box center [514, 75] width 9 height 9
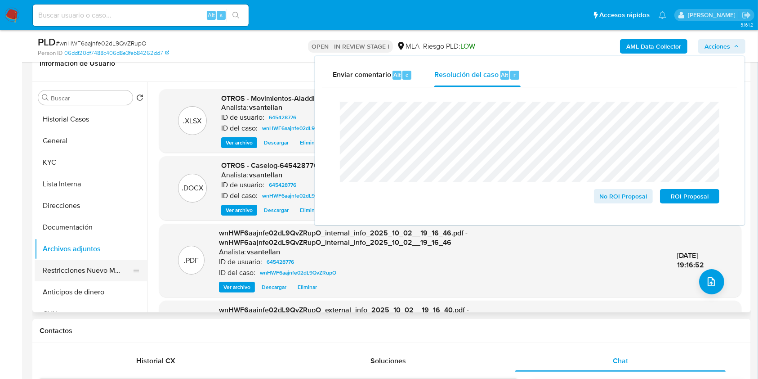
click at [98, 275] on button "Restricciones Nuevo Mundo" at bounding box center [87, 270] width 105 height 22
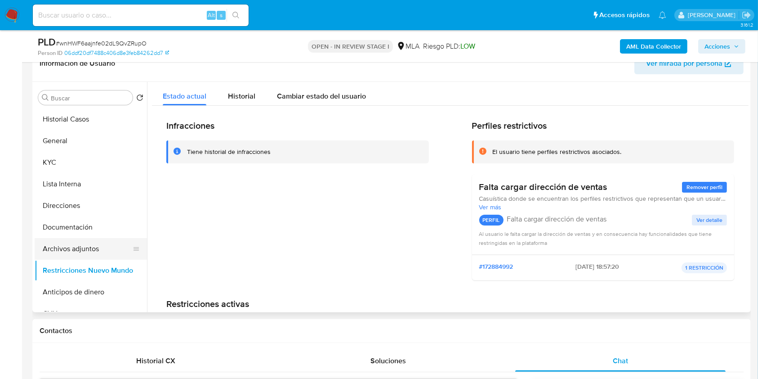
click at [94, 243] on button "Archivos adjuntos" at bounding box center [87, 249] width 105 height 22
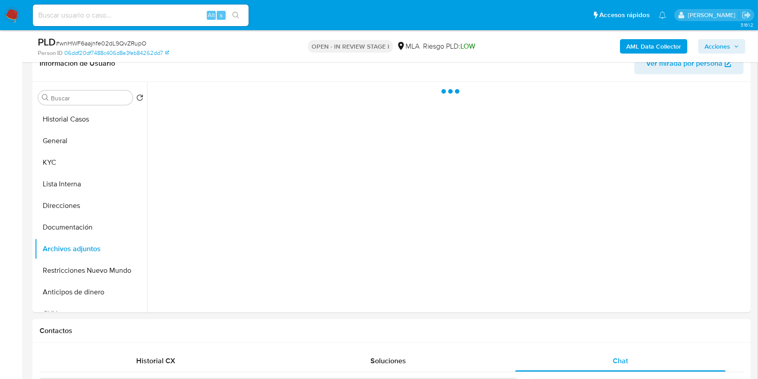
click at [745, 43] on button "Acciones" at bounding box center [721, 46] width 47 height 14
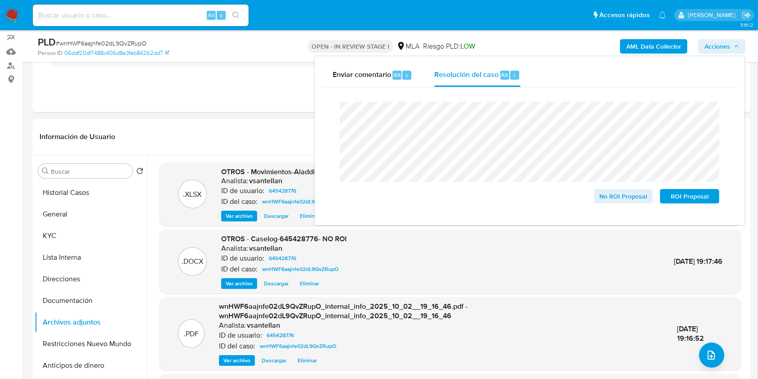
scroll to position [70, 0]
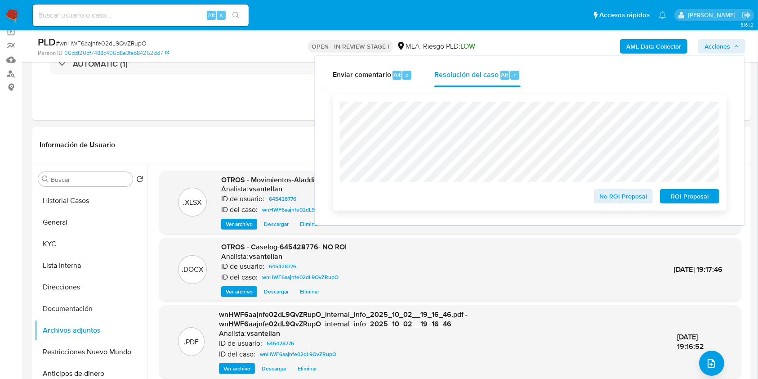
click at [614, 195] on span "No ROI Proposal" at bounding box center [623, 196] width 47 height 13
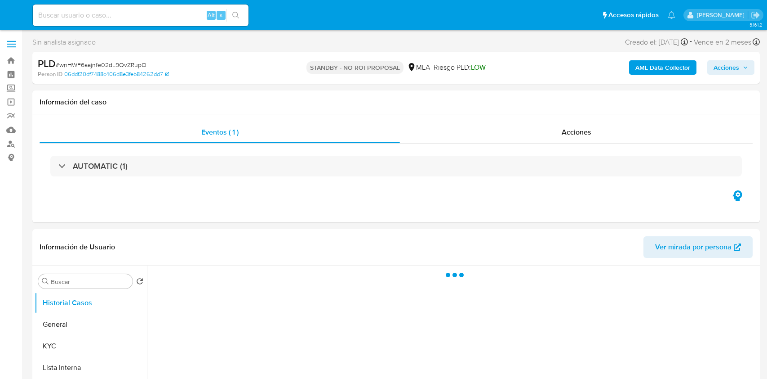
select select "10"
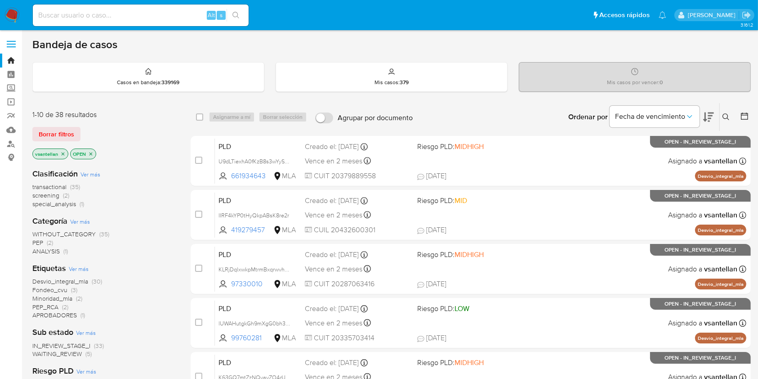
click at [730, 117] on icon at bounding box center [725, 116] width 7 height 7
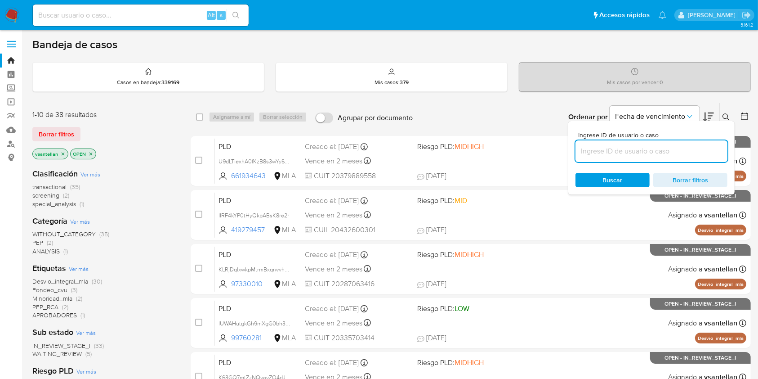
drag, startPoint x: 623, startPoint y: 155, endPoint x: 627, endPoint y: 162, distance: 8.6
click at [623, 155] on input at bounding box center [651, 151] width 152 height 12
type input "204865826"
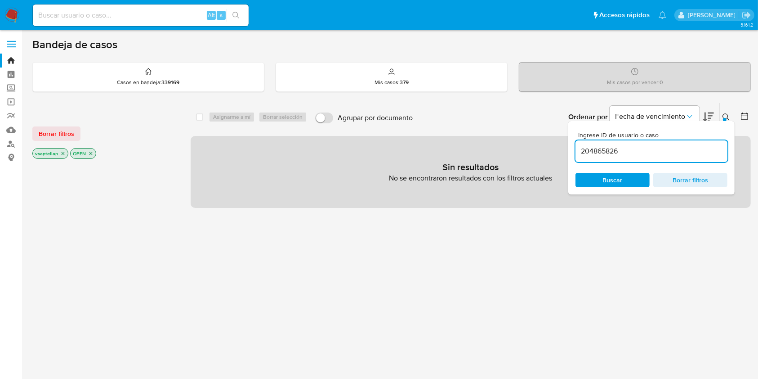
click at [60, 153] on icon "close-filter" at bounding box center [62, 153] width 5 height 5
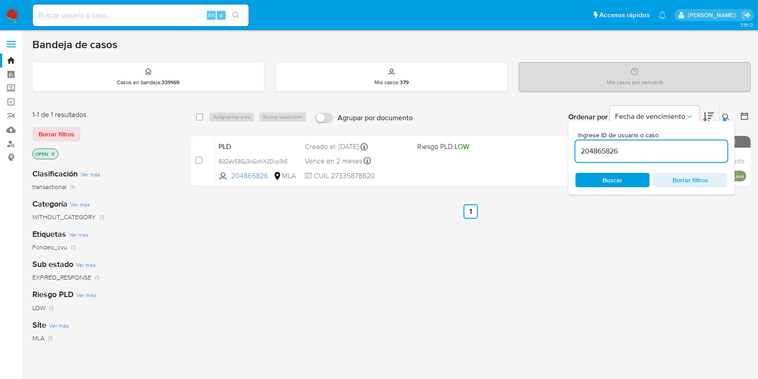
click at [724, 112] on button at bounding box center [727, 116] width 15 height 11
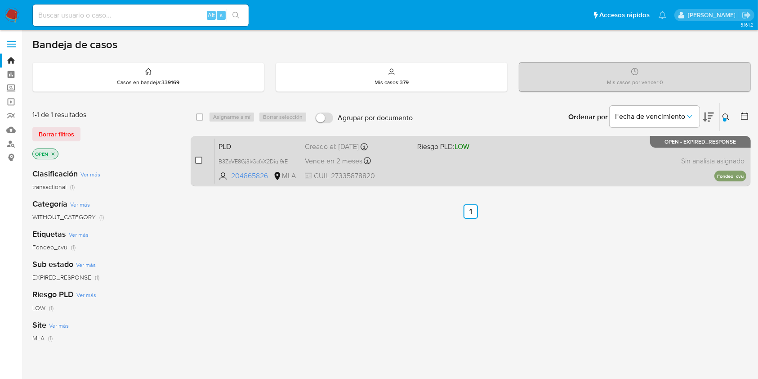
click at [200, 160] on input "checkbox" at bounding box center [198, 159] width 7 height 7
checkbox input "true"
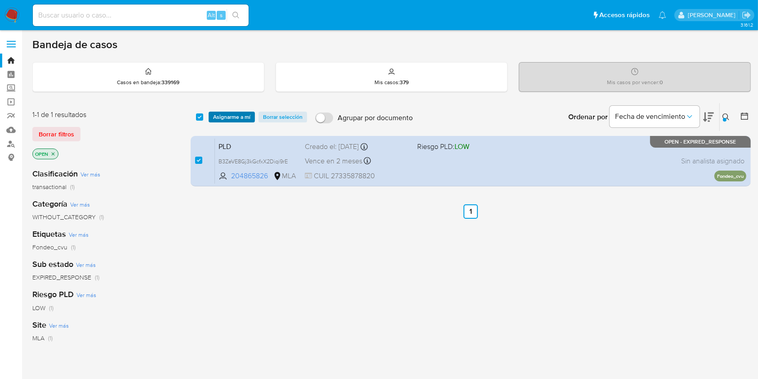
click at [217, 117] on span "Asignarme a mí" at bounding box center [231, 116] width 37 height 9
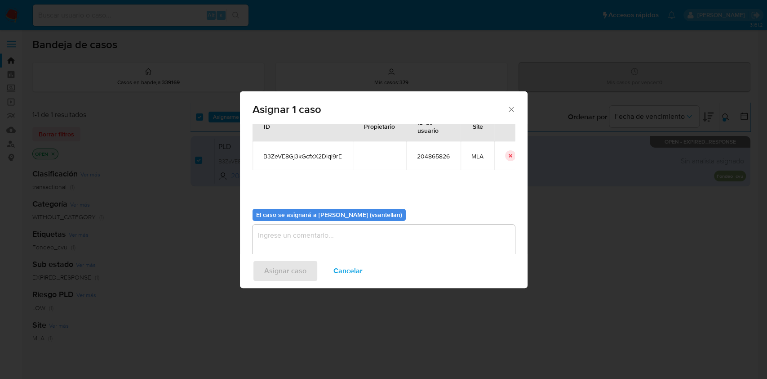
scroll to position [46, 0]
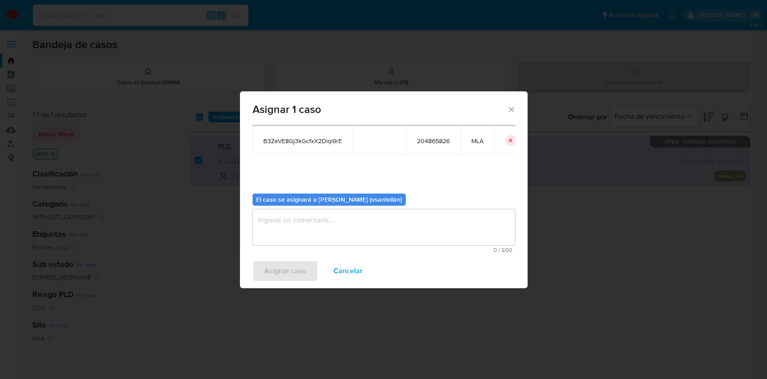
click at [306, 230] on textarea "assign-modal" at bounding box center [384, 227] width 263 height 36
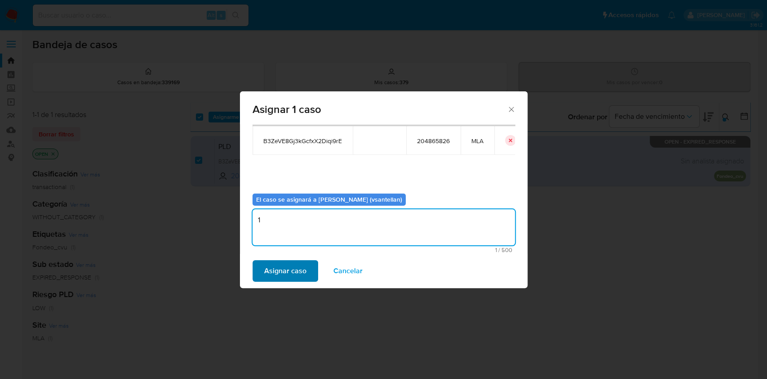
type textarea "1"
click at [290, 264] on span "Asignar caso" at bounding box center [285, 271] width 42 height 20
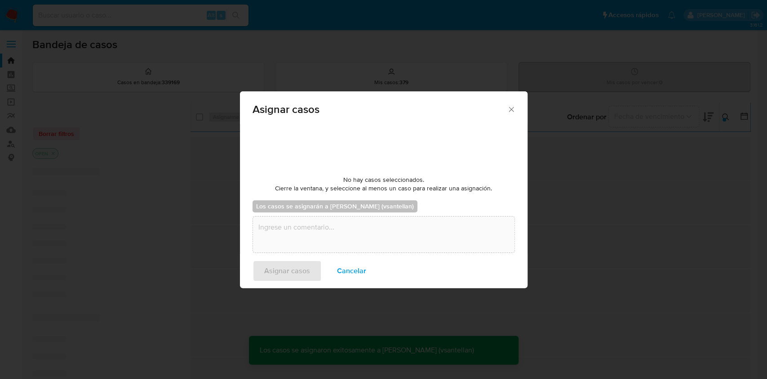
checkbox input "false"
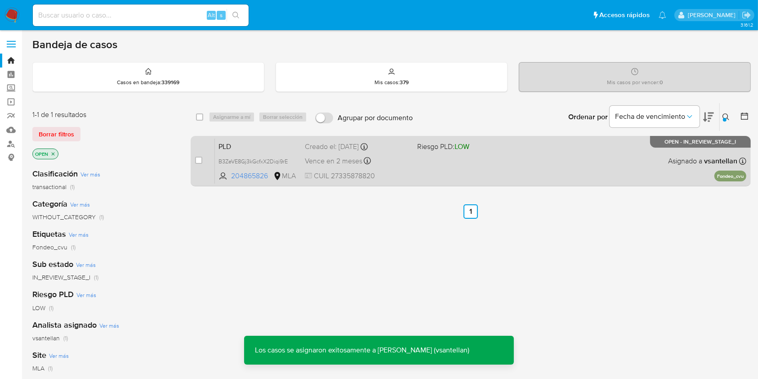
click at [533, 156] on div "PLD B3ZeVE8Gj3kGcfxX2Diqi9rE 204865826 MLA Riesgo PLD: LOW Creado el: 12/09/202…" at bounding box center [480, 160] width 531 height 45
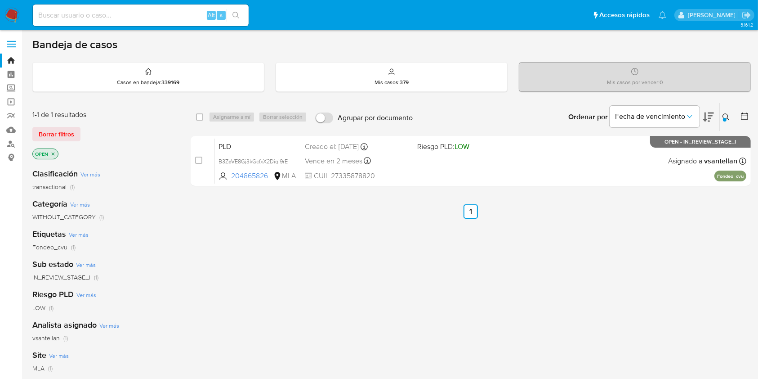
click at [722, 115] on icon at bounding box center [725, 116] width 7 height 7
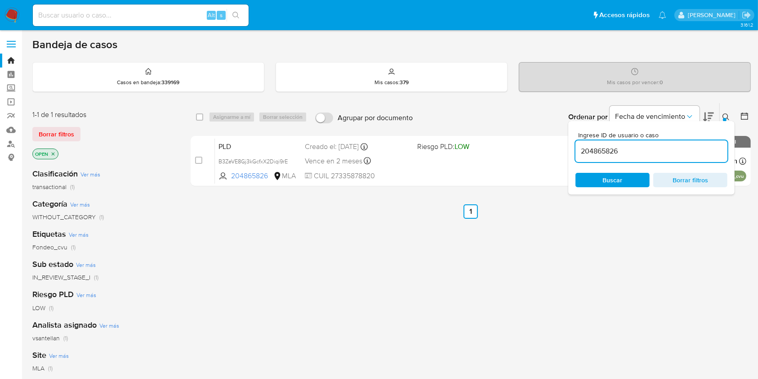
click at [677, 151] on input "204865826" at bounding box center [651, 151] width 152 height 12
type input "139497653"
click at [725, 114] on icon at bounding box center [725, 116] width 7 height 7
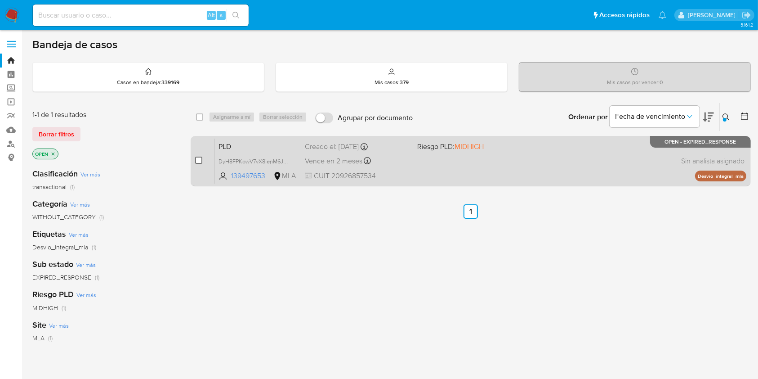
click at [198, 156] on input "checkbox" at bounding box center [198, 159] width 7 height 7
checkbox input "true"
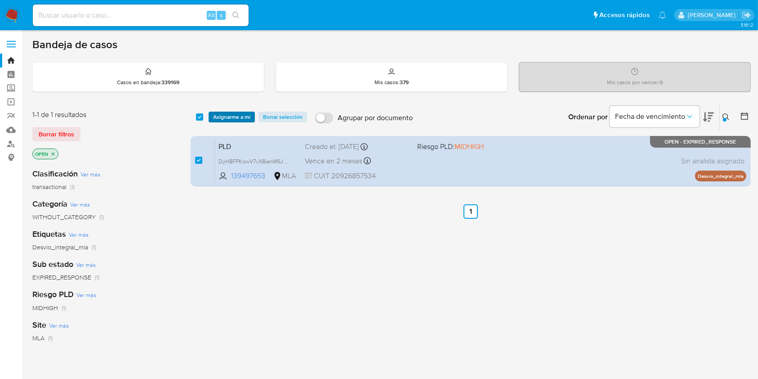
click at [227, 113] on span "Asignarme a mí" at bounding box center [231, 116] width 37 height 9
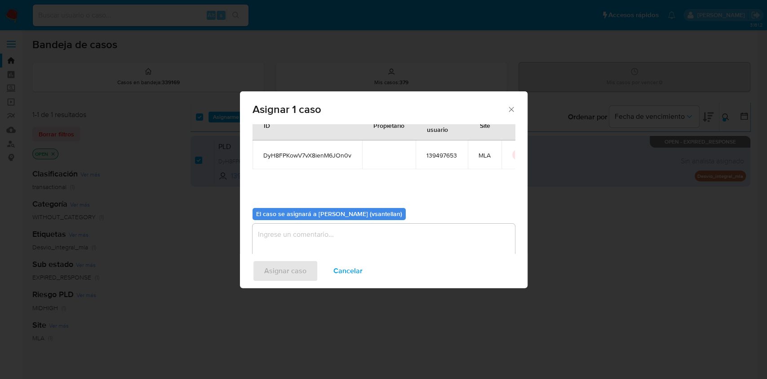
scroll to position [46, 0]
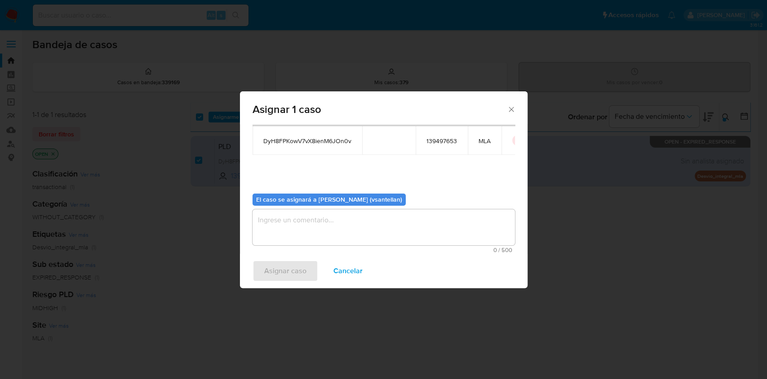
click at [330, 231] on textarea "assign-modal" at bounding box center [384, 227] width 263 height 36
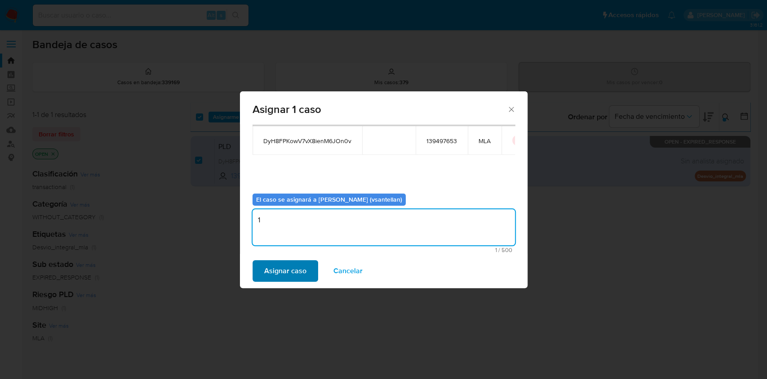
type textarea "1"
click at [295, 268] on span "Asignar caso" at bounding box center [285, 271] width 42 height 20
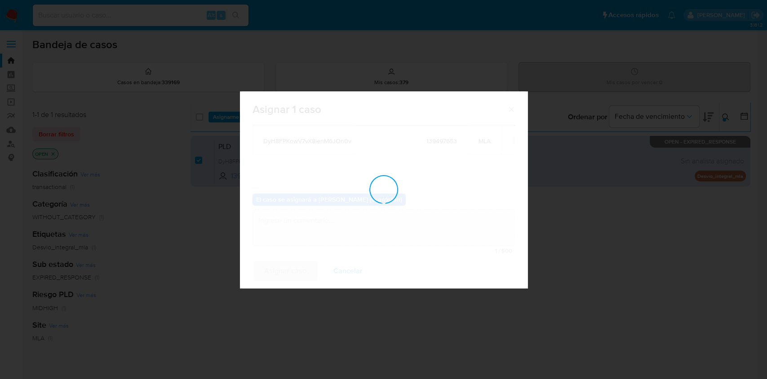
checkbox input "false"
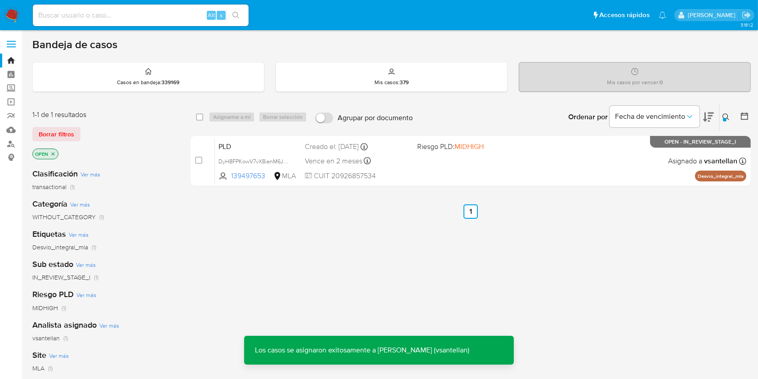
click at [472, 168] on div "PLD DyH8FPKowV7vX8ienM6JOn0v 139497653 MLA Riesgo PLD: MIDHIGH Creado el: 12/09…" at bounding box center [480, 160] width 531 height 45
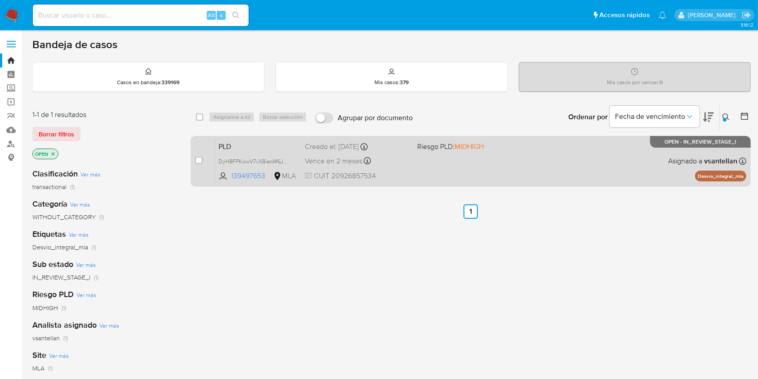
drag, startPoint x: 197, startPoint y: 161, endPoint x: 223, endPoint y: 136, distance: 36.2
click at [197, 162] on input "checkbox" at bounding box center [198, 159] width 7 height 7
checkbox input "true"
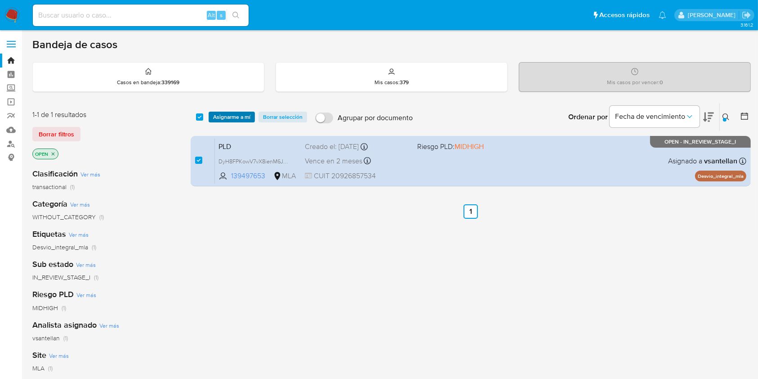
click at [234, 117] on span "Asignarme a mí" at bounding box center [231, 116] width 37 height 9
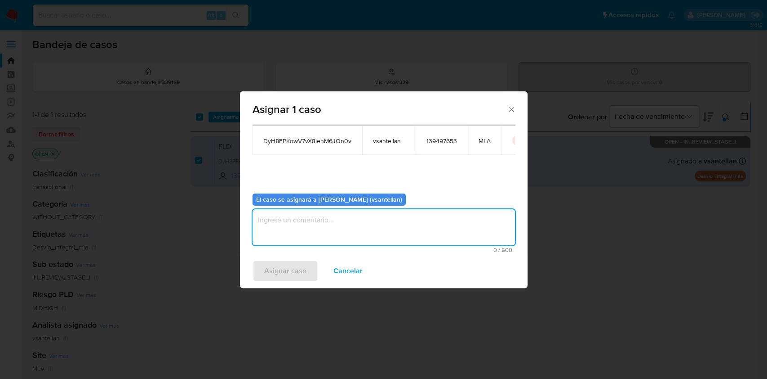
drag, startPoint x: 276, startPoint y: 231, endPoint x: 275, endPoint y: 241, distance: 9.9
click at [276, 230] on textarea "assign-modal" at bounding box center [384, 227] width 263 height 36
type textarea "1"
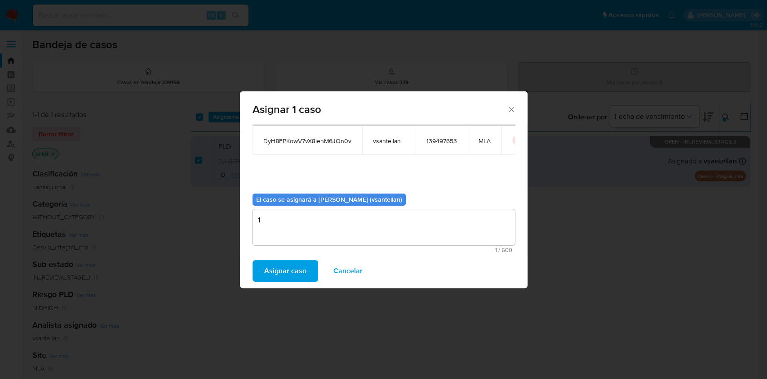
click at [282, 274] on span "Asignar caso" at bounding box center [285, 271] width 42 height 20
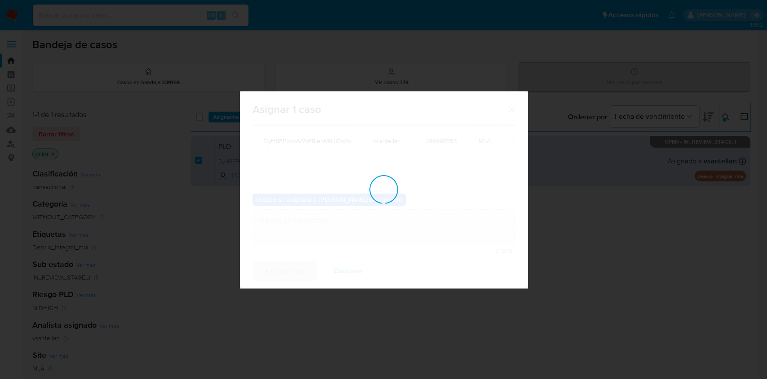
checkbox input "false"
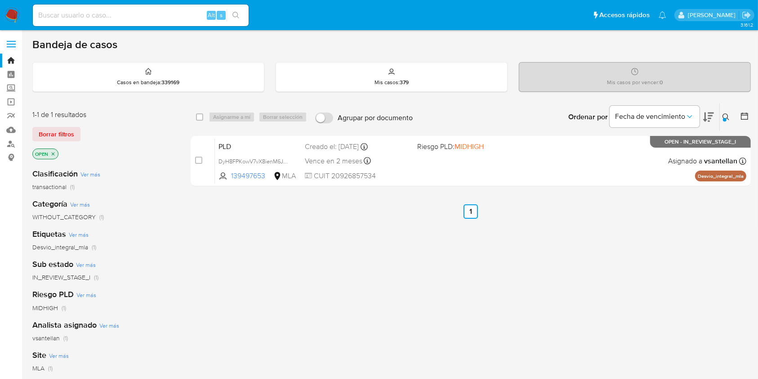
click at [11, 10] on img at bounding box center [11, 15] width 15 height 15
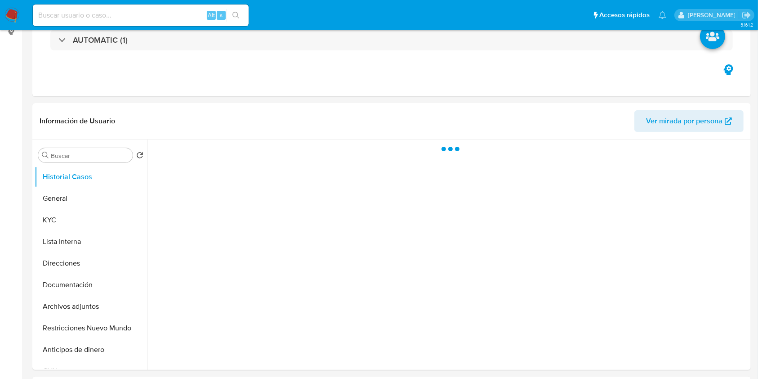
select select "10"
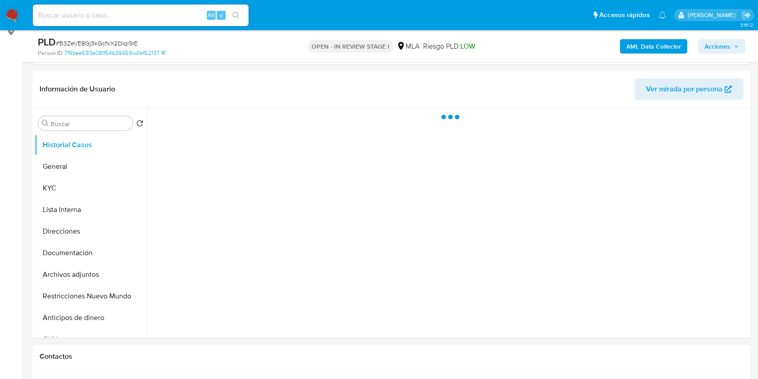
scroll to position [382, 0]
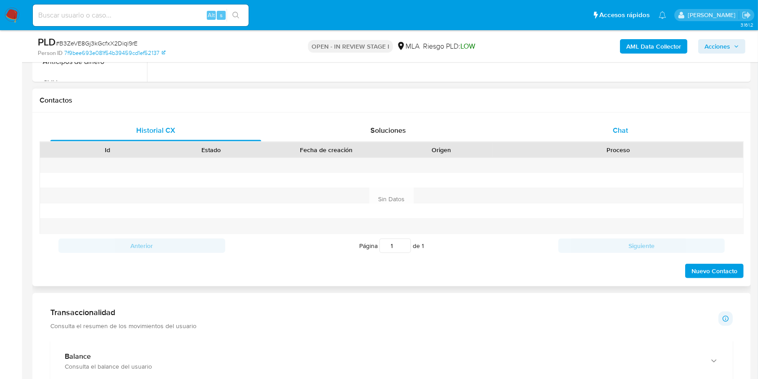
click at [636, 137] on div "Chat" at bounding box center [620, 131] width 211 height 22
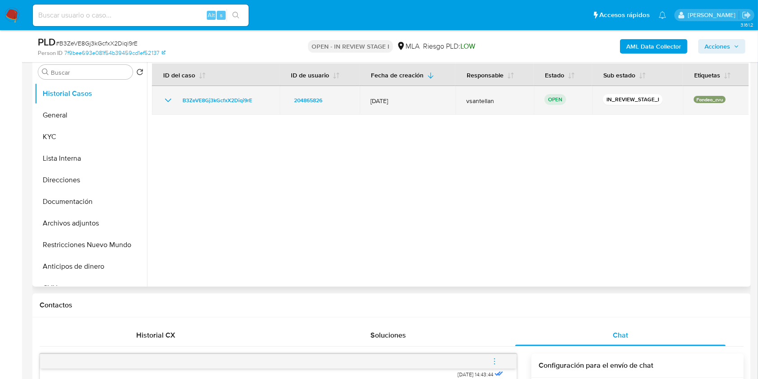
scroll to position [175, 0]
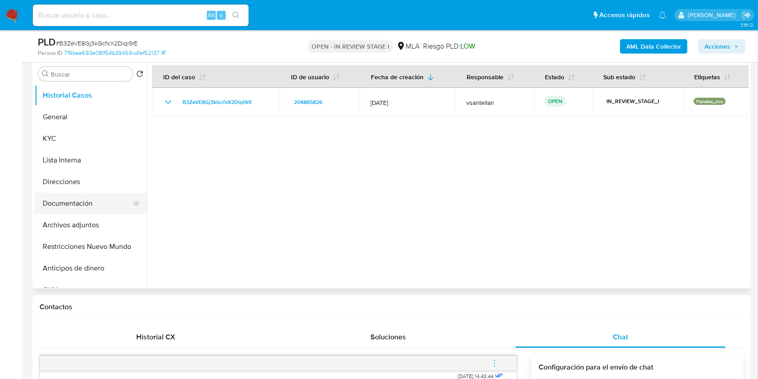
click at [90, 203] on button "Documentación" at bounding box center [87, 203] width 105 height 22
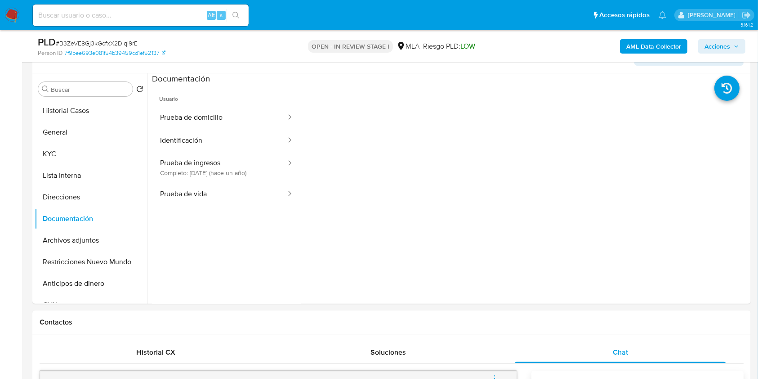
scroll to position [158, 0]
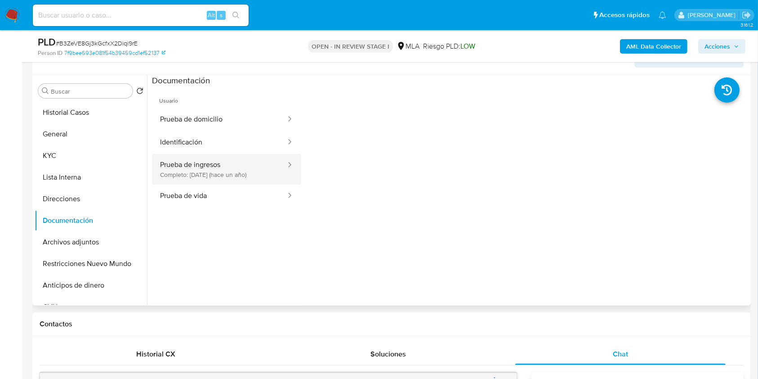
click at [235, 160] on button "Prueba de ingresos Completo: [DATE] (hace un año)" at bounding box center [219, 169] width 135 height 31
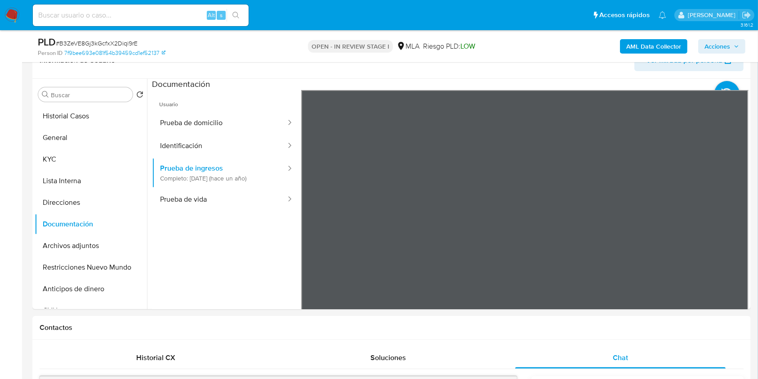
scroll to position [137, 0]
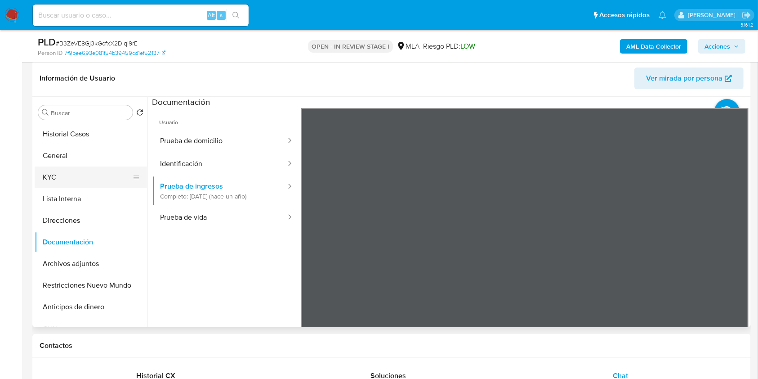
click at [51, 182] on button "KYC" at bounding box center [87, 177] width 105 height 22
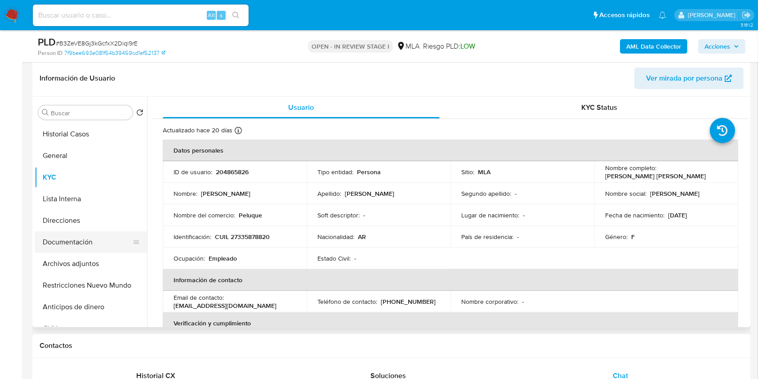
click at [68, 245] on button "Documentación" at bounding box center [87, 242] width 105 height 22
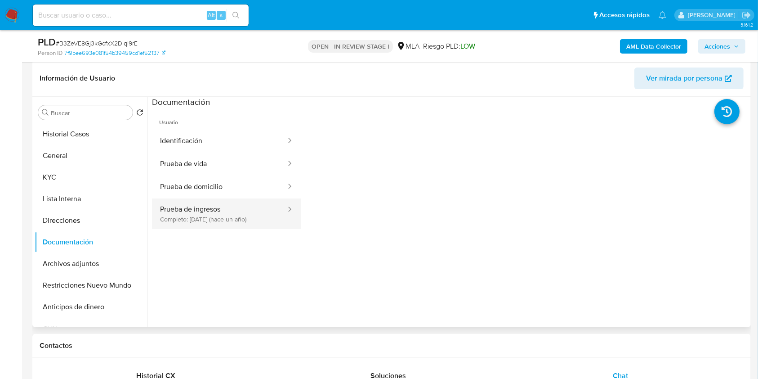
click at [216, 217] on button "Prueba de ingresos Completo: [DATE] (hace un año)" at bounding box center [219, 213] width 135 height 31
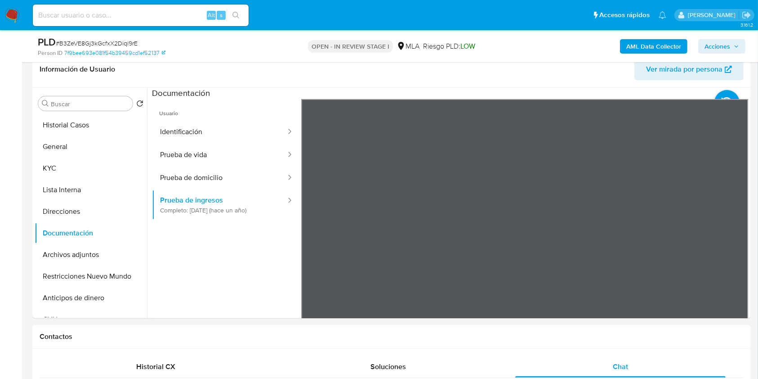
scroll to position [114, 0]
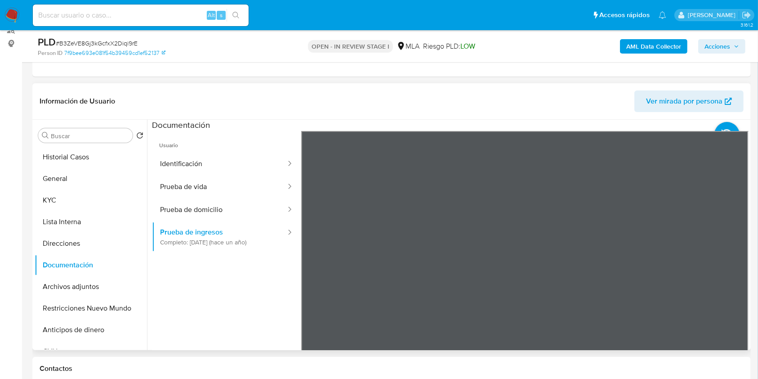
click at [437, 110] on div "Información de Usuario Ver mirada por persona Buscar Volver al orden por defect…" at bounding box center [391, 216] width 718 height 267
click at [101, 196] on button "KYC" at bounding box center [87, 200] width 105 height 22
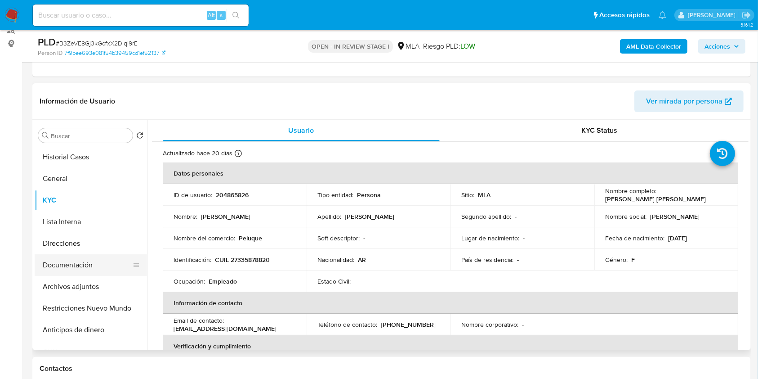
click at [111, 268] on button "Documentación" at bounding box center [87, 265] width 105 height 22
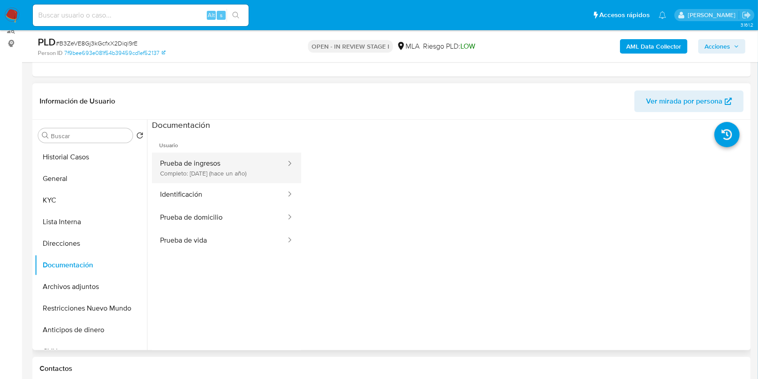
click at [204, 158] on button "Prueba de ingresos Completo: [DATE] (hace un año)" at bounding box center [219, 167] width 135 height 31
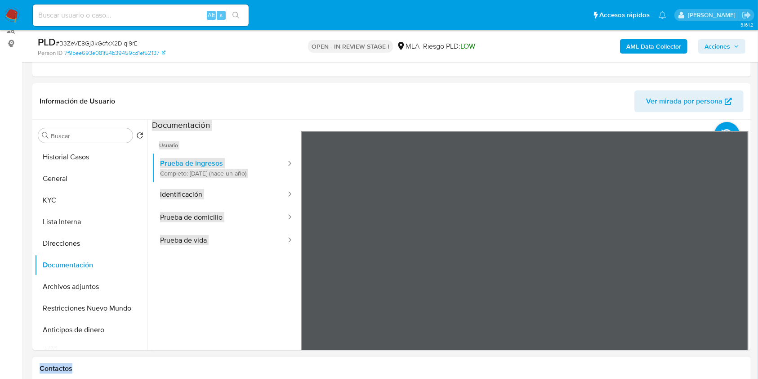
drag, startPoint x: 558, startPoint y: 371, endPoint x: 452, endPoint y: 77, distance: 312.3
click at [470, 100] on div "Información de Usuario Ver mirada por persona Buscar Volver al orden por defect…" at bounding box center [391, 216] width 718 height 267
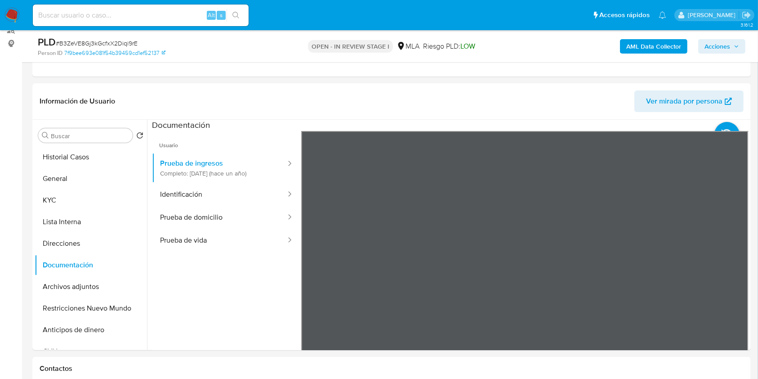
click at [61, 207] on button "KYC" at bounding box center [87, 200] width 105 height 22
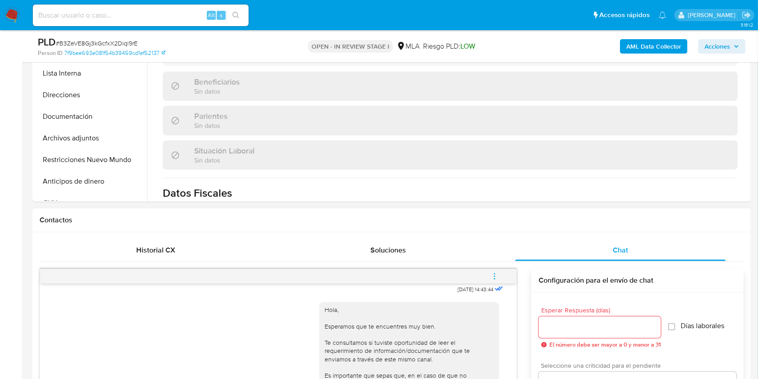
scroll to position [283, 0]
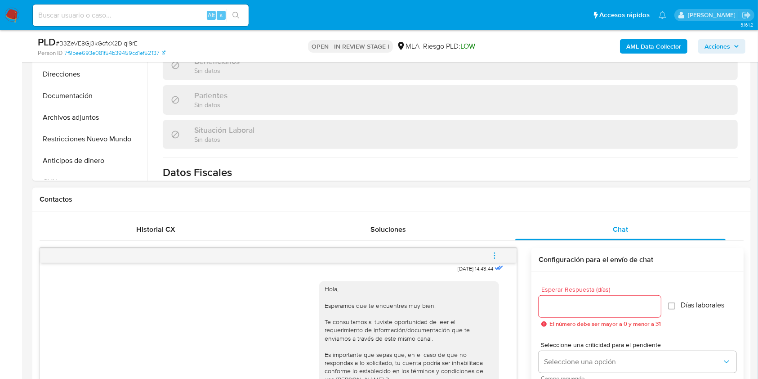
click at [500, 259] on button "menu-action" at bounding box center [495, 256] width 30 height 22
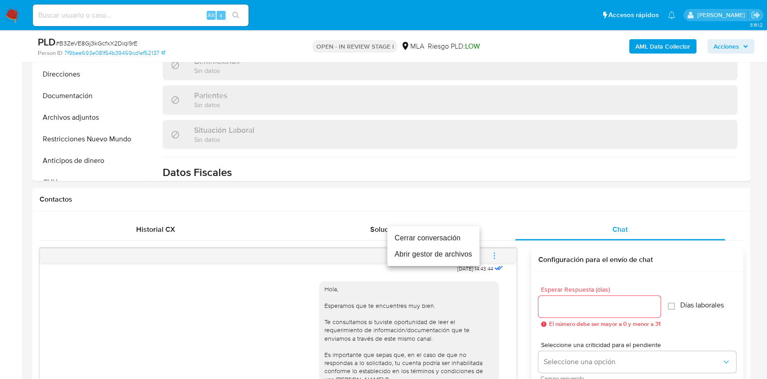
click at [435, 229] on ul "Cerrar conversación Abrir gestor de archivos" at bounding box center [434, 246] width 92 height 40
click at [432, 235] on li "Cerrar conversación" at bounding box center [434, 238] width 92 height 16
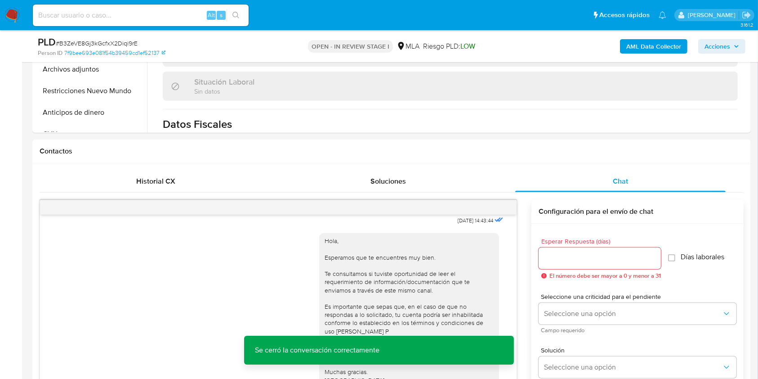
scroll to position [222, 0]
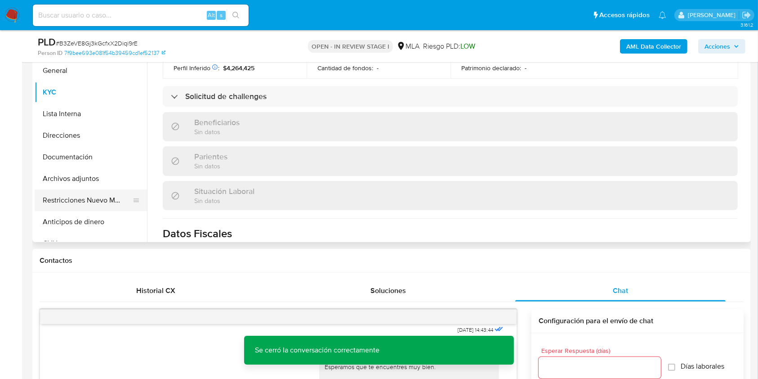
click at [65, 199] on button "Restricciones Nuevo Mundo" at bounding box center [87, 200] width 105 height 22
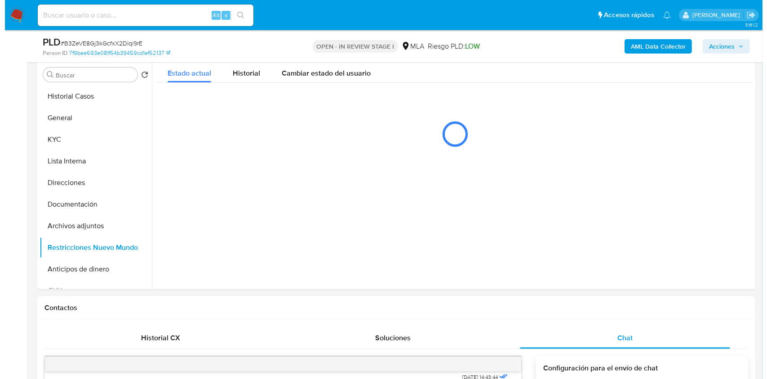
scroll to position [134, 0]
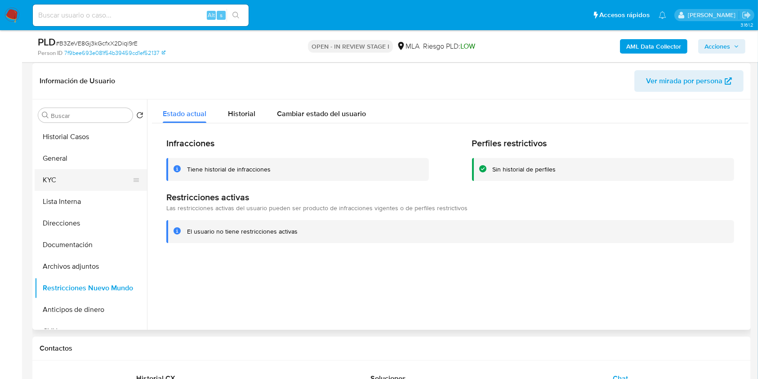
click at [52, 178] on button "KYC" at bounding box center [87, 180] width 105 height 22
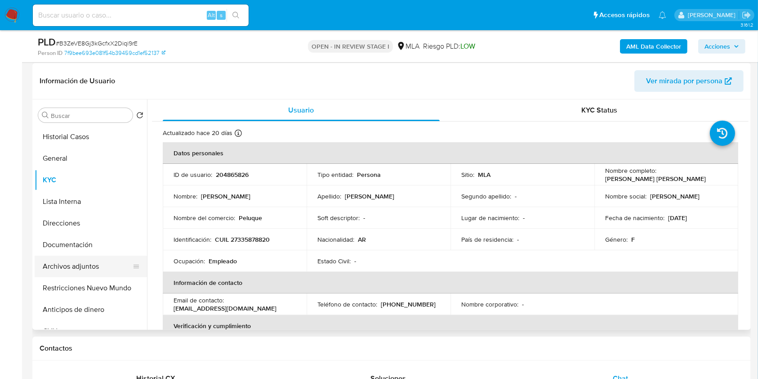
click at [81, 268] on button "Archivos adjuntos" at bounding box center [87, 266] width 105 height 22
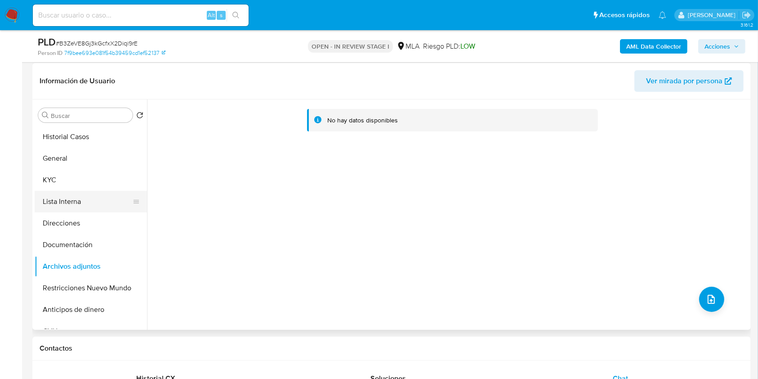
drag, startPoint x: 73, startPoint y: 185, endPoint x: 65, endPoint y: 196, distance: 13.8
click at [73, 185] on button "KYC" at bounding box center [91, 180] width 112 height 22
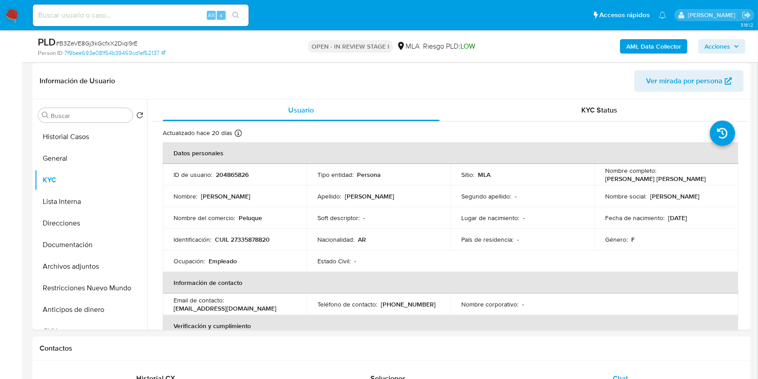
click at [651, 43] on b "AML Data Collector" at bounding box center [653, 46] width 55 height 14
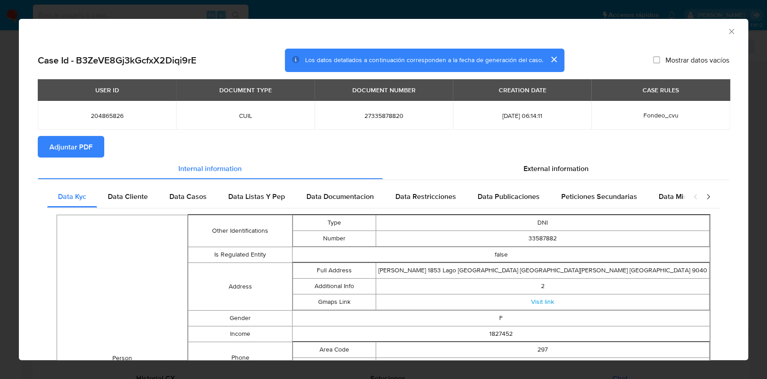
drag, startPoint x: 133, startPoint y: 201, endPoint x: 225, endPoint y: 208, distance: 92.4
click at [133, 201] on span "Data Cliente" at bounding box center [128, 196] width 40 height 10
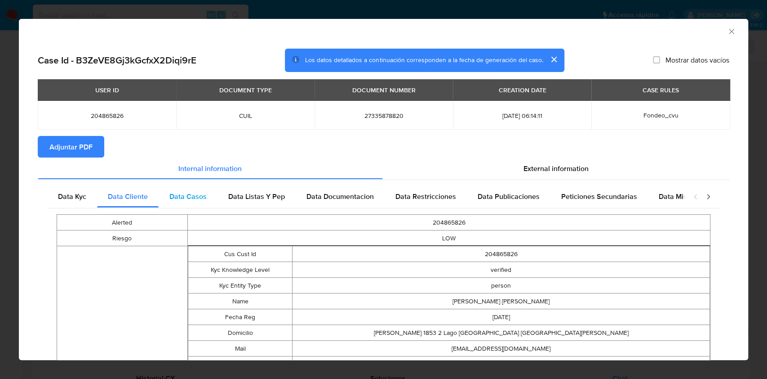
click at [184, 196] on span "Data Casos" at bounding box center [187, 196] width 37 height 10
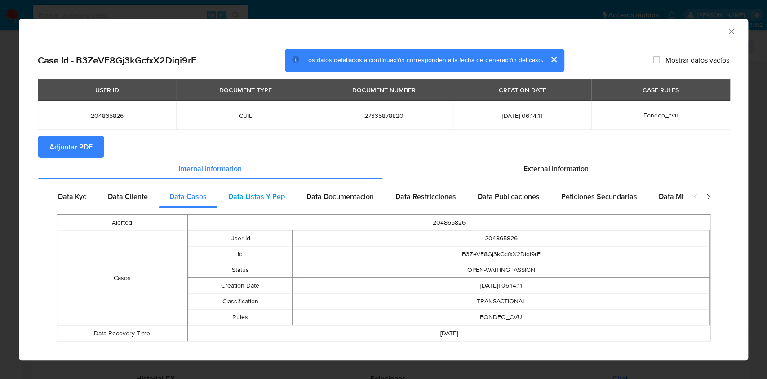
drag, startPoint x: 241, startPoint y: 190, endPoint x: 251, endPoint y: 194, distance: 11.4
click at [241, 190] on div "Data Listas Y Pep" at bounding box center [257, 197] width 78 height 22
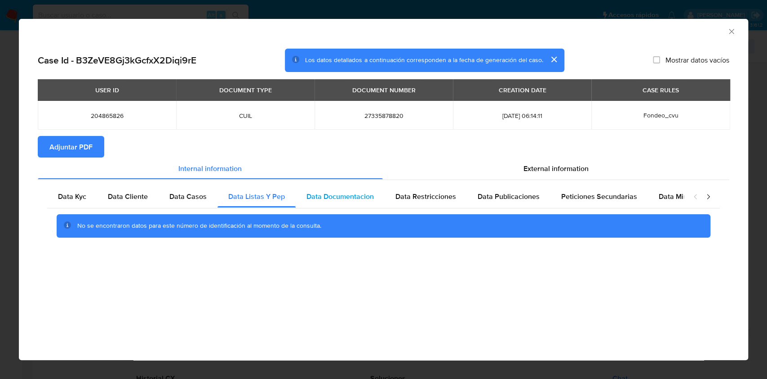
drag, startPoint x: 353, startPoint y: 197, endPoint x: 382, endPoint y: 199, distance: 28.4
click at [354, 197] on span "Data Documentacion" at bounding box center [340, 196] width 67 height 10
drag, startPoint x: 399, startPoint y: 194, endPoint x: 473, endPoint y: 211, distance: 76.7
click at [402, 194] on span "Data Restricciones" at bounding box center [426, 196] width 61 height 10
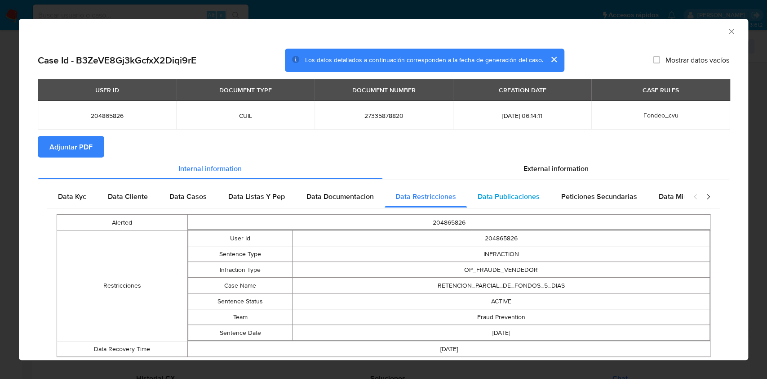
drag, startPoint x: 473, startPoint y: 211, endPoint x: 481, endPoint y: 205, distance: 10.5
click at [474, 211] on div "Alerted 204865826 Restricciones User Id 204865826 Sentence Type INFRACTION Infr…" at bounding box center [383, 285] width 673 height 155
click at [482, 203] on div "Data Publicaciones" at bounding box center [509, 197] width 84 height 22
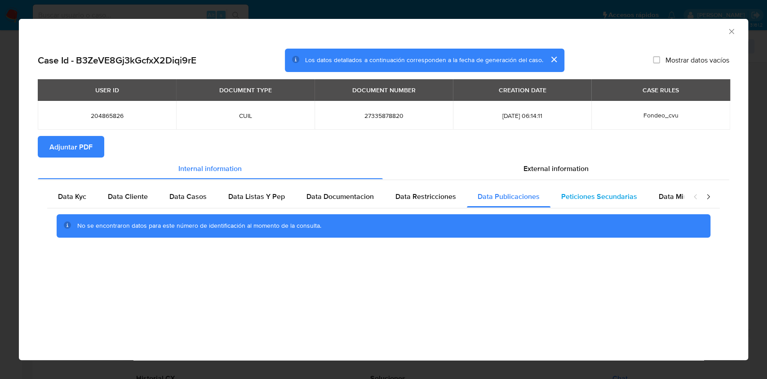
click at [553, 188] on div "Peticiones Secundarias" at bounding box center [600, 197] width 98 height 22
click at [691, 222] on div "No se encontraron datos para este número de identificación al momento de la con…" at bounding box center [384, 225] width 654 height 23
click at [677, 193] on span "Data Minoridad" at bounding box center [683, 196] width 49 height 10
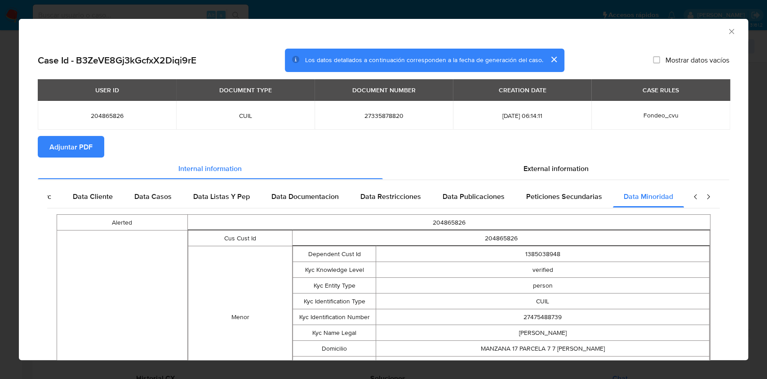
scroll to position [0, 40]
click at [580, 152] on section "Adjuntar PDF" at bounding box center [384, 147] width 692 height 22
click at [577, 165] on span "External information" at bounding box center [556, 168] width 65 height 10
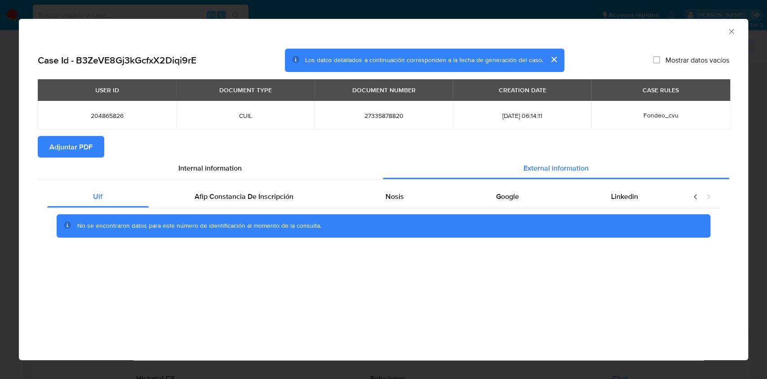
scroll to position [0, 0]
drag, startPoint x: 207, startPoint y: 198, endPoint x: 266, endPoint y: 209, distance: 59.9
click at [208, 198] on span "Afip Constancia De Inscripción" at bounding box center [244, 196] width 99 height 10
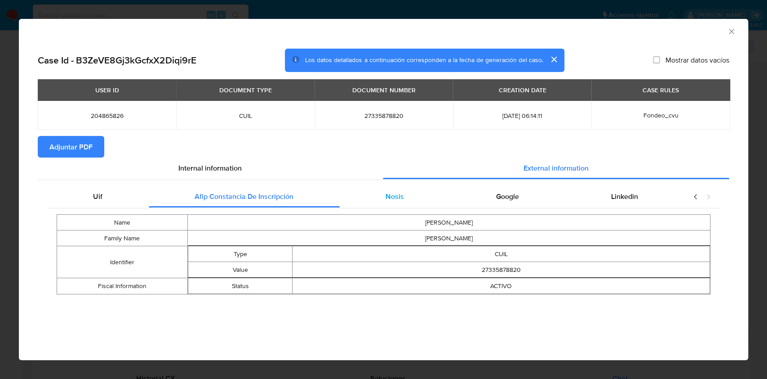
click at [410, 186] on div "Nosis" at bounding box center [395, 197] width 111 height 22
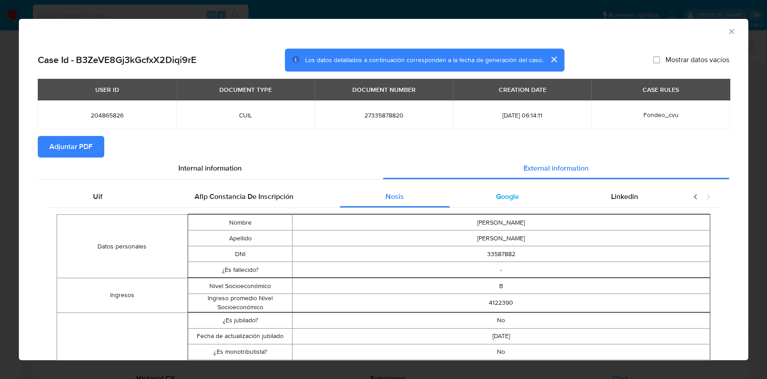
drag, startPoint x: 530, startPoint y: 186, endPoint x: 540, endPoint y: 192, distance: 11.5
click at [530, 186] on div "Google" at bounding box center [507, 197] width 115 height 22
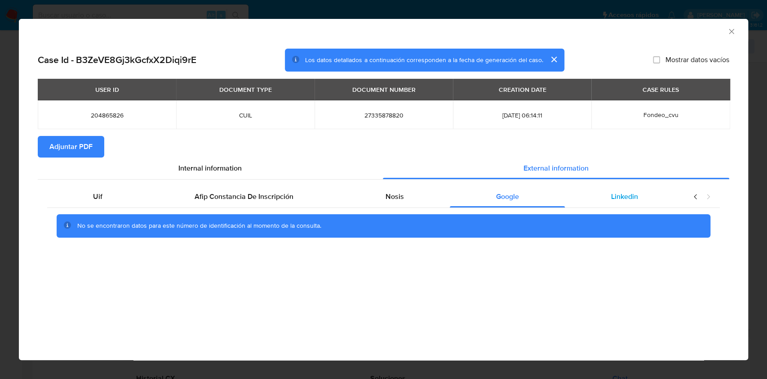
click at [615, 206] on div "Linkedin" at bounding box center [624, 197] width 119 height 22
click at [87, 143] on span "Adjuntar PDF" at bounding box center [70, 147] width 43 height 20
click at [735, 32] on icon "Cerrar ventana" at bounding box center [731, 31] width 9 height 9
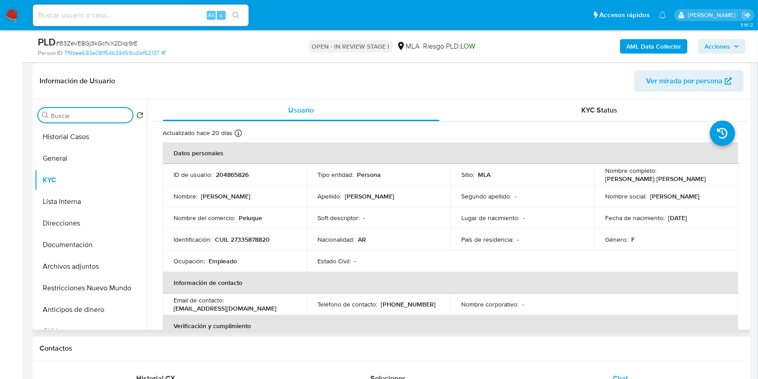
click at [74, 111] on input "Buscar" at bounding box center [90, 115] width 78 height 8
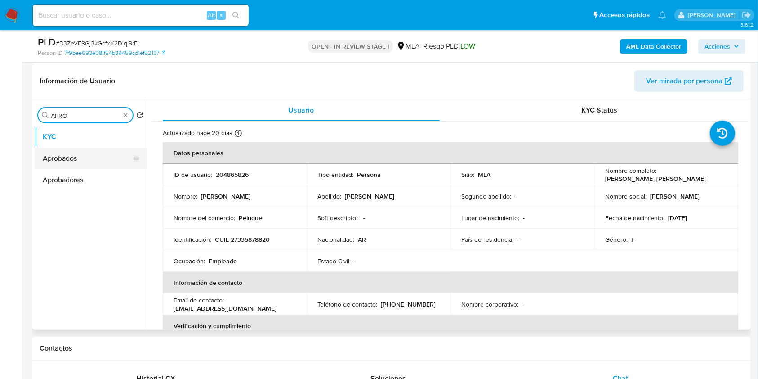
type input "APRO"
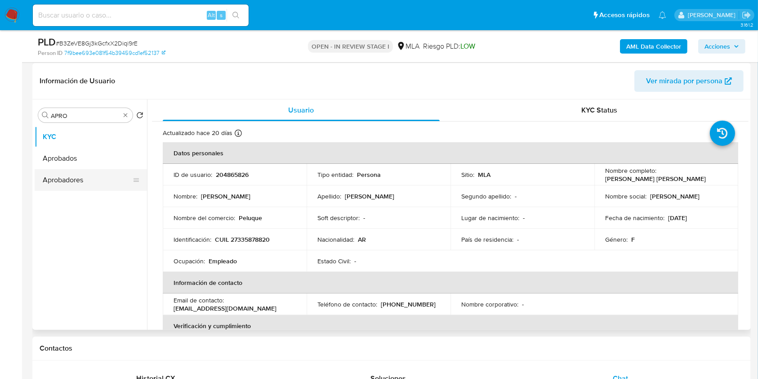
click at [81, 161] on button "Aprobados" at bounding box center [91, 158] width 112 height 22
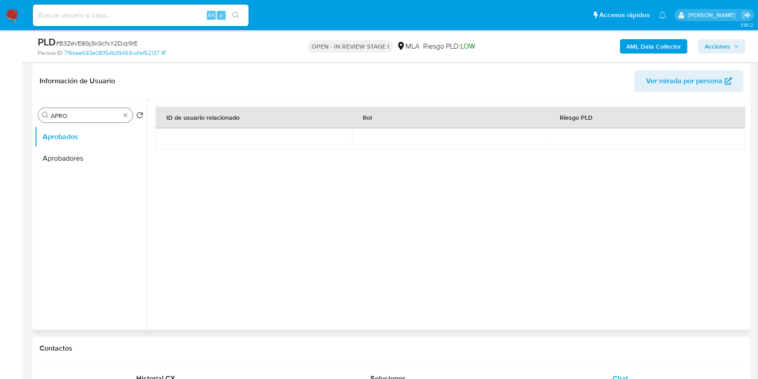
click at [122, 119] on div "Buscar APRO" at bounding box center [85, 115] width 94 height 14
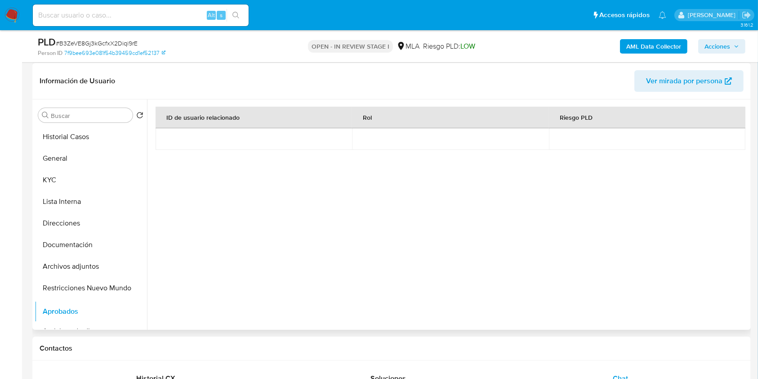
drag, startPoint x: 133, startPoint y: 289, endPoint x: 124, endPoint y: 311, distance: 23.4
click at [124, 311] on ul "Historial Casos General KYC Lista Interna Direcciones Documentación Archivos ad…" at bounding box center [91, 227] width 112 height 203
click at [174, 275] on div "ID de usuario relacionado Rol Riesgo PLD" at bounding box center [450, 192] width 589 height 171
click at [41, 176] on button "KYC" at bounding box center [87, 180] width 105 height 22
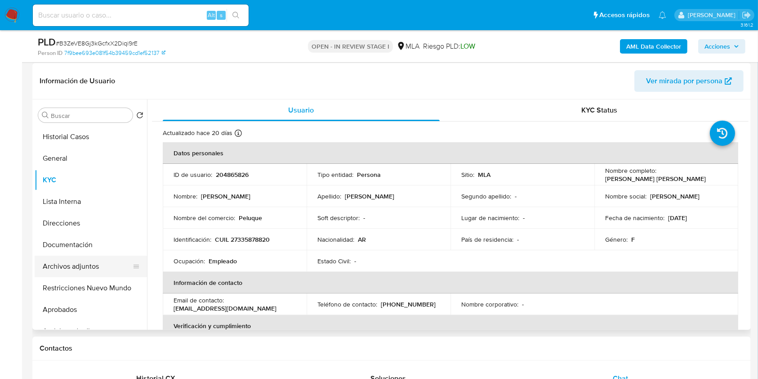
click at [71, 262] on button "Archivos adjuntos" at bounding box center [87, 266] width 105 height 22
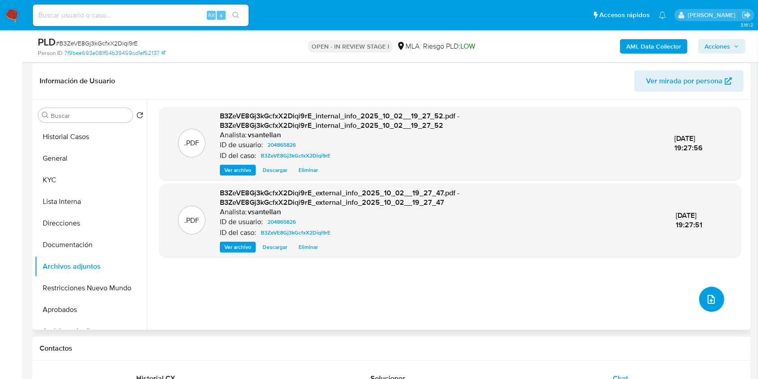
click at [712, 296] on icon "upload-file" at bounding box center [711, 299] width 11 height 11
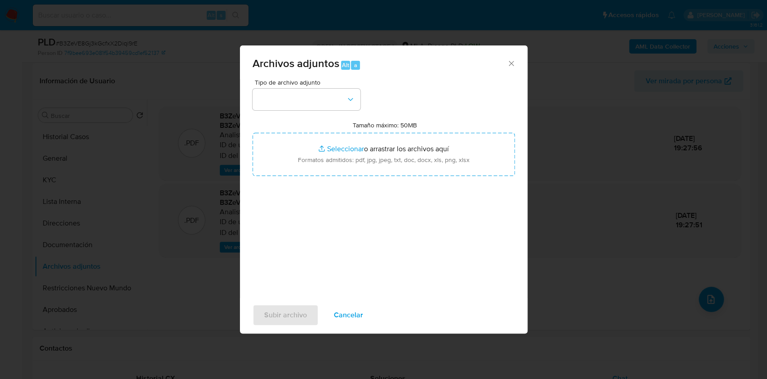
click at [321, 114] on div "Tipo de archivo adjunto Tamaño máximo: 50MB Seleccionar archivos Seleccionar o …" at bounding box center [384, 185] width 263 height 212
click at [316, 107] on button "button" at bounding box center [307, 100] width 108 height 22
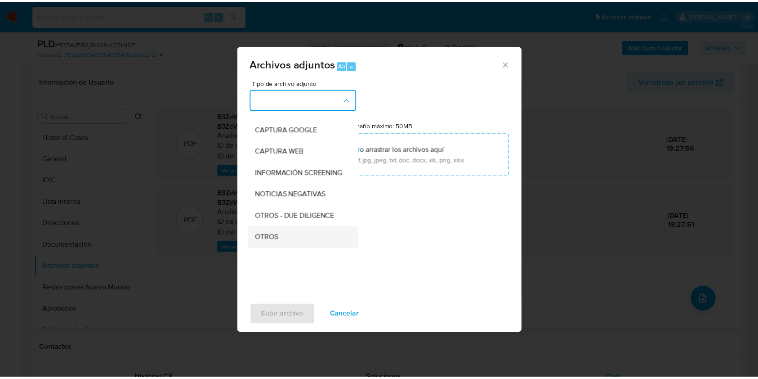
scroll to position [120, 0]
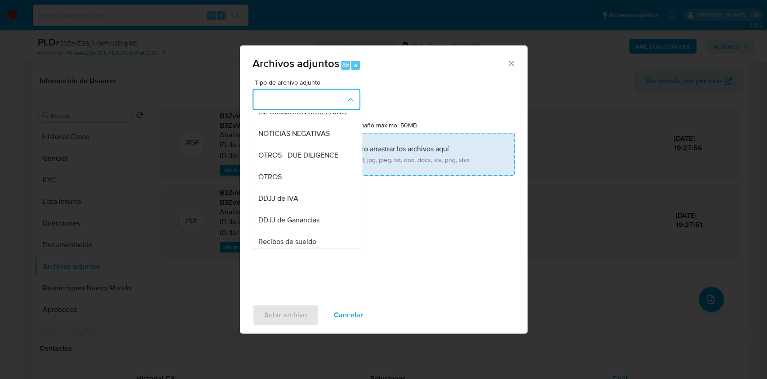
click at [275, 174] on div "OTROS" at bounding box center [304, 177] width 92 height 22
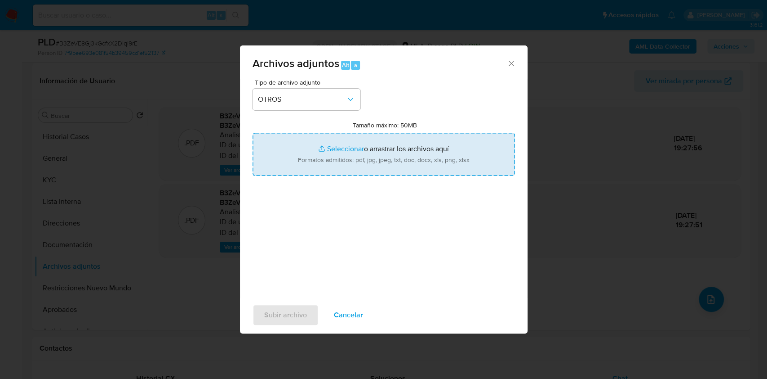
click at [313, 160] on input "Tamaño máximo: 50MB Seleccionar archivos" at bounding box center [384, 154] width 263 height 43
type input "C:\fakepath\Caselog-204865826- NO ROI.docx"
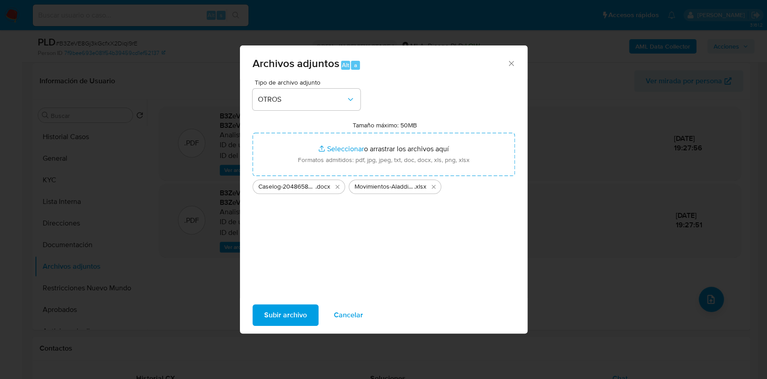
click at [259, 313] on button "Subir archivo" at bounding box center [286, 315] width 66 height 22
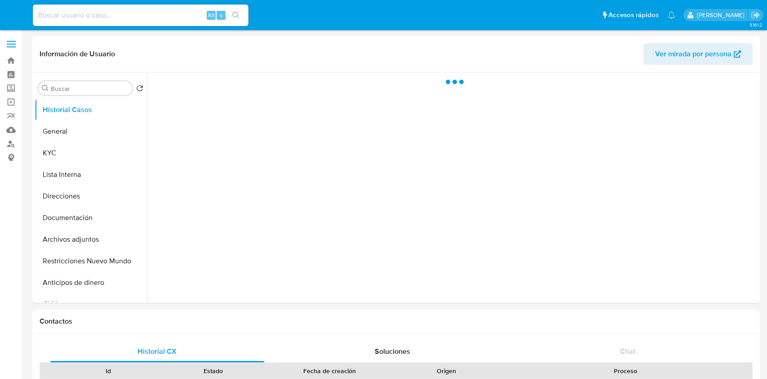
select select "10"
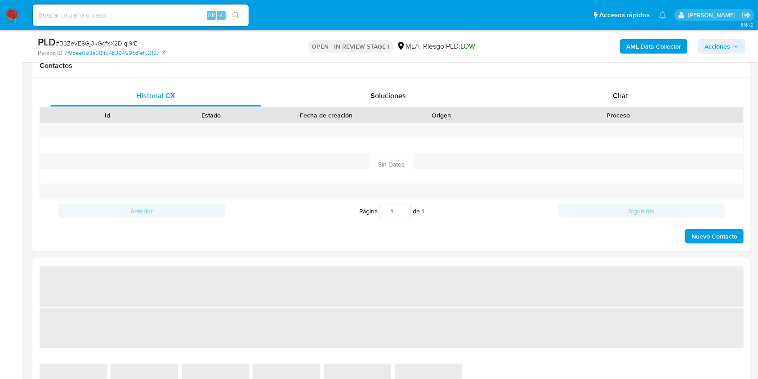
scroll to position [423, 0]
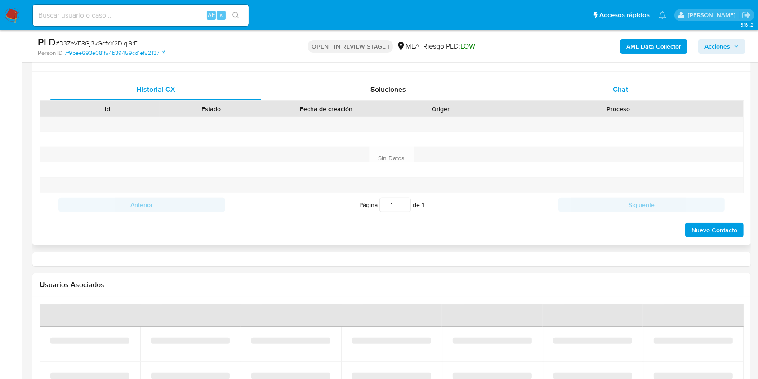
click at [628, 81] on div "Chat" at bounding box center [620, 90] width 211 height 22
select select "10"
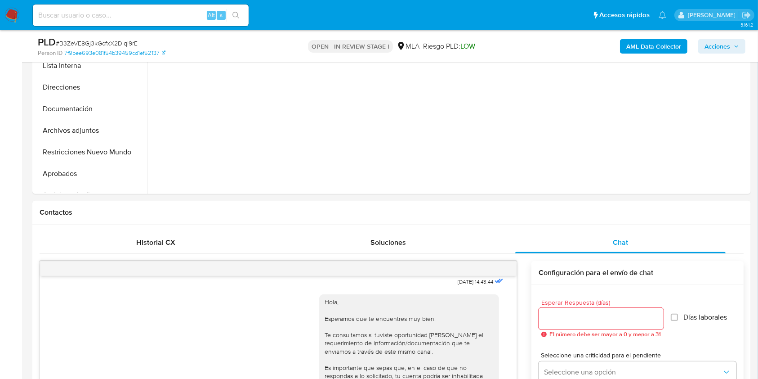
scroll to position [222, 0]
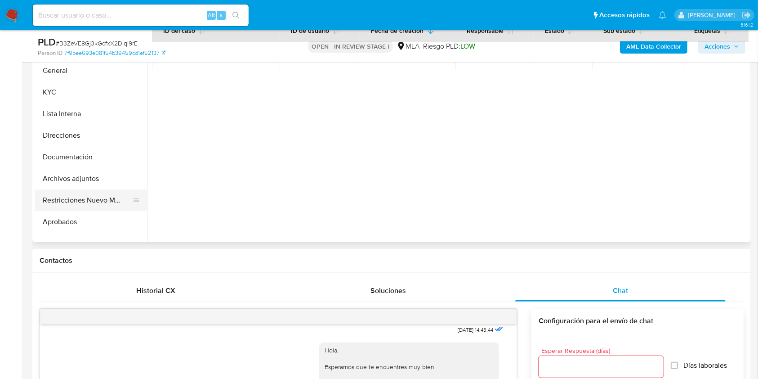
click at [83, 195] on button "Restricciones Nuevo Mundo" at bounding box center [87, 200] width 105 height 22
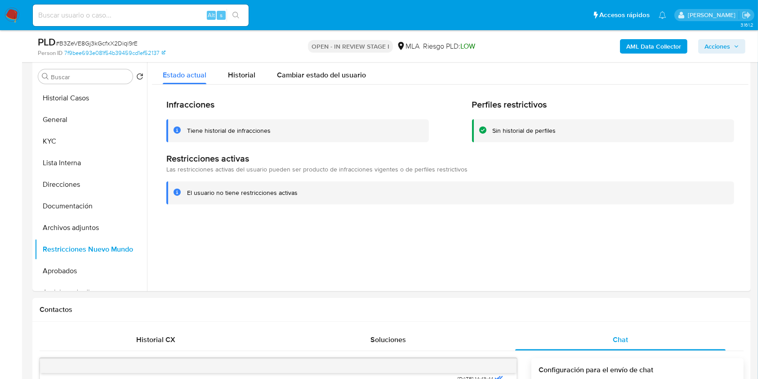
scroll to position [128, 0]
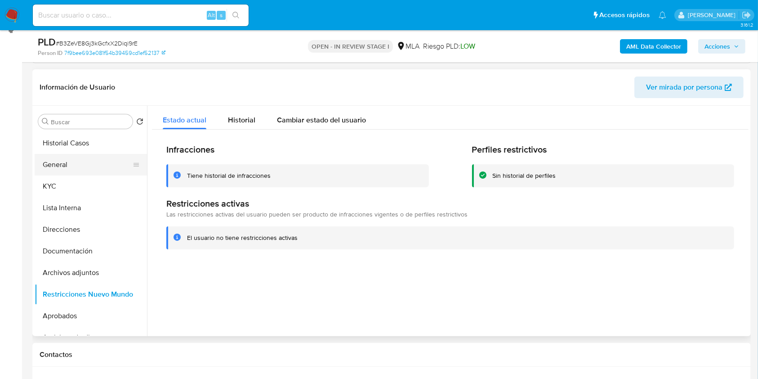
click at [72, 158] on button "General" at bounding box center [87, 165] width 105 height 22
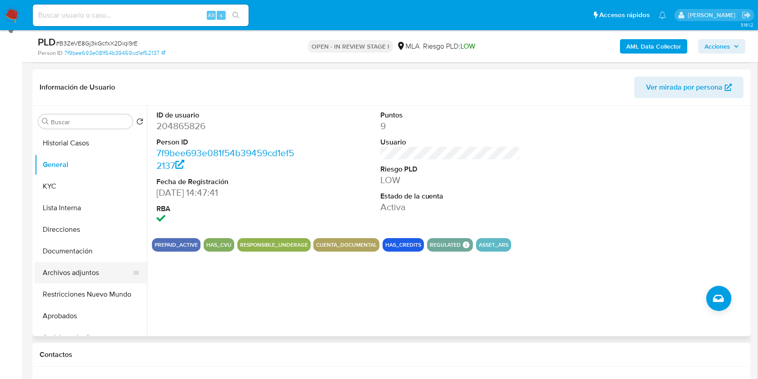
click at [94, 273] on button "Archivos adjuntos" at bounding box center [87, 273] width 105 height 22
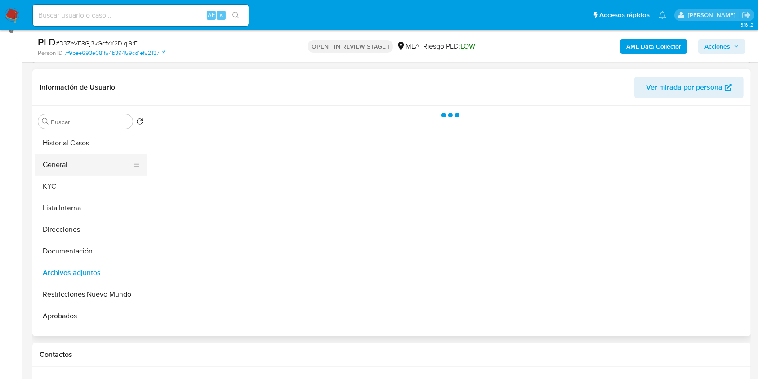
click at [87, 168] on button "General" at bounding box center [87, 165] width 105 height 22
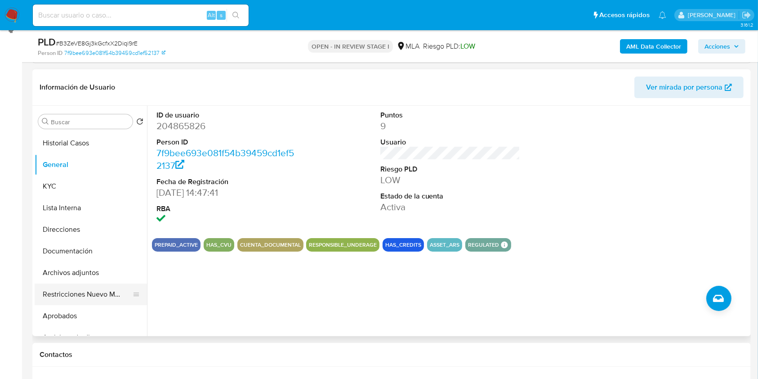
click at [80, 301] on button "Restricciones Nuevo Mundo" at bounding box center [87, 294] width 105 height 22
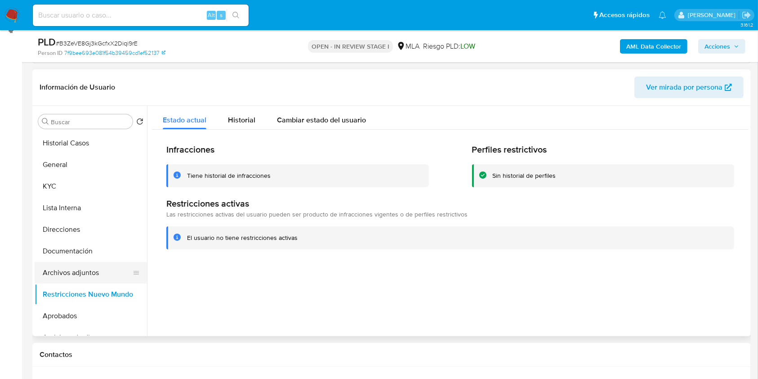
click at [93, 271] on button "Archivos adjuntos" at bounding box center [87, 273] width 105 height 22
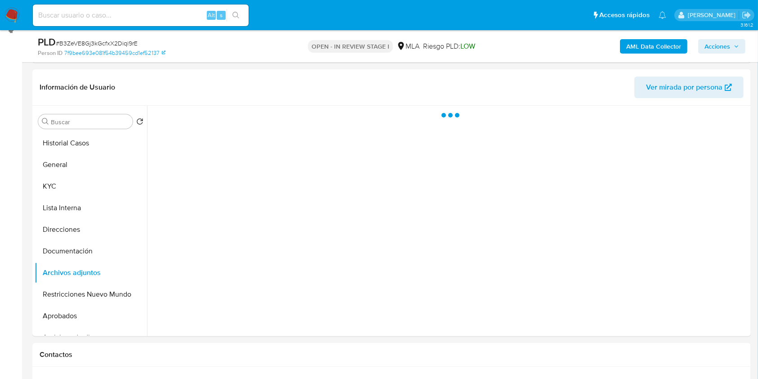
click at [735, 45] on icon "button" at bounding box center [737, 46] width 4 height 2
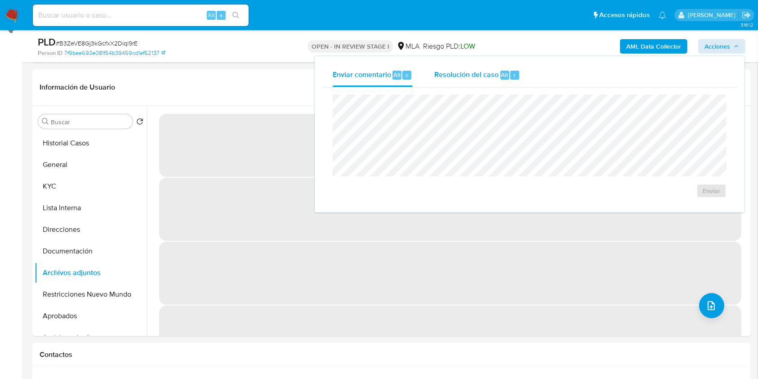
click at [510, 79] on div "Resolución del caso Alt r" at bounding box center [477, 74] width 86 height 23
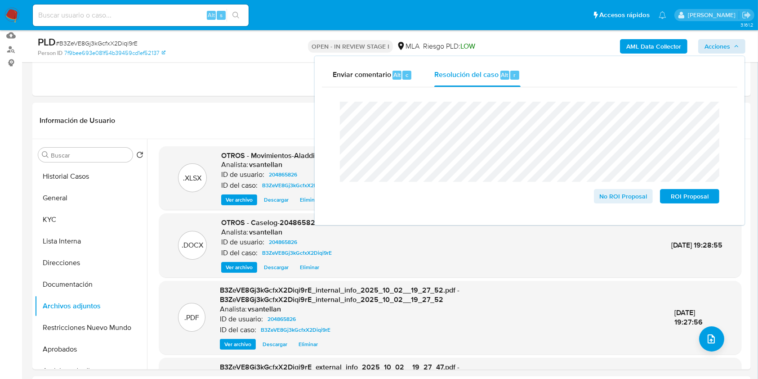
scroll to position [80, 0]
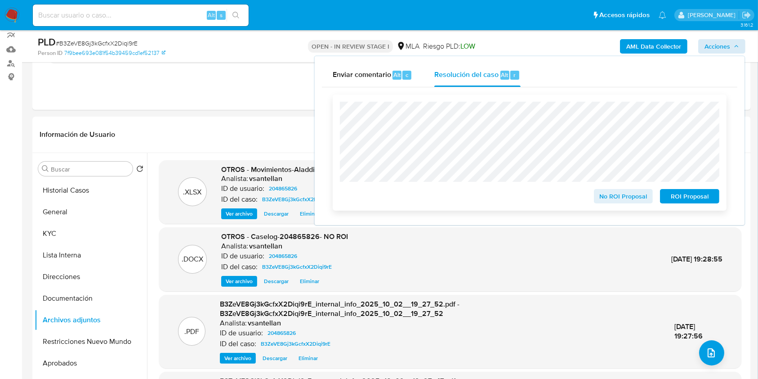
click at [608, 199] on span "No ROI Proposal" at bounding box center [623, 196] width 47 height 13
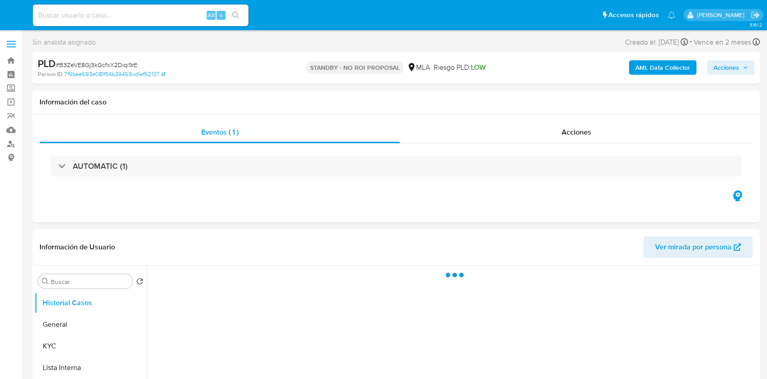
select select "10"
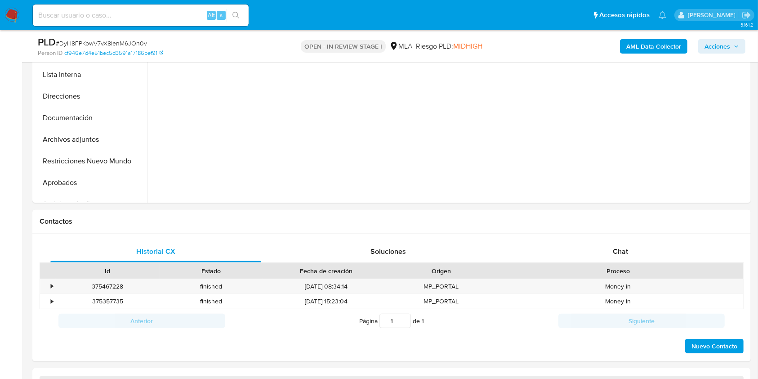
scroll to position [284, 0]
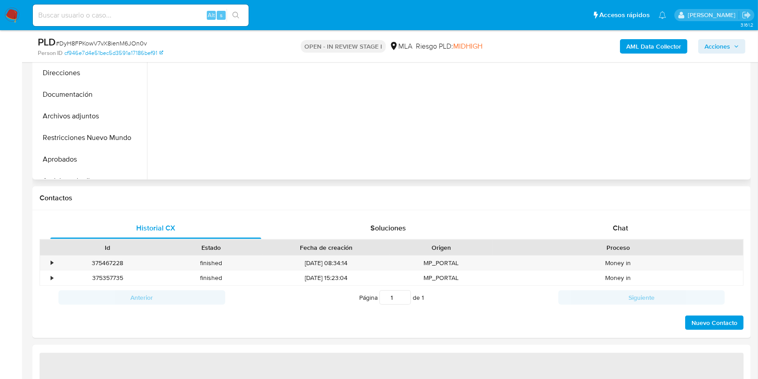
click at [648, 218] on div "Chat" at bounding box center [620, 228] width 211 height 22
select select "10"
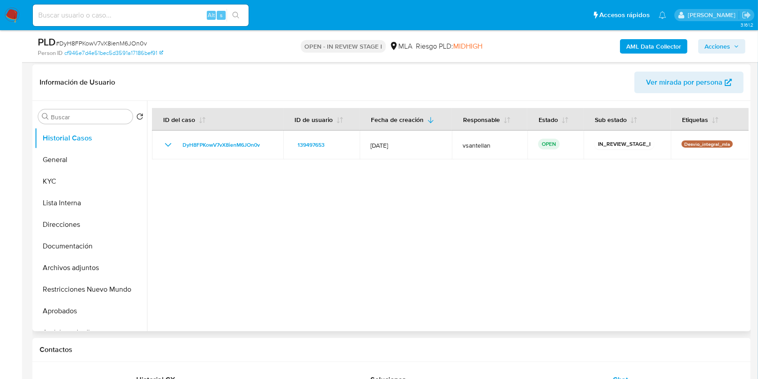
scroll to position [140, 0]
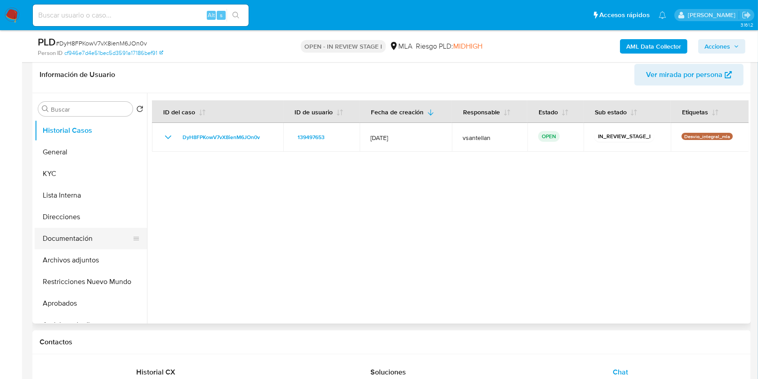
click at [83, 243] on button "Documentación" at bounding box center [87, 238] width 105 height 22
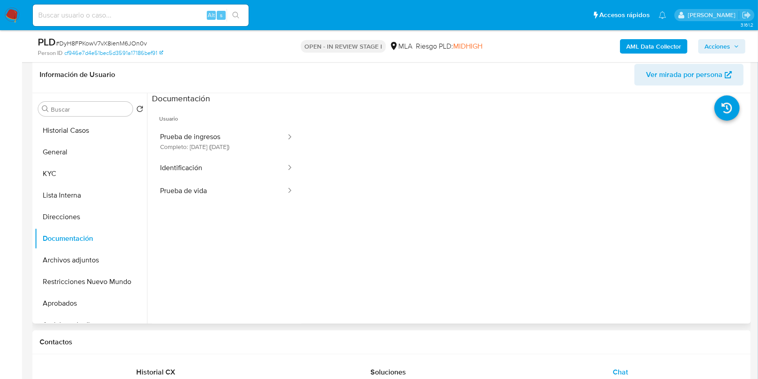
click at [231, 117] on span "Usuario" at bounding box center [226, 115] width 149 height 22
click at [227, 128] on button "Prueba de ingresos Completo: 26/05/2025 (hace 4 meses)" at bounding box center [219, 141] width 135 height 31
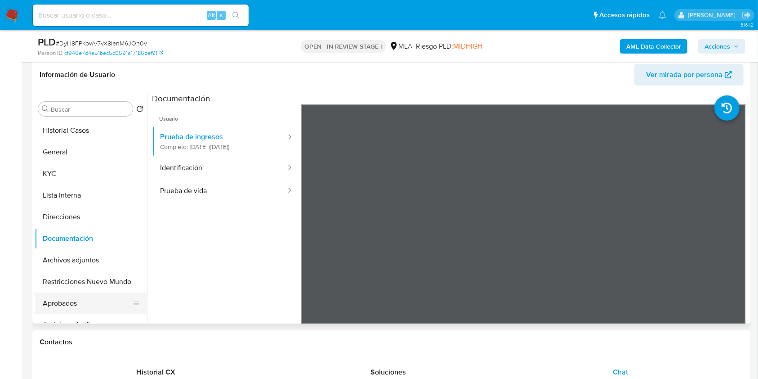
click at [91, 292] on button "Aprobados" at bounding box center [87, 303] width 105 height 22
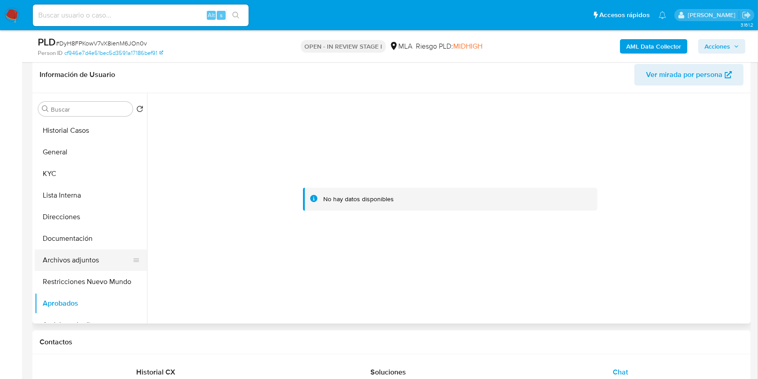
click at [80, 253] on button "Archivos adjuntos" at bounding box center [87, 260] width 105 height 22
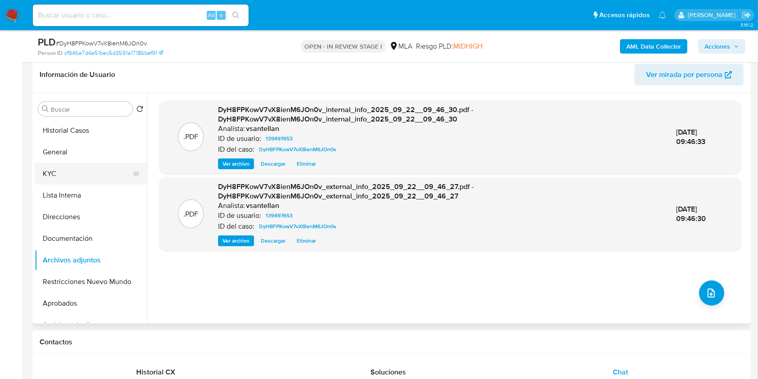
click at [68, 173] on button "KYC" at bounding box center [87, 174] width 105 height 22
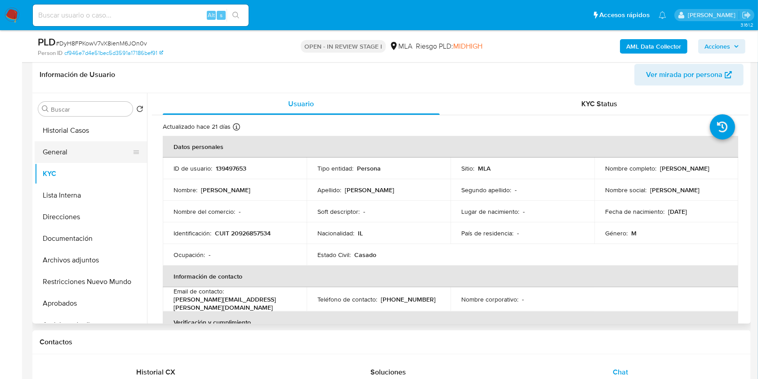
click at [87, 156] on button "General" at bounding box center [87, 152] width 105 height 22
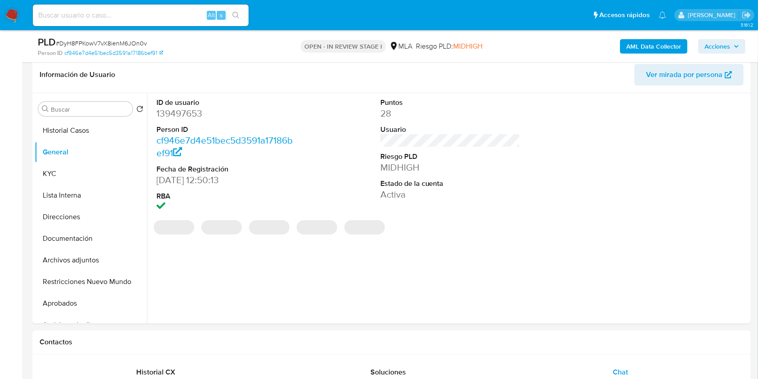
click at [177, 113] on dd "139497653" at bounding box center [226, 113] width 140 height 13
copy dd "139497653"
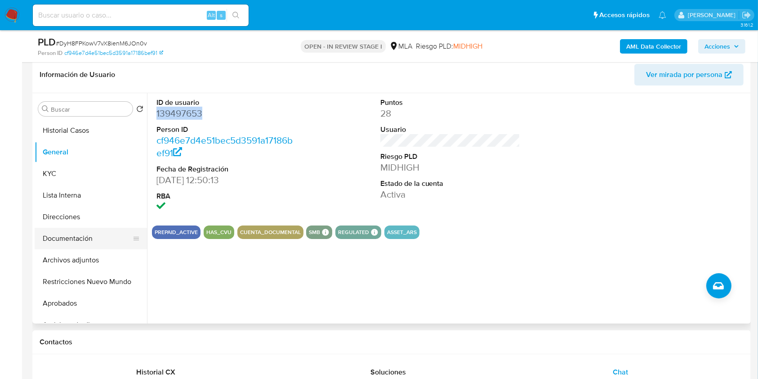
drag, startPoint x: 43, startPoint y: 250, endPoint x: 51, endPoint y: 240, distance: 13.5
click at [43, 250] on button "Archivos adjuntos" at bounding box center [91, 260] width 112 height 22
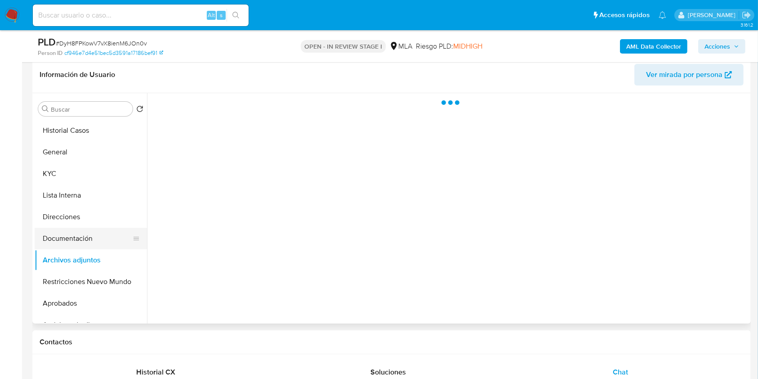
click at [52, 239] on button "Documentación" at bounding box center [87, 238] width 105 height 22
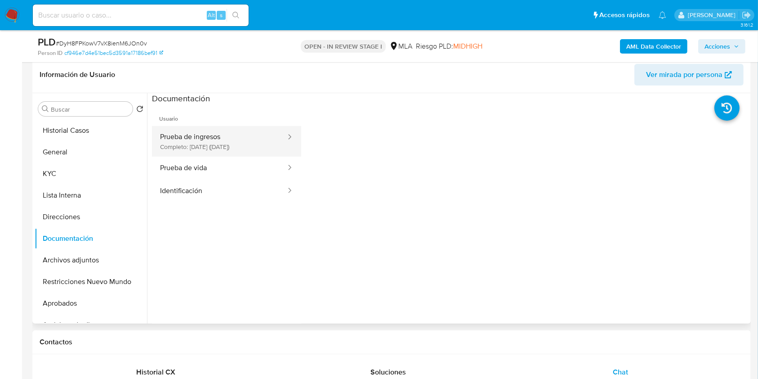
click at [219, 150] on button "Prueba de ingresos Completo: 26/05/2025 (hace 4 meses)" at bounding box center [219, 141] width 135 height 31
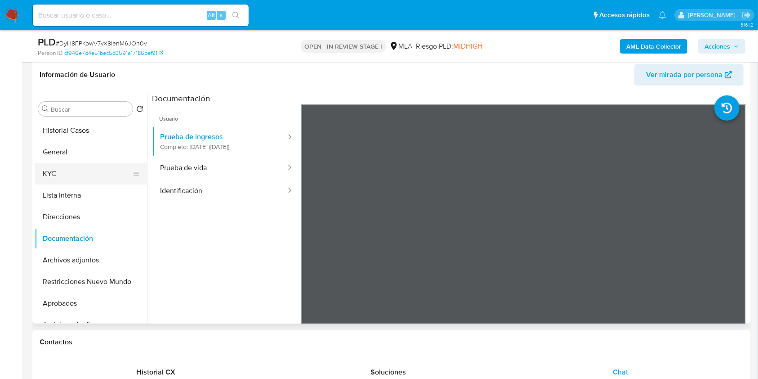
click at [65, 176] on button "KYC" at bounding box center [87, 174] width 105 height 22
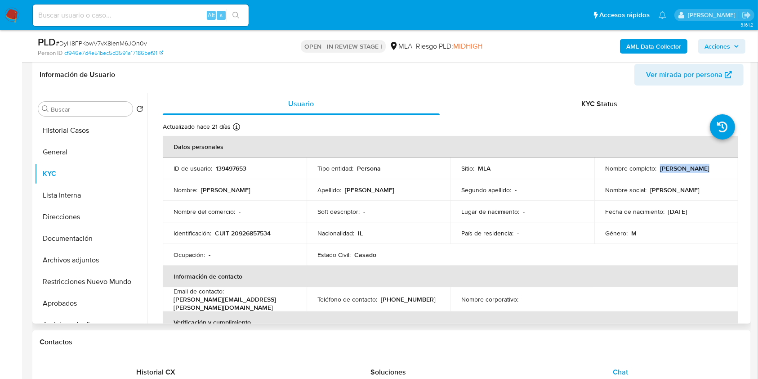
drag, startPoint x: 697, startPoint y: 166, endPoint x: 658, endPoint y: 167, distance: 39.1
click at [658, 167] on div "Nombre completo : Eli Procianoy" at bounding box center [666, 168] width 122 height 8
copy p "[PERSON_NAME]"
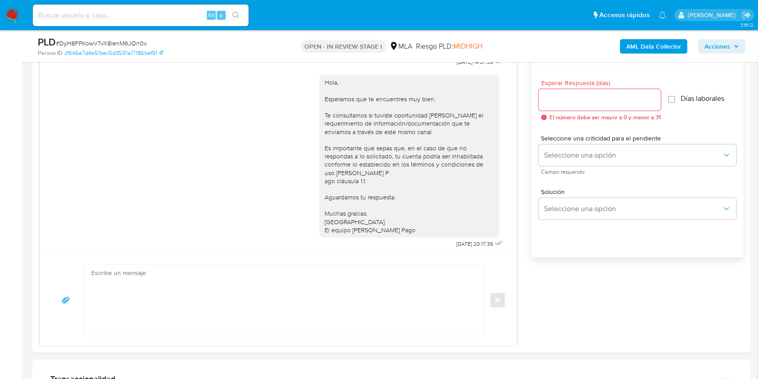
scroll to position [511, 0]
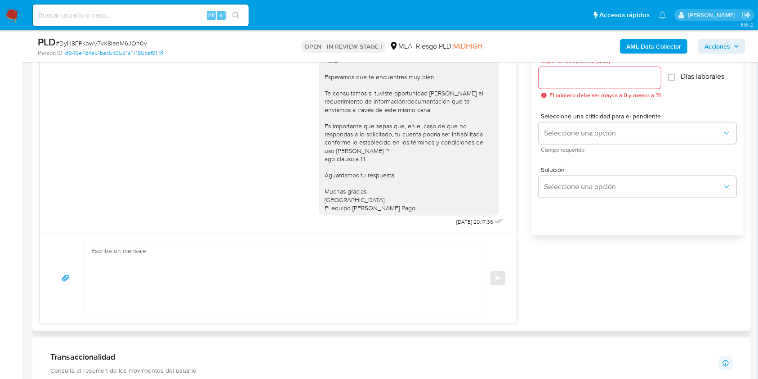
click at [259, 288] on textarea at bounding box center [282, 278] width 382 height 71
paste textarea "Hola Eli Procianoy, Muchas gracias por tu respuesta. Te informamos que el uso d…"
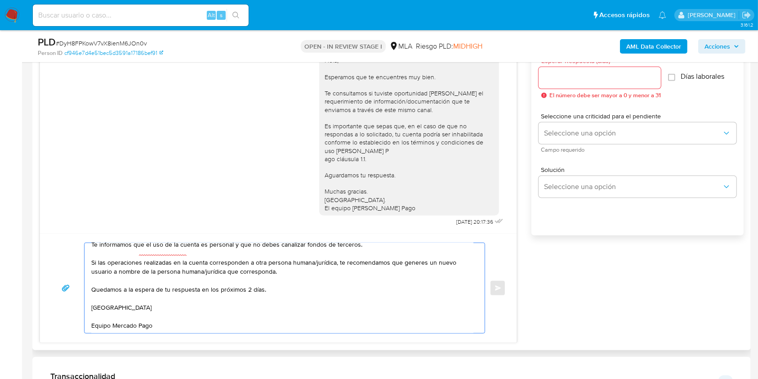
scroll to position [44, 0]
drag, startPoint x: 272, startPoint y: 288, endPoint x: 68, endPoint y: 290, distance: 203.7
click at [68, 290] on div "Hola Eli Procianoy, Muchas gracias por tu respuesta. Te informamos que el uso d…" at bounding box center [278, 287] width 455 height 91
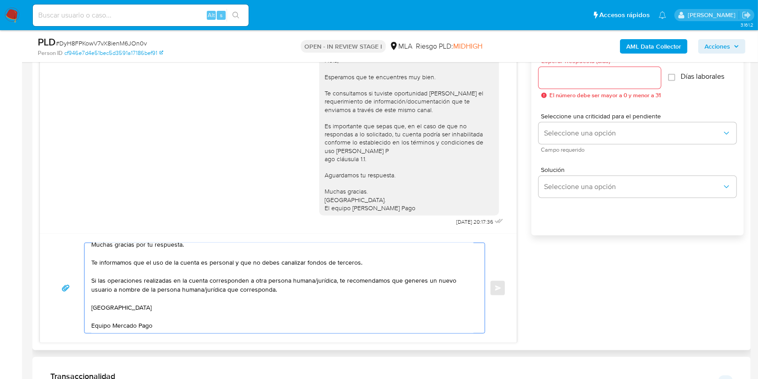
scroll to position [0, 0]
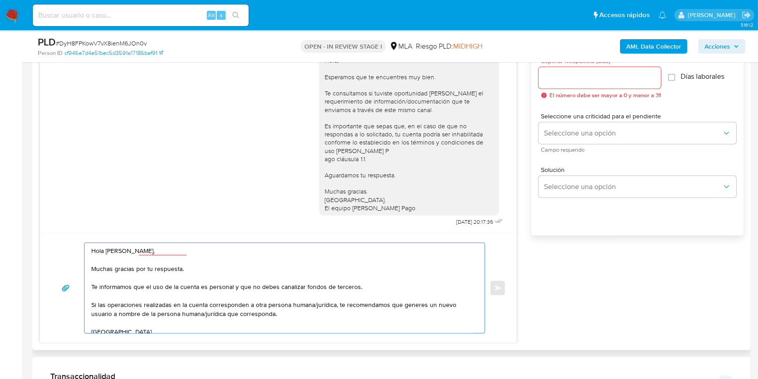
drag, startPoint x: 158, startPoint y: 264, endPoint x: 55, endPoint y: 268, distance: 103.0
click at [55, 268] on div "Hola Eli Procianoy, Muchas gracias por tu respuesta. Te informamos que el uso d…" at bounding box center [278, 287] width 455 height 91
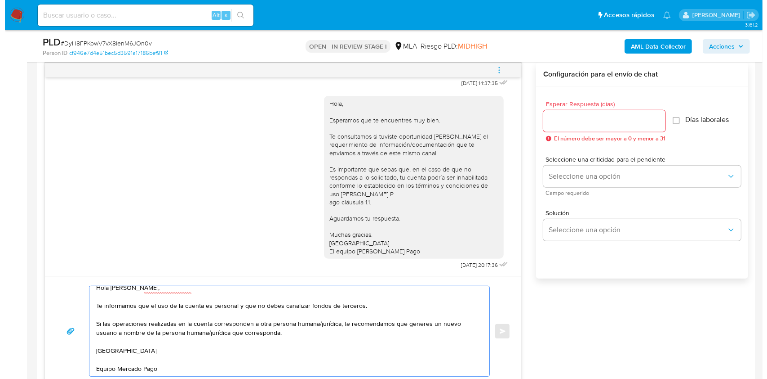
scroll to position [460, 0]
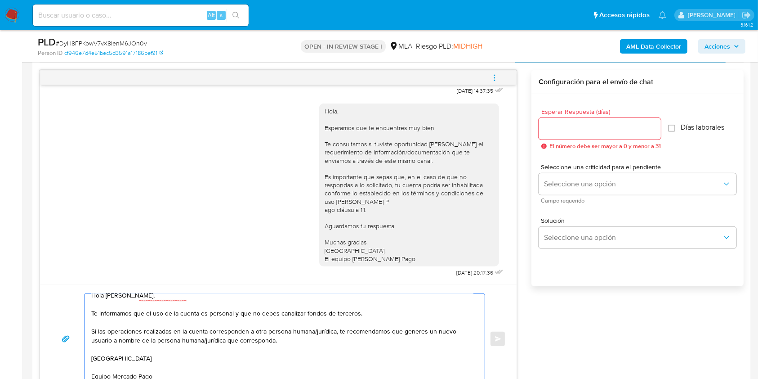
type textarea "Hola Eli Procianoy, Te informamos que el uso de la cuenta es personal y que no …"
click at [553, 129] on input "Esperar Respuesta (días)" at bounding box center [600, 129] width 122 height 12
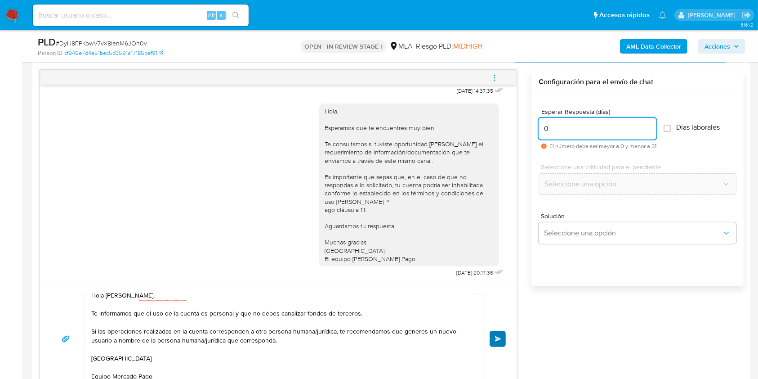
type input "0"
click at [495, 330] on button "Enviar" at bounding box center [498, 338] width 16 height 16
click at [494, 71] on span "menu-action" at bounding box center [494, 78] width 8 height 22
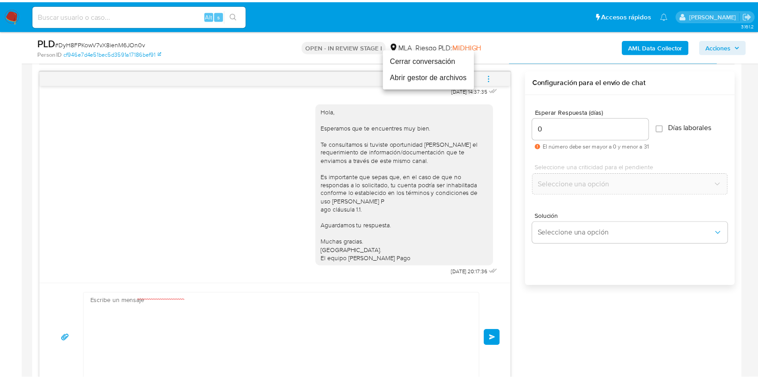
scroll to position [0, 0]
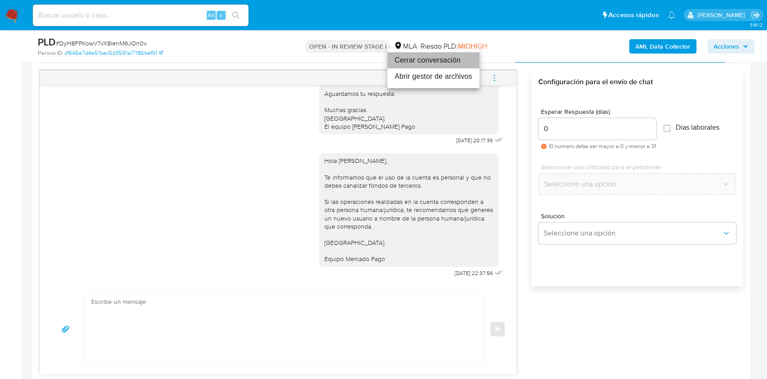
click at [417, 56] on li "Cerrar conversación" at bounding box center [434, 60] width 92 height 16
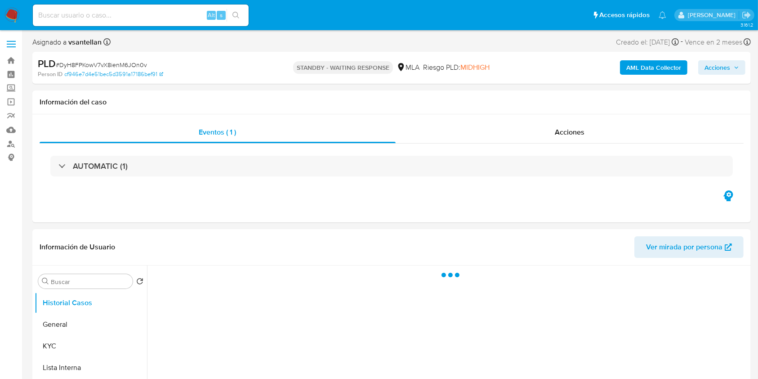
select select "10"
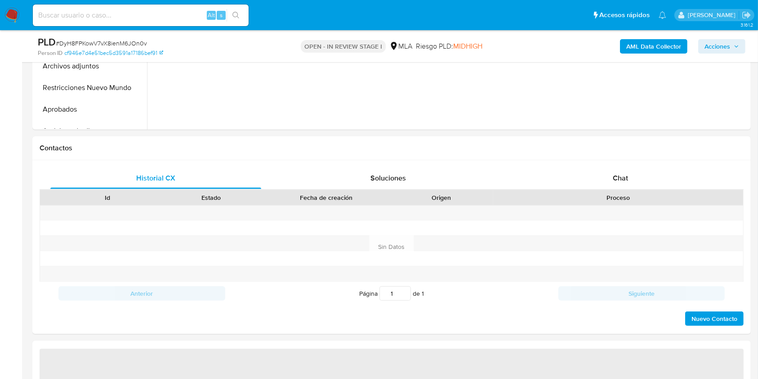
scroll to position [382, 0]
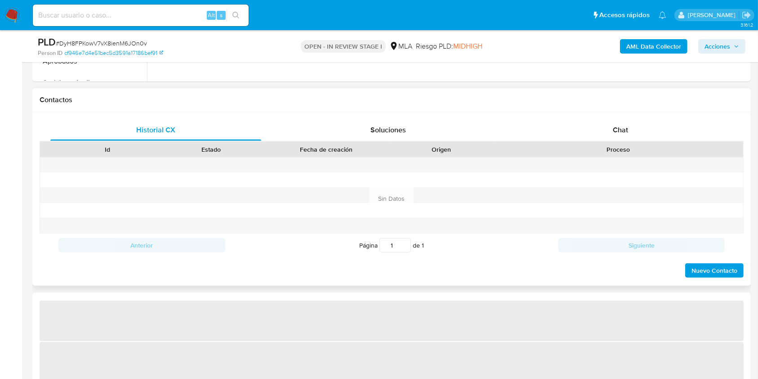
click at [633, 117] on div "Historial CX Soluciones Chat Id Estado Fecha de creación Origen Proceso Anterio…" at bounding box center [391, 199] width 718 height 174
select select "10"
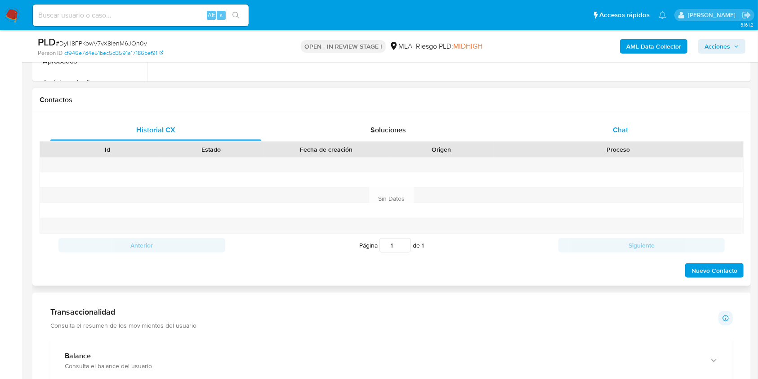
click at [637, 129] on div "Chat" at bounding box center [620, 130] width 211 height 22
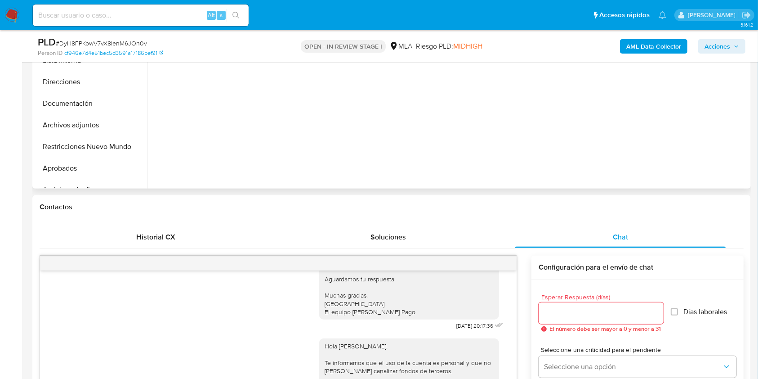
scroll to position [216, 0]
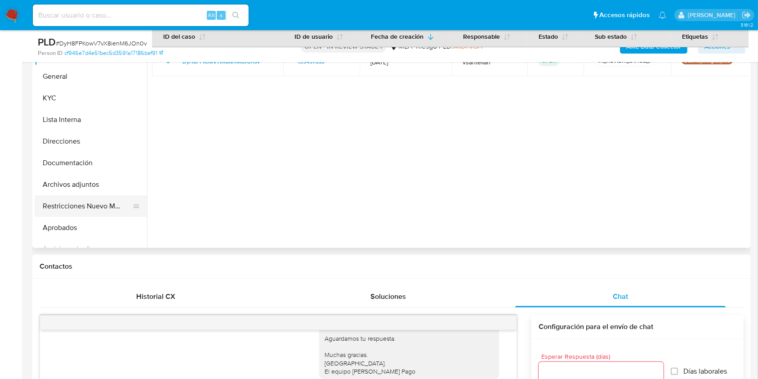
click at [71, 203] on button "Restricciones Nuevo Mundo" at bounding box center [87, 206] width 105 height 22
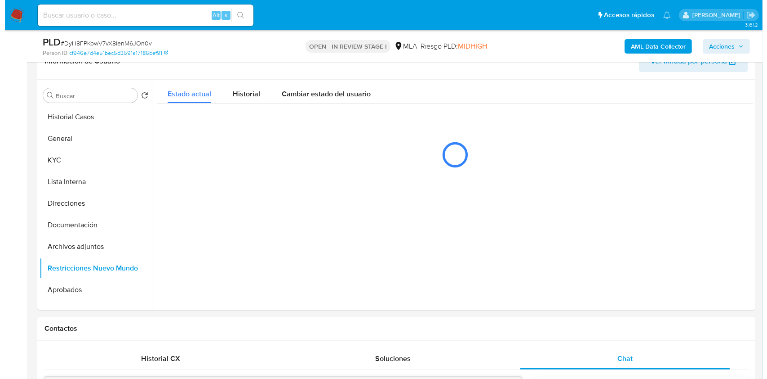
scroll to position [138, 0]
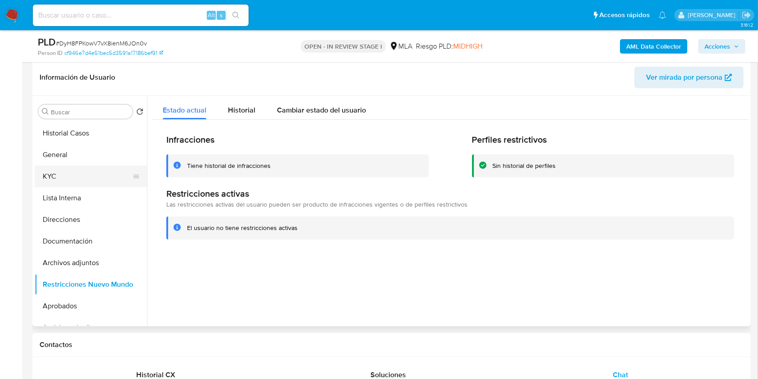
click at [71, 165] on button "KYC" at bounding box center [87, 176] width 105 height 22
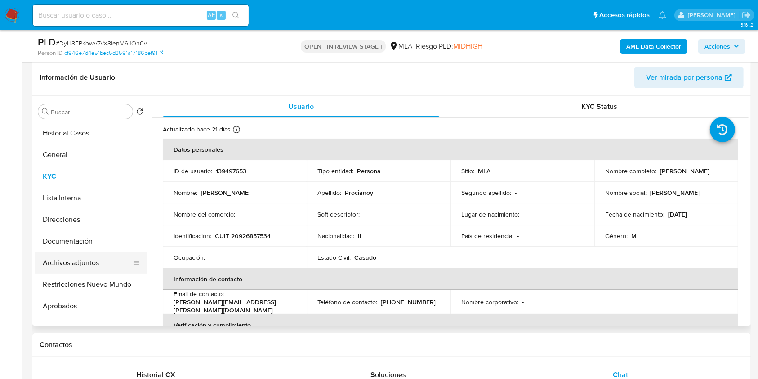
click at [97, 255] on button "Archivos adjuntos" at bounding box center [87, 263] width 105 height 22
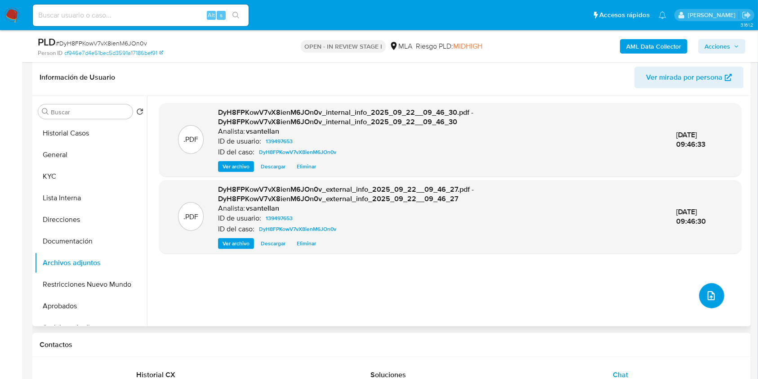
click at [708, 294] on icon "upload-file" at bounding box center [711, 295] width 11 height 11
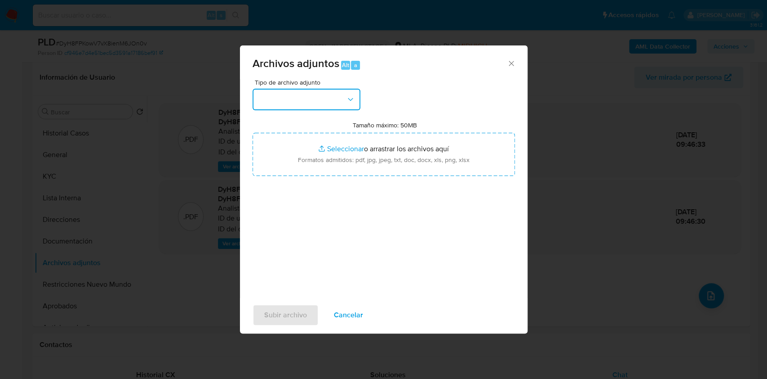
click at [347, 107] on button "button" at bounding box center [307, 100] width 108 height 22
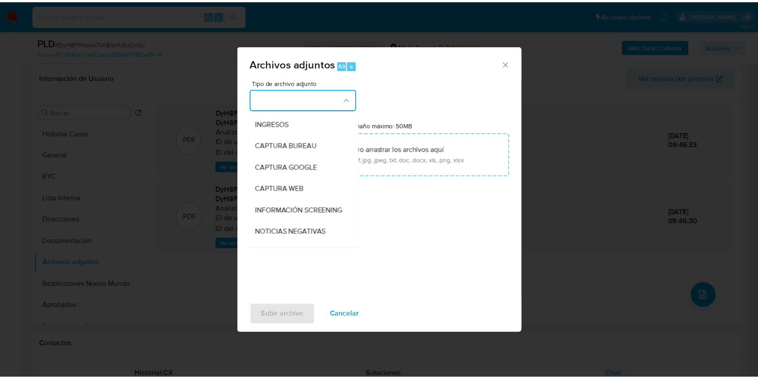
scroll to position [120, 0]
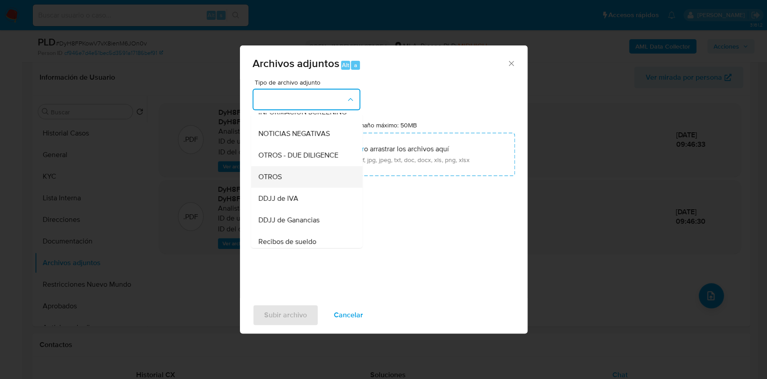
click at [295, 186] on div "OTROS" at bounding box center [304, 177] width 92 height 22
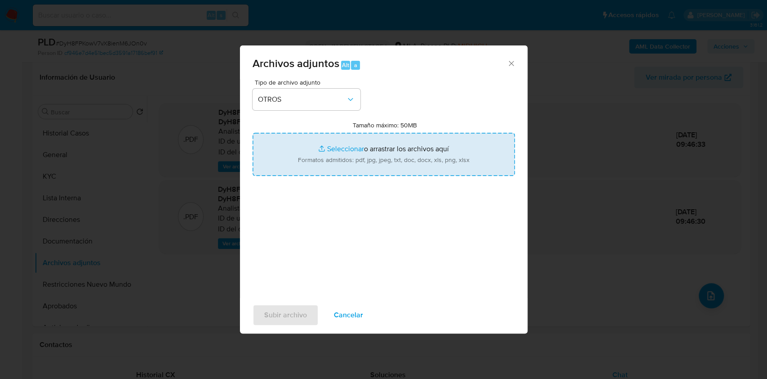
click at [343, 155] on input "Tamaño máximo: 50MB Seleccionar archivos" at bounding box center [384, 154] width 263 height 43
type input "C:\fakepath\Caselog-139497653- NO ROI.docx"
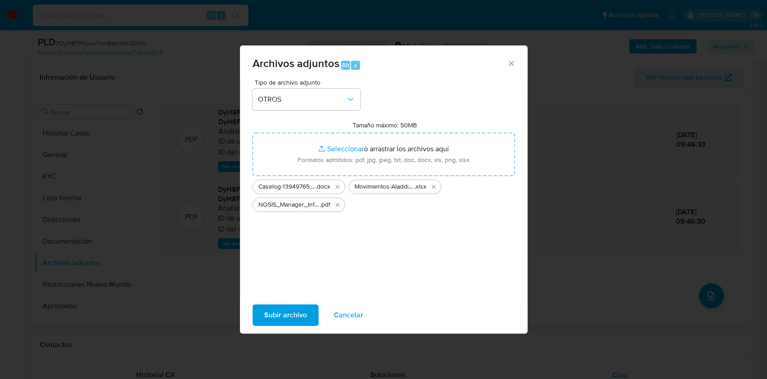
click at [294, 316] on span "Subir archivo" at bounding box center [285, 315] width 43 height 20
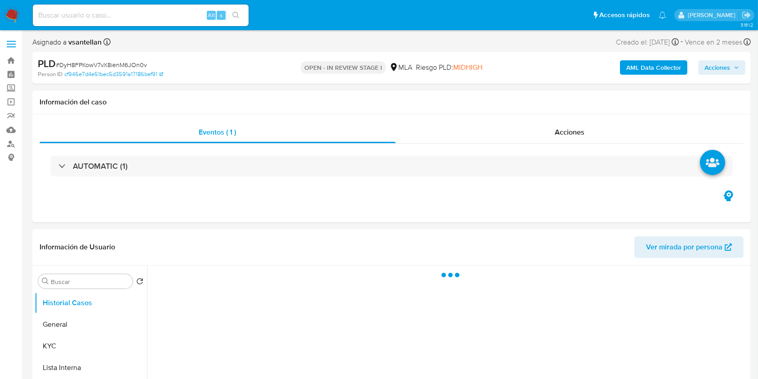
select select "10"
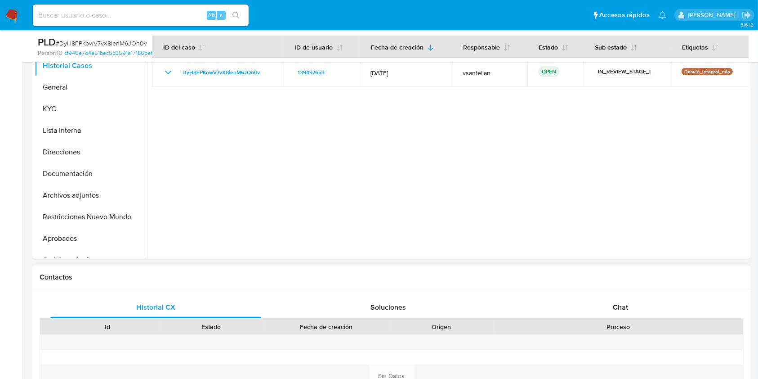
scroll to position [240, 0]
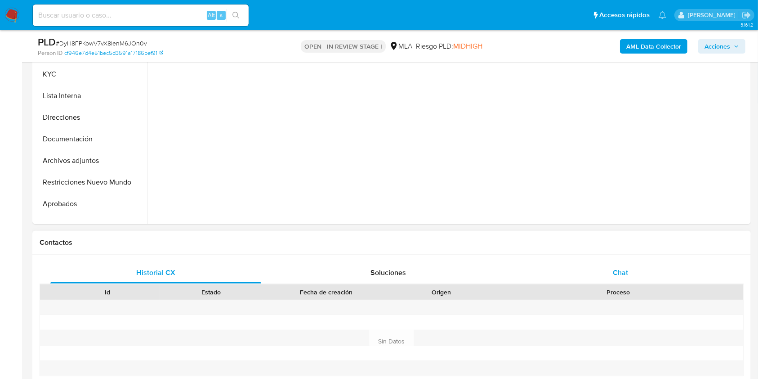
click at [647, 272] on div "Chat" at bounding box center [620, 273] width 211 height 22
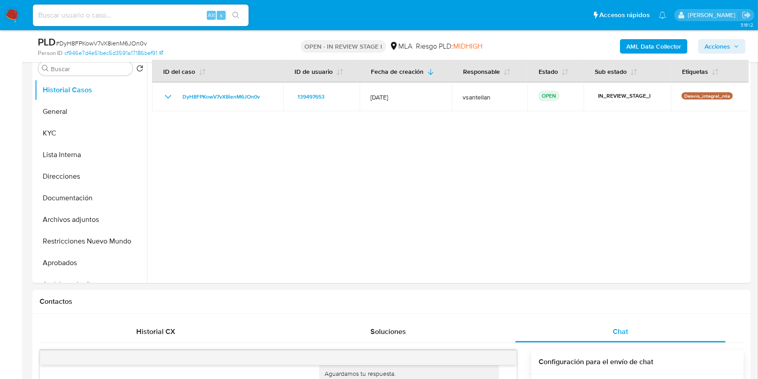
scroll to position [147, 0]
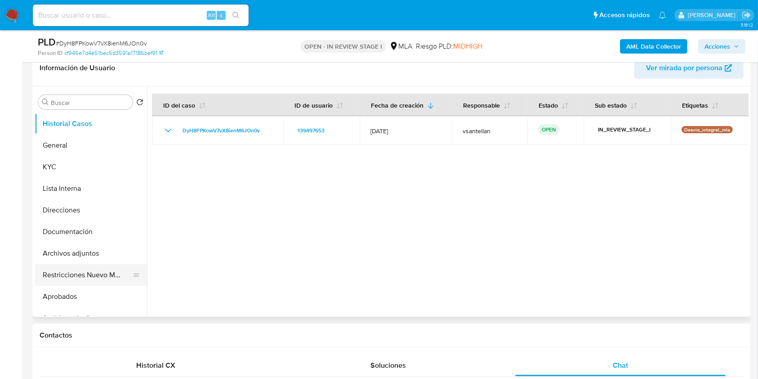
click at [62, 275] on button "Restricciones Nuevo Mundo" at bounding box center [87, 275] width 105 height 22
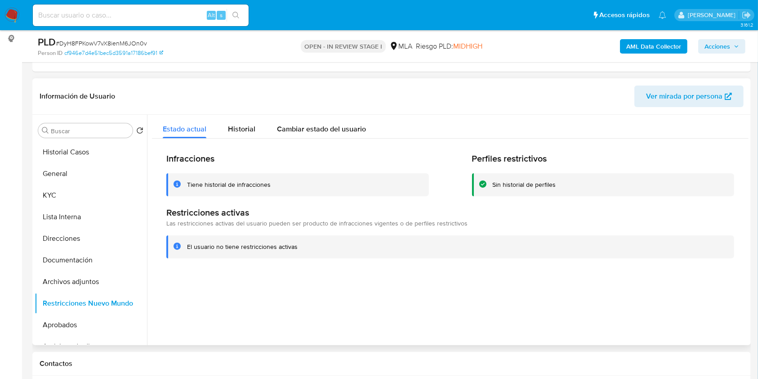
scroll to position [100, 0]
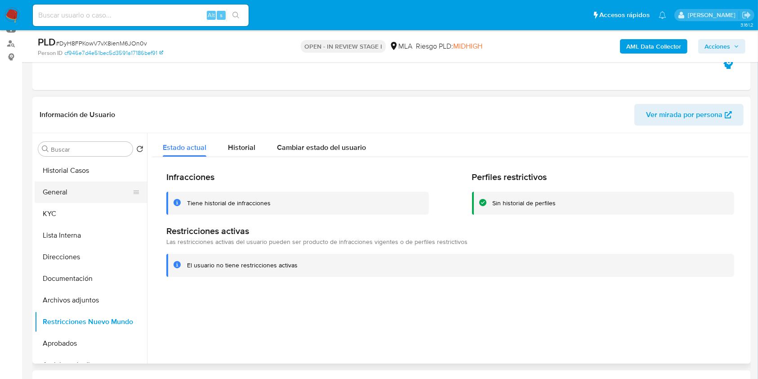
click at [82, 190] on button "General" at bounding box center [87, 192] width 105 height 22
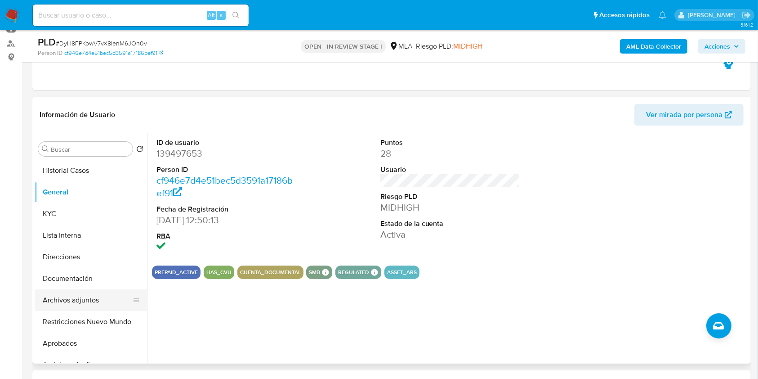
click at [86, 294] on button "Archivos adjuntos" at bounding box center [87, 300] width 105 height 22
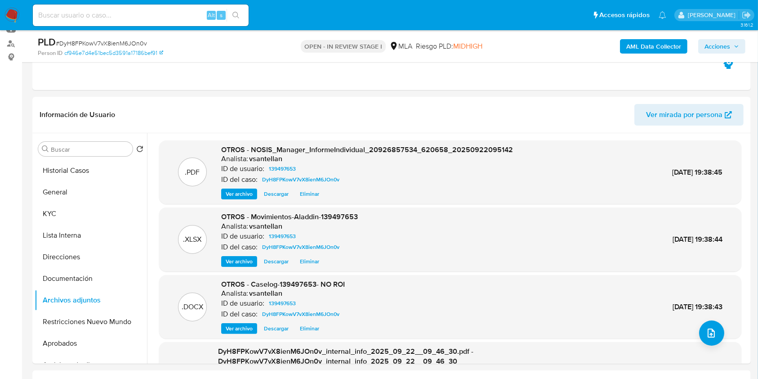
click at [727, 45] on span "Acciones" at bounding box center [717, 46] width 26 height 14
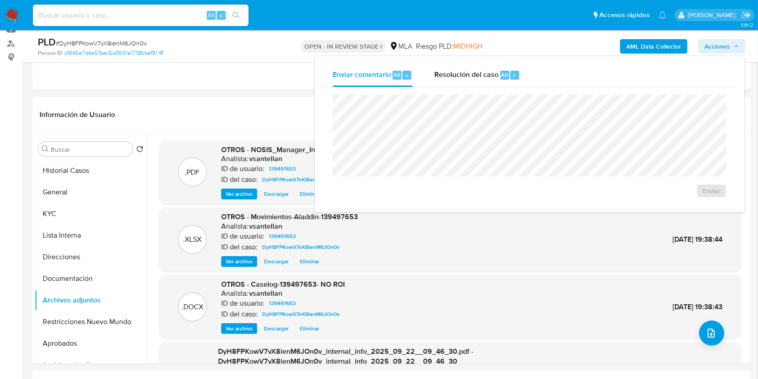
drag, startPoint x: 489, startPoint y: 76, endPoint x: 486, endPoint y: 89, distance: 14.0
click at [487, 76] on span "Resolución del caso" at bounding box center [466, 74] width 64 height 10
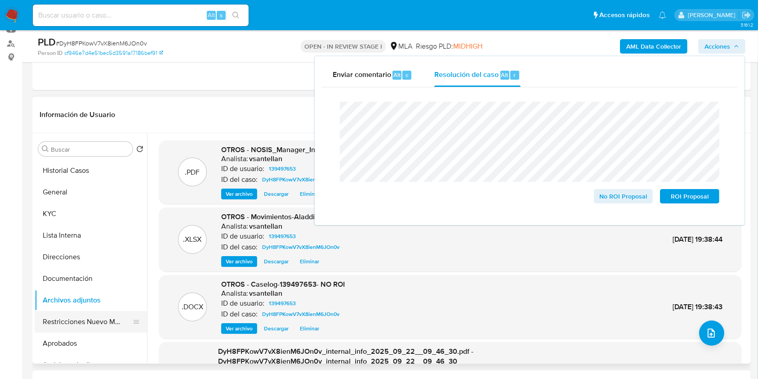
click at [80, 315] on button "Restricciones Nuevo Mundo" at bounding box center [87, 322] width 105 height 22
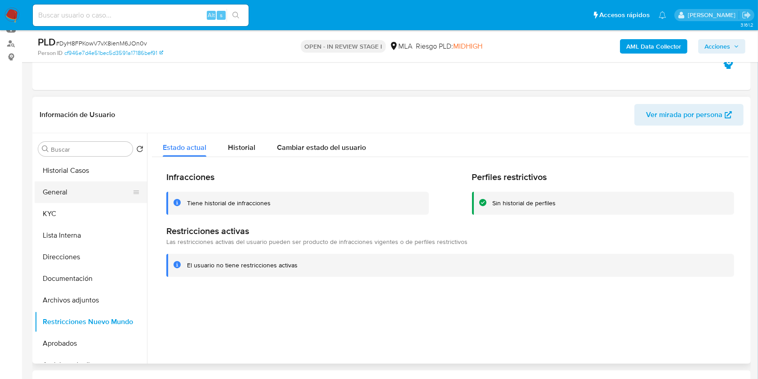
click at [76, 191] on button "General" at bounding box center [87, 192] width 105 height 22
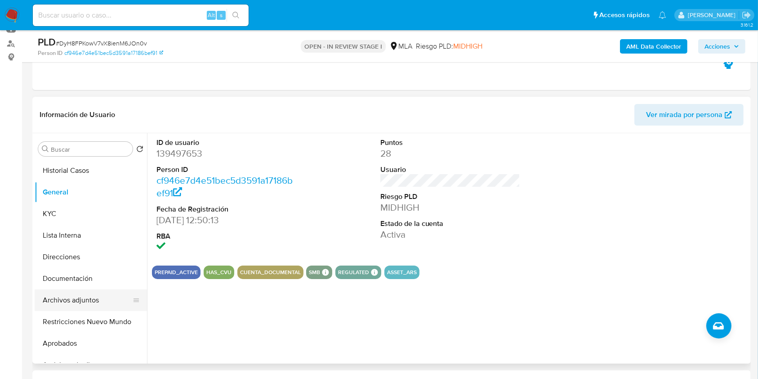
click at [94, 299] on button "Archivos adjuntos" at bounding box center [87, 300] width 105 height 22
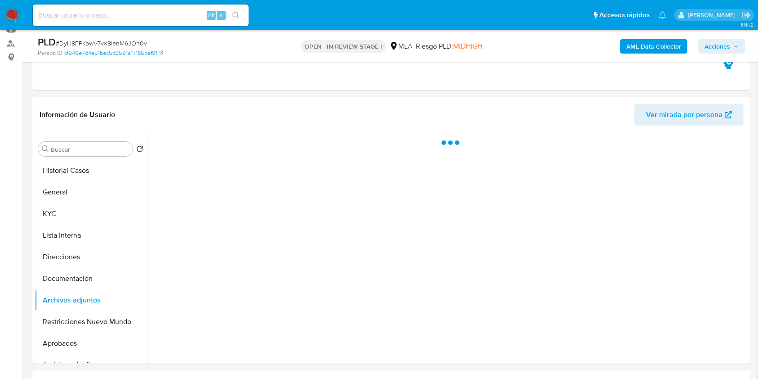
drag, startPoint x: 730, startPoint y: 49, endPoint x: 766, endPoint y: 52, distance: 36.1
click at [735, 48] on span "Acciones" at bounding box center [721, 46] width 35 height 13
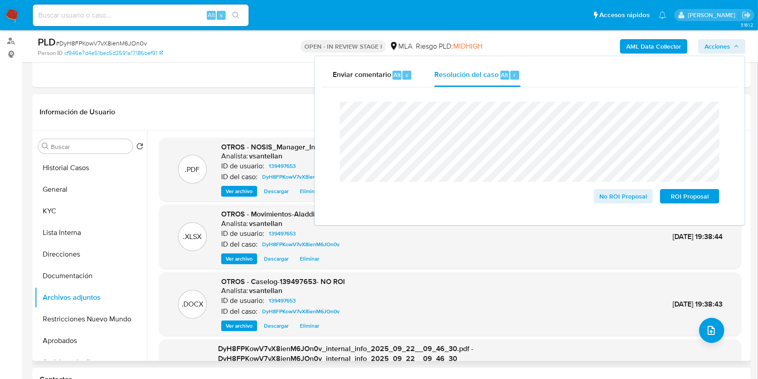
scroll to position [120, 0]
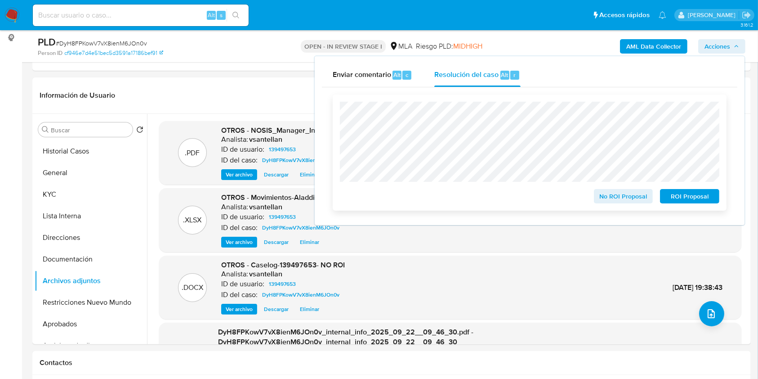
click at [625, 192] on span "No ROI Proposal" at bounding box center [623, 196] width 47 height 13
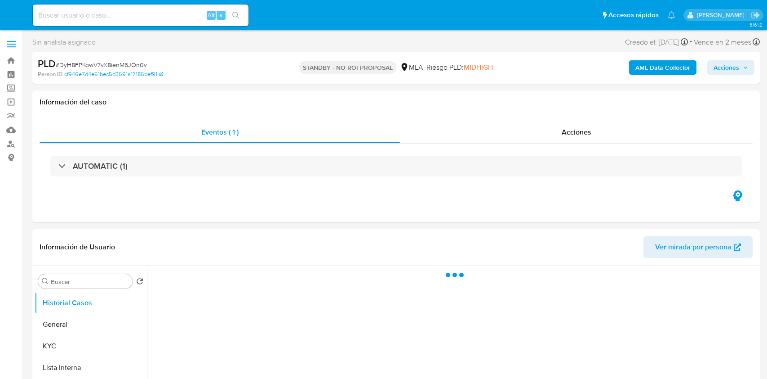
select select "10"
